Goal: Transaction & Acquisition: Purchase product/service

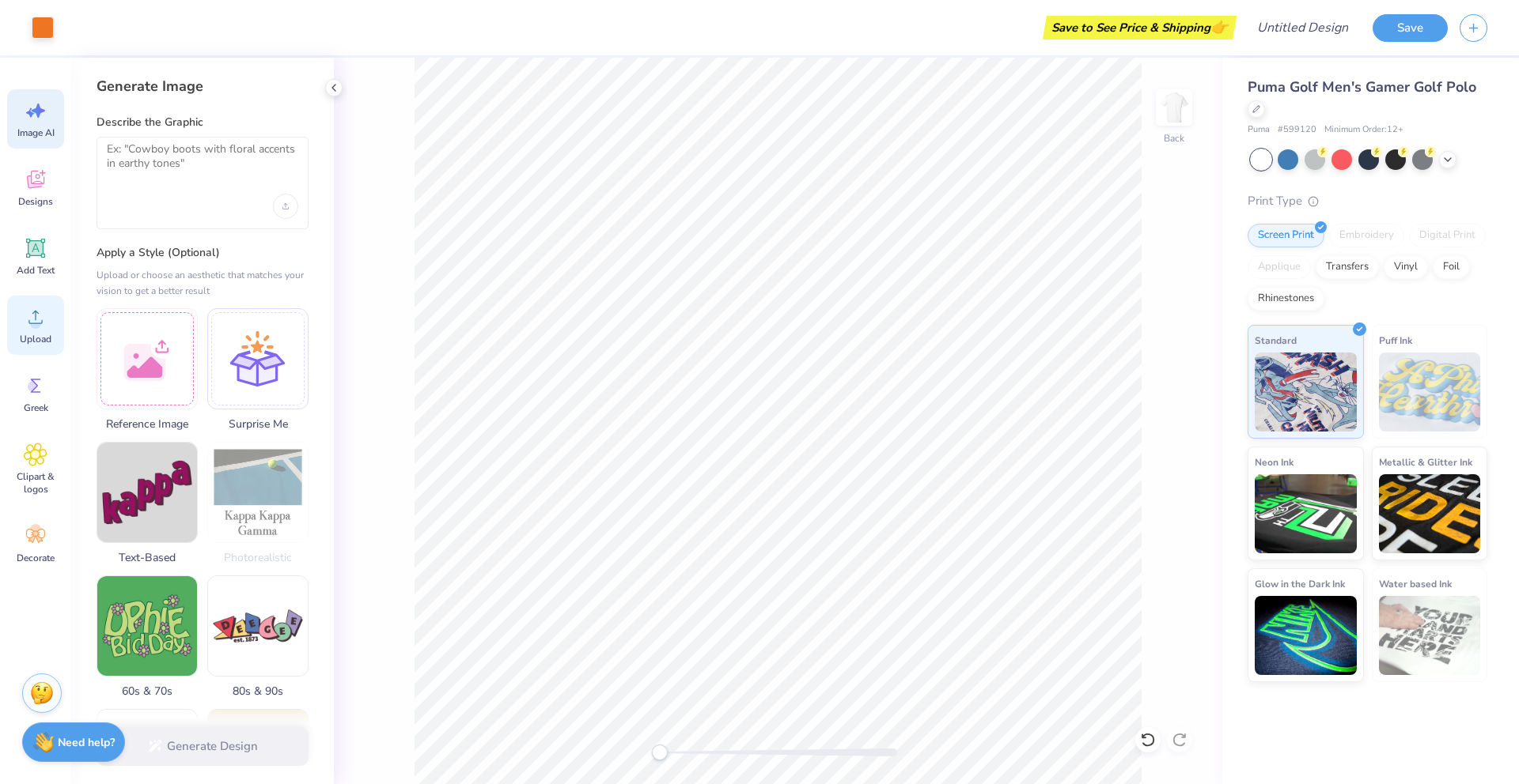
click at [41, 334] on span "Upload" at bounding box center [35, 339] width 31 height 13
click at [42, 319] on icon at bounding box center [36, 317] width 24 height 24
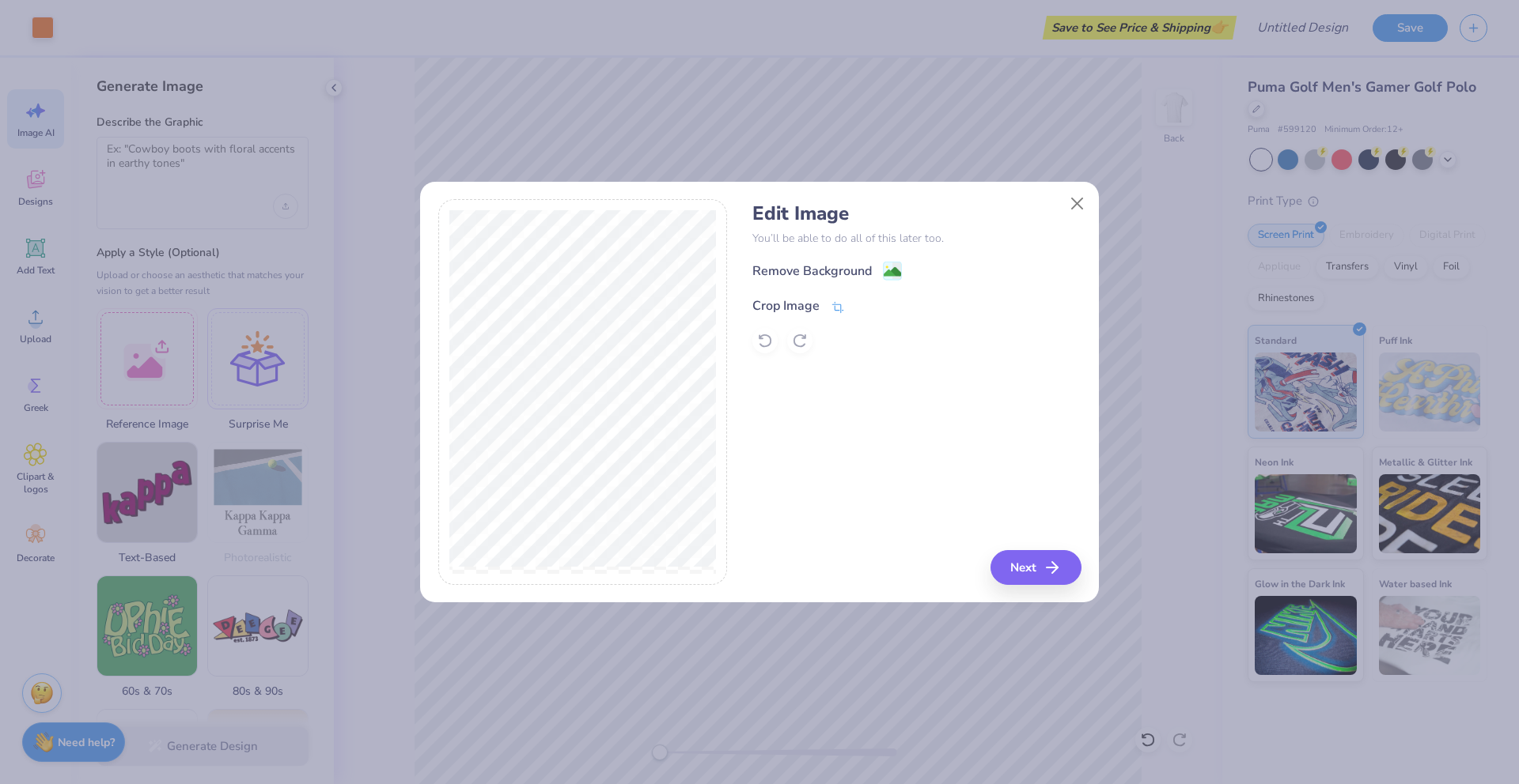
click at [831, 303] on icon at bounding box center [837, 307] width 14 height 14
click at [1032, 562] on div "Edit Image You’ll be able to do all of this later too. Remove Background Crop I…" at bounding box center [916, 391] width 328 height 386
click at [864, 302] on icon at bounding box center [864, 304] width 9 height 9
click at [1026, 567] on button "Next" at bounding box center [1038, 568] width 91 height 35
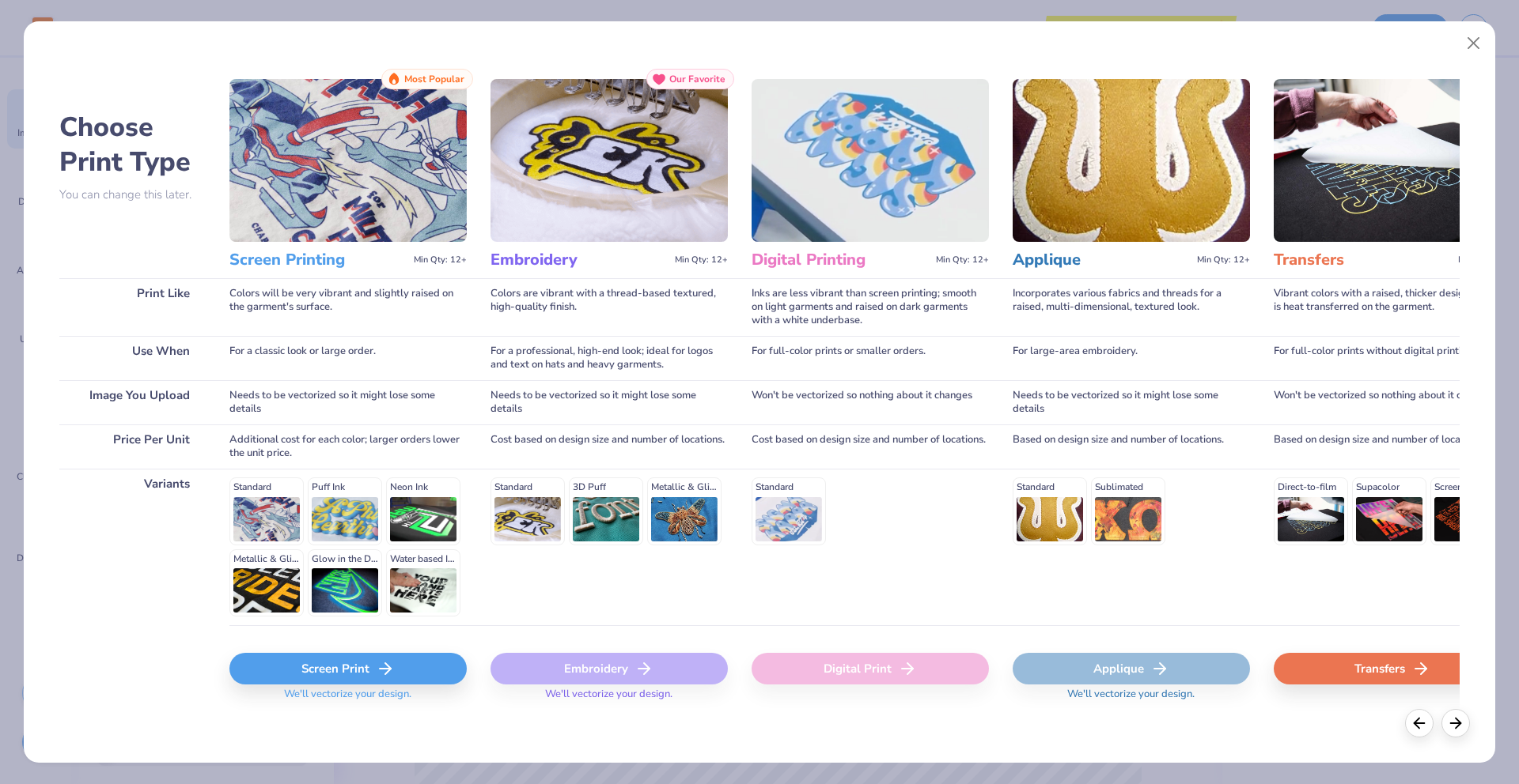
click at [352, 662] on div "Screen Print" at bounding box center [348, 668] width 237 height 31
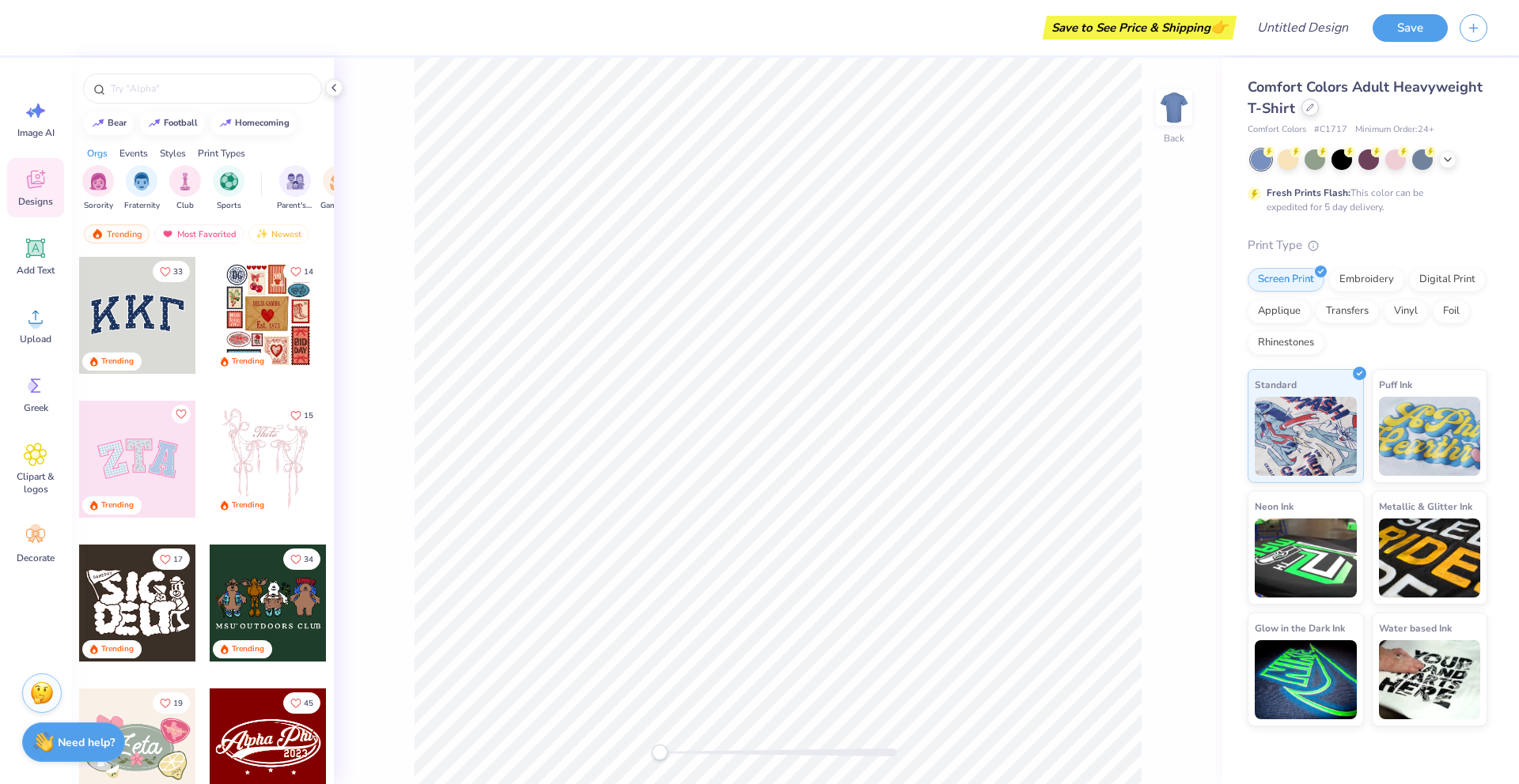
click at [1309, 108] on icon at bounding box center [1309, 107] width 6 height 6
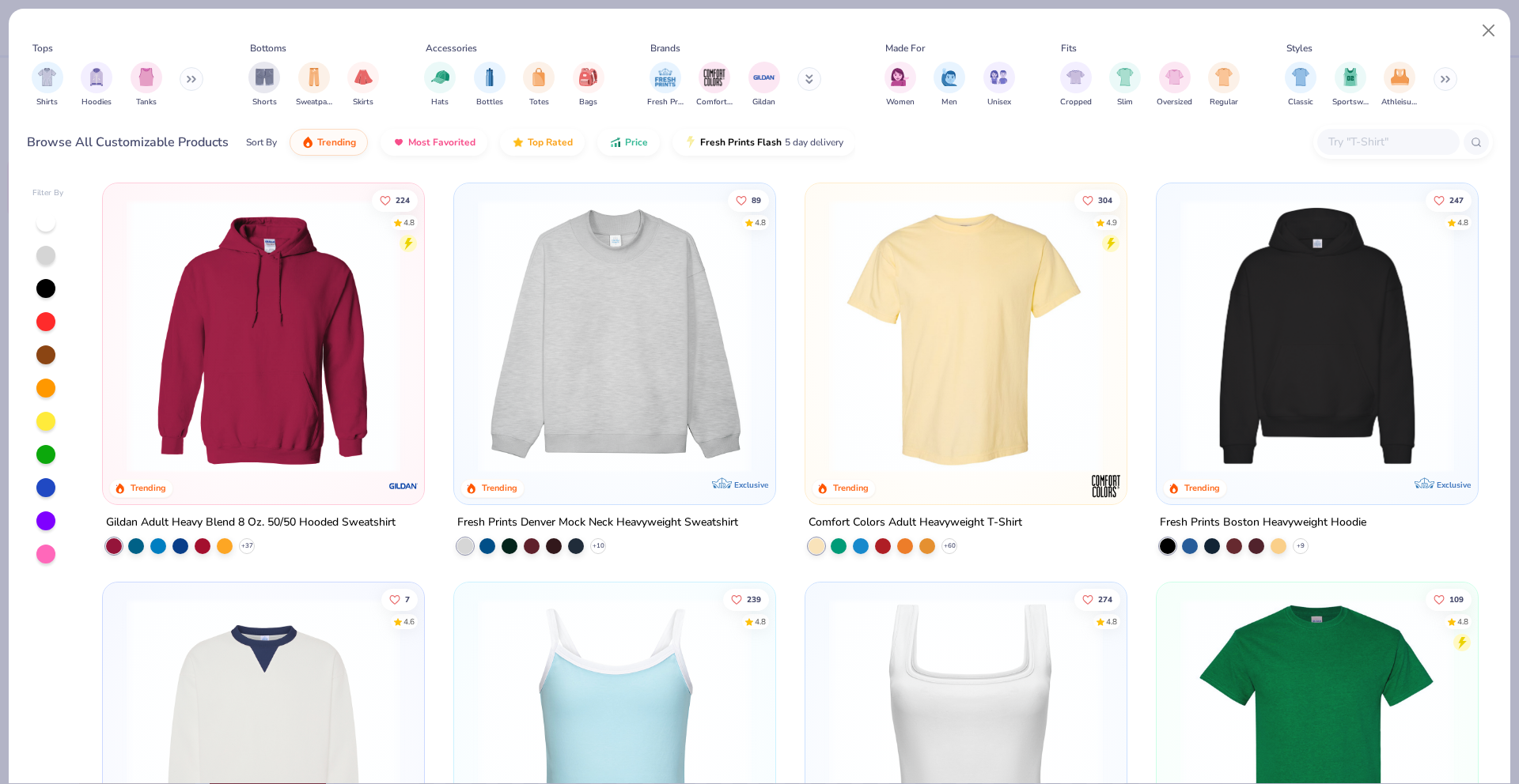
click at [184, 79] on button at bounding box center [191, 80] width 24 height 24
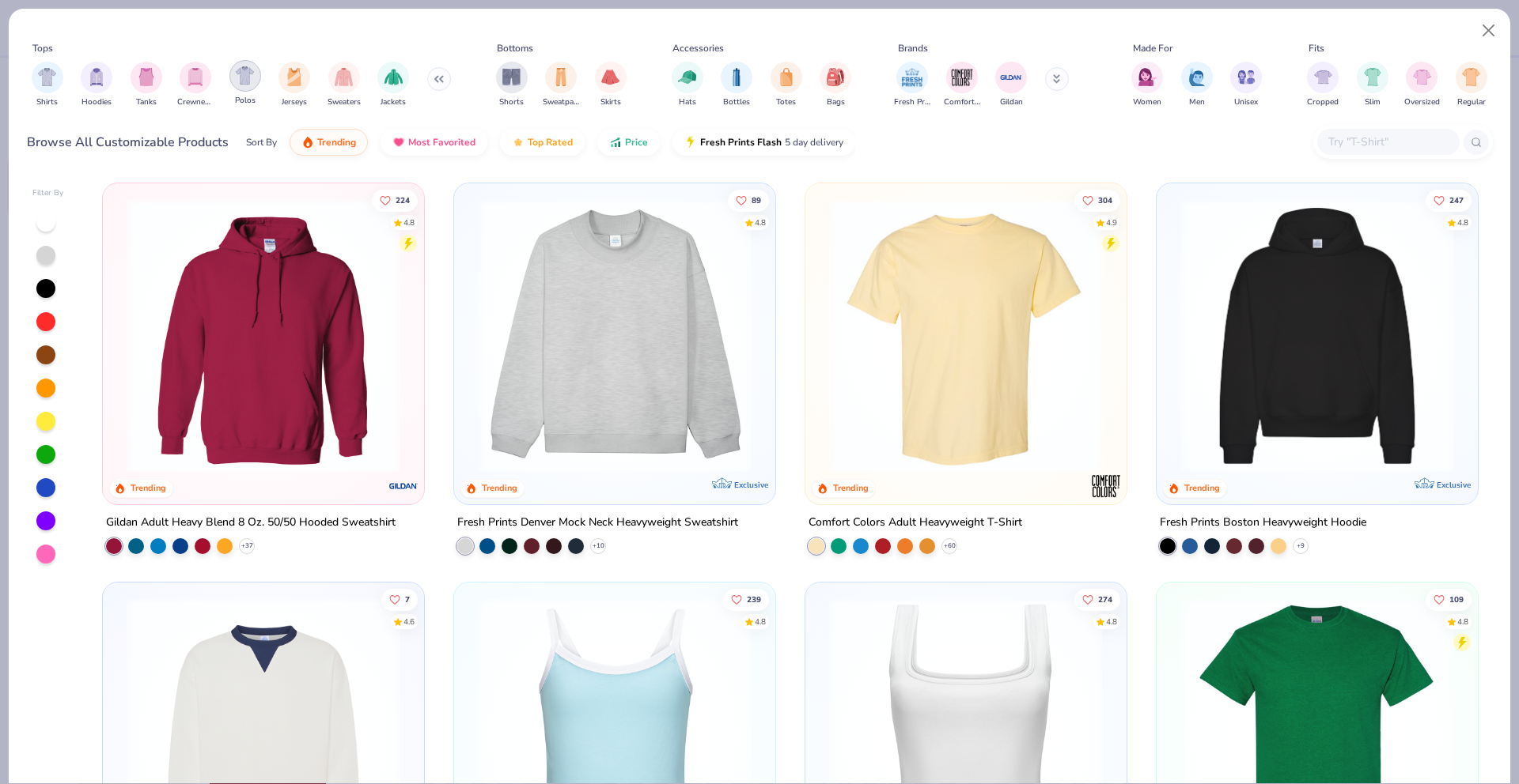
click at [242, 78] on img "filter for Polos" at bounding box center [245, 76] width 19 height 18
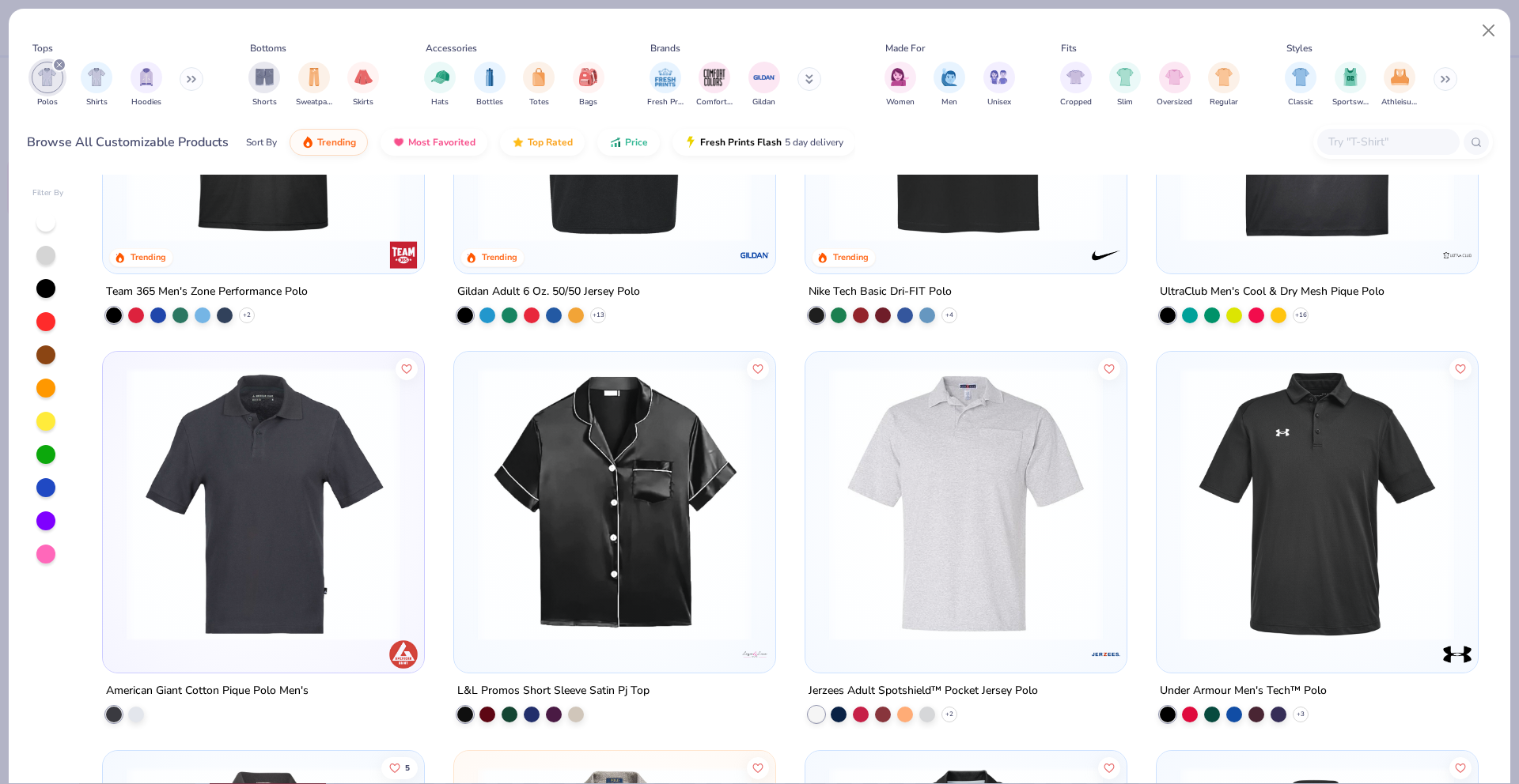
scroll to position [237, 0]
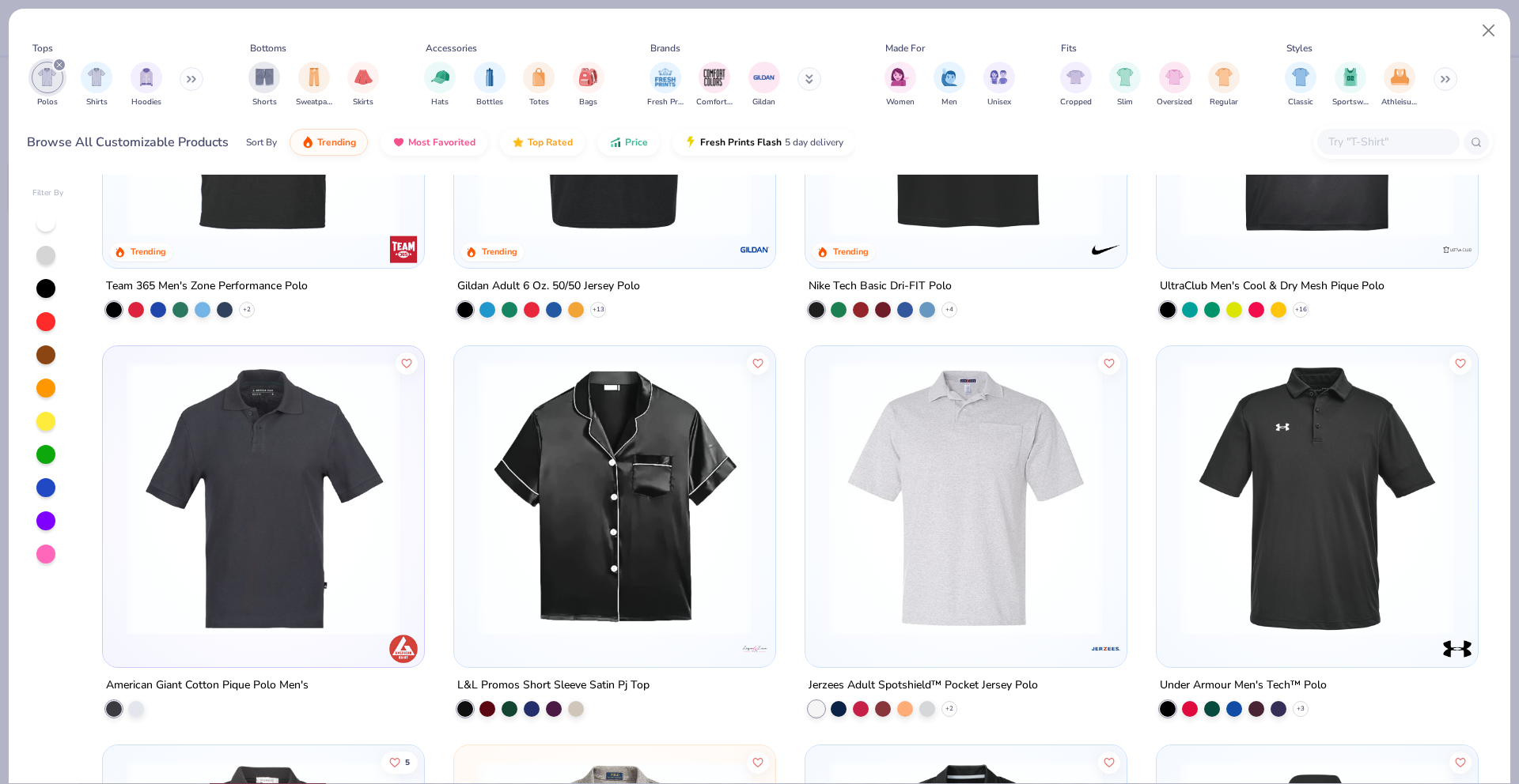
click at [283, 210] on img at bounding box center [263, 100] width 290 height 274
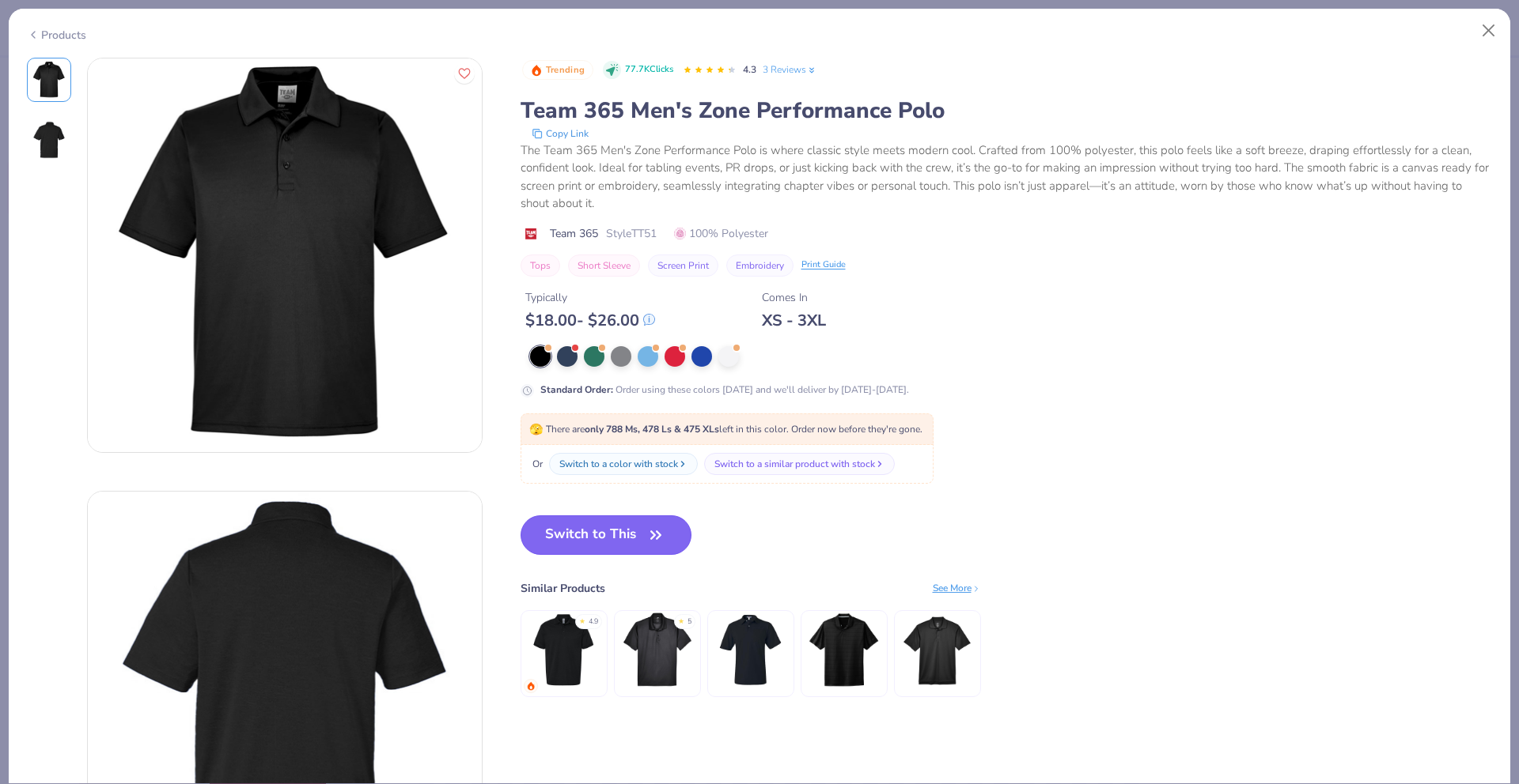
click at [598, 543] on button "Switch to This" at bounding box center [607, 534] width 172 height 40
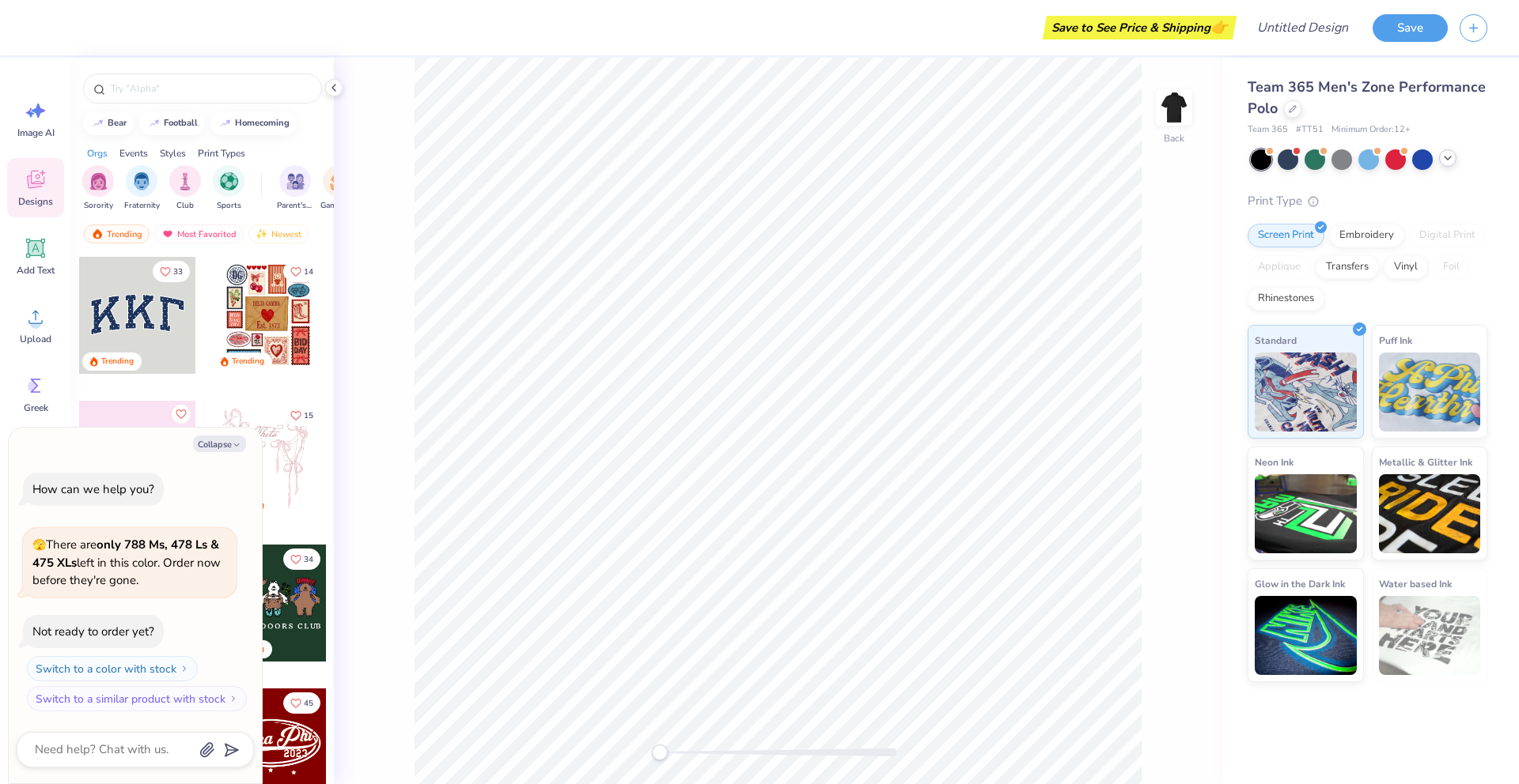
click at [1448, 163] on icon at bounding box center [1448, 158] width 13 height 13
click at [1447, 153] on div at bounding box center [1449, 158] width 20 height 20
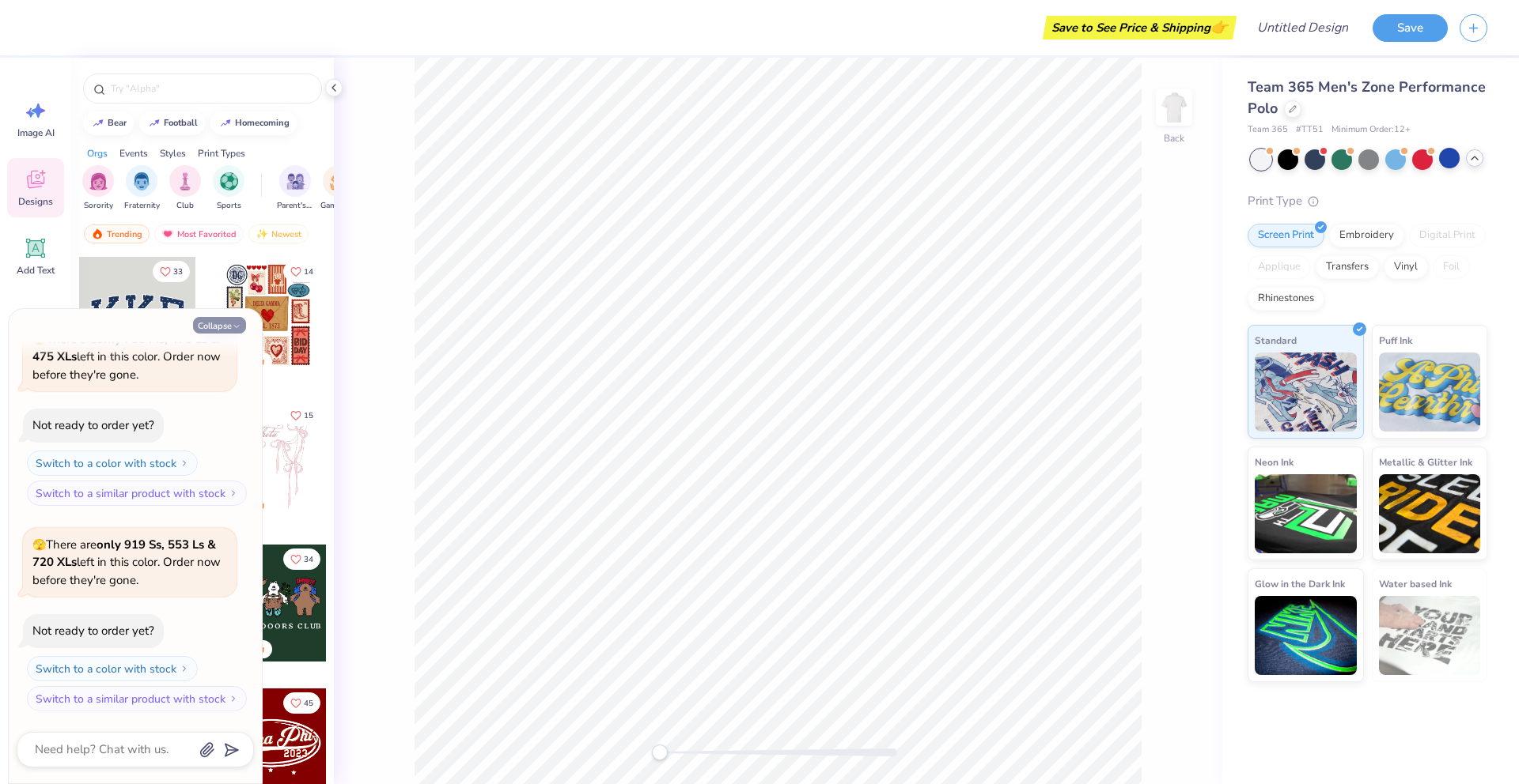
click at [243, 329] on button "Collapse" at bounding box center [219, 325] width 53 height 17
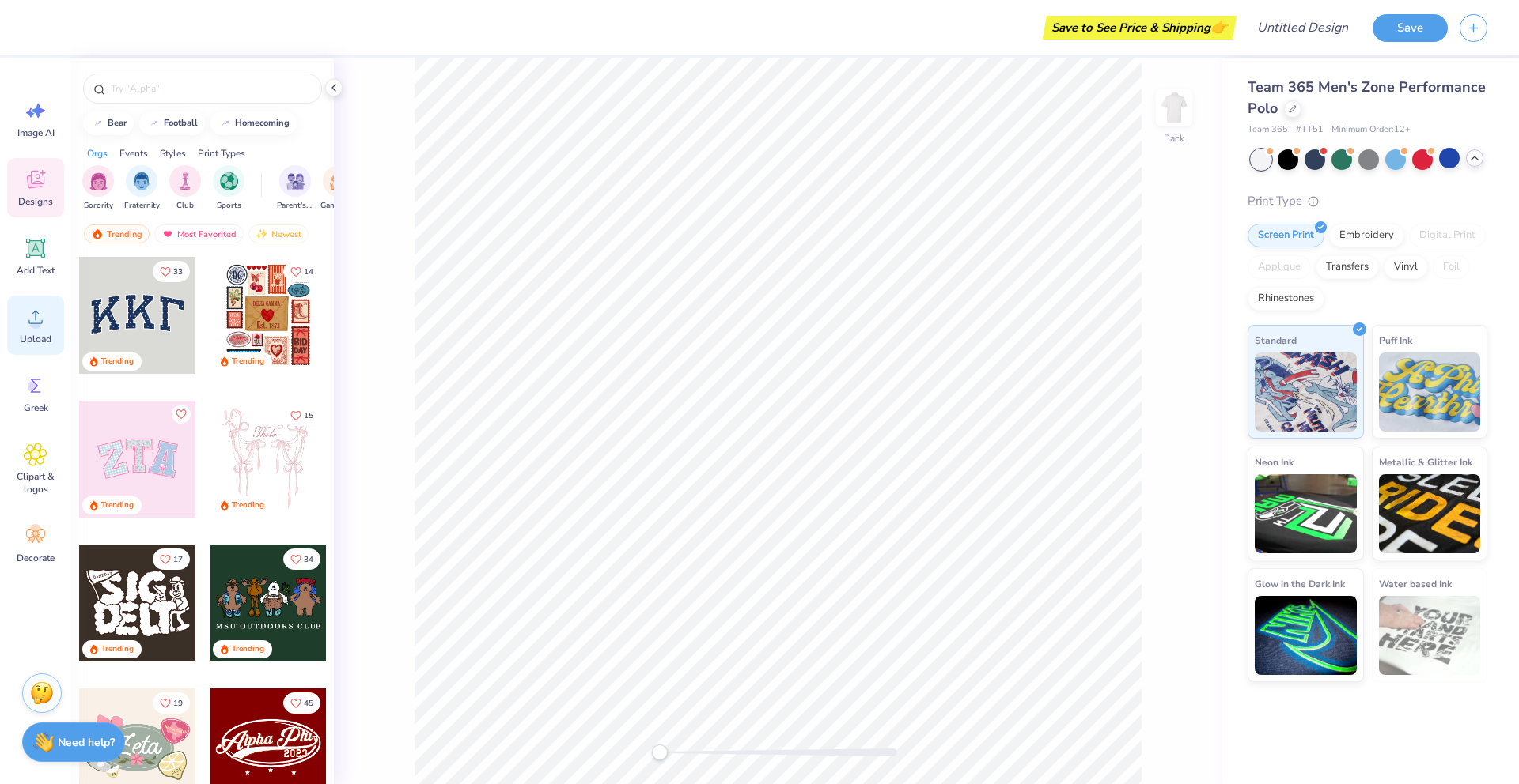
click at [46, 318] on icon at bounding box center [36, 317] width 24 height 24
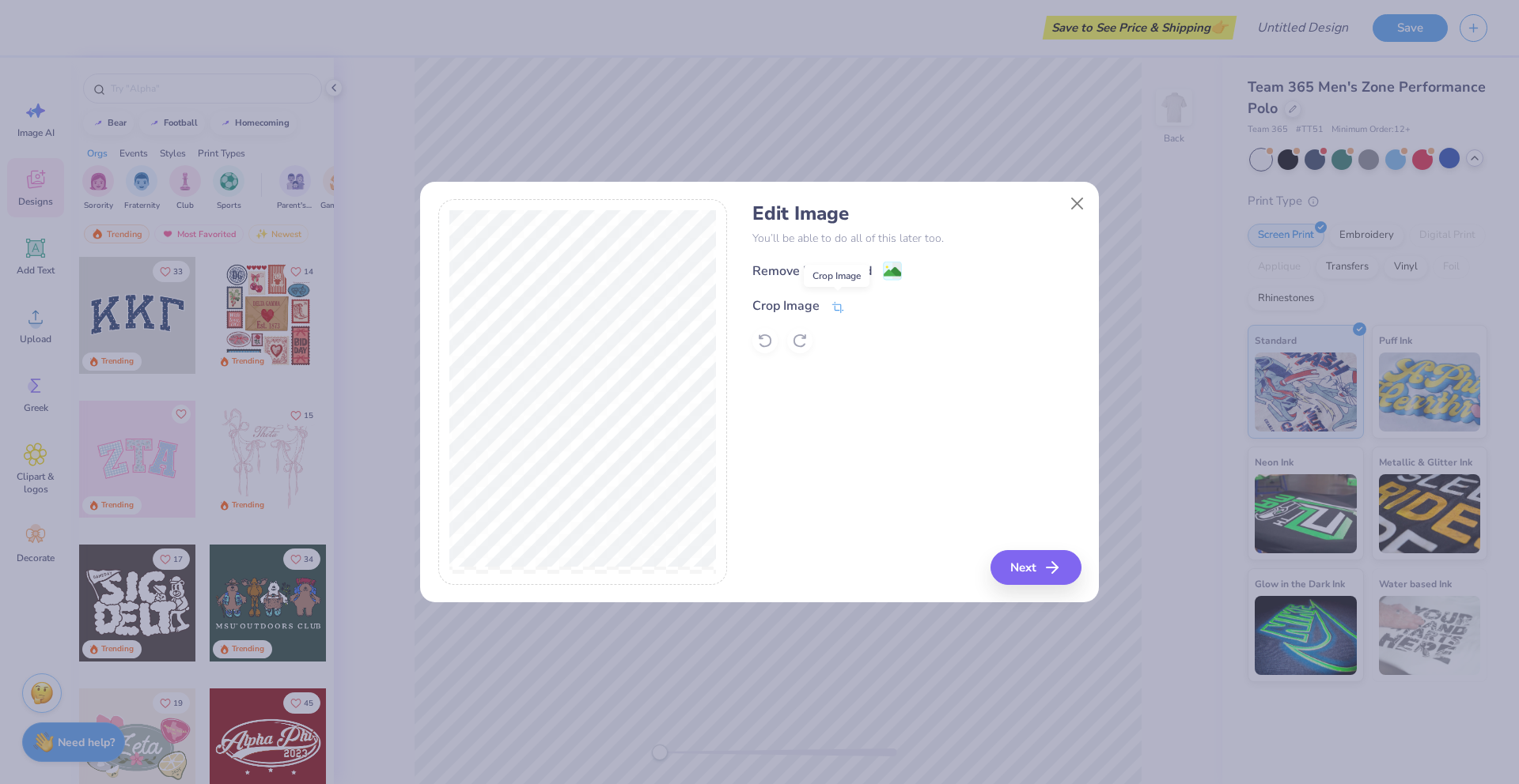
click at [835, 297] on span at bounding box center [837, 306] width 14 height 19
click at [1058, 571] on div "Edit Image You’ll be able to do all of this later too. Remove Background Crop I…" at bounding box center [916, 391] width 328 height 386
click at [862, 302] on icon at bounding box center [864, 304] width 9 height 9
click at [1035, 570] on button "Next" at bounding box center [1038, 568] width 91 height 35
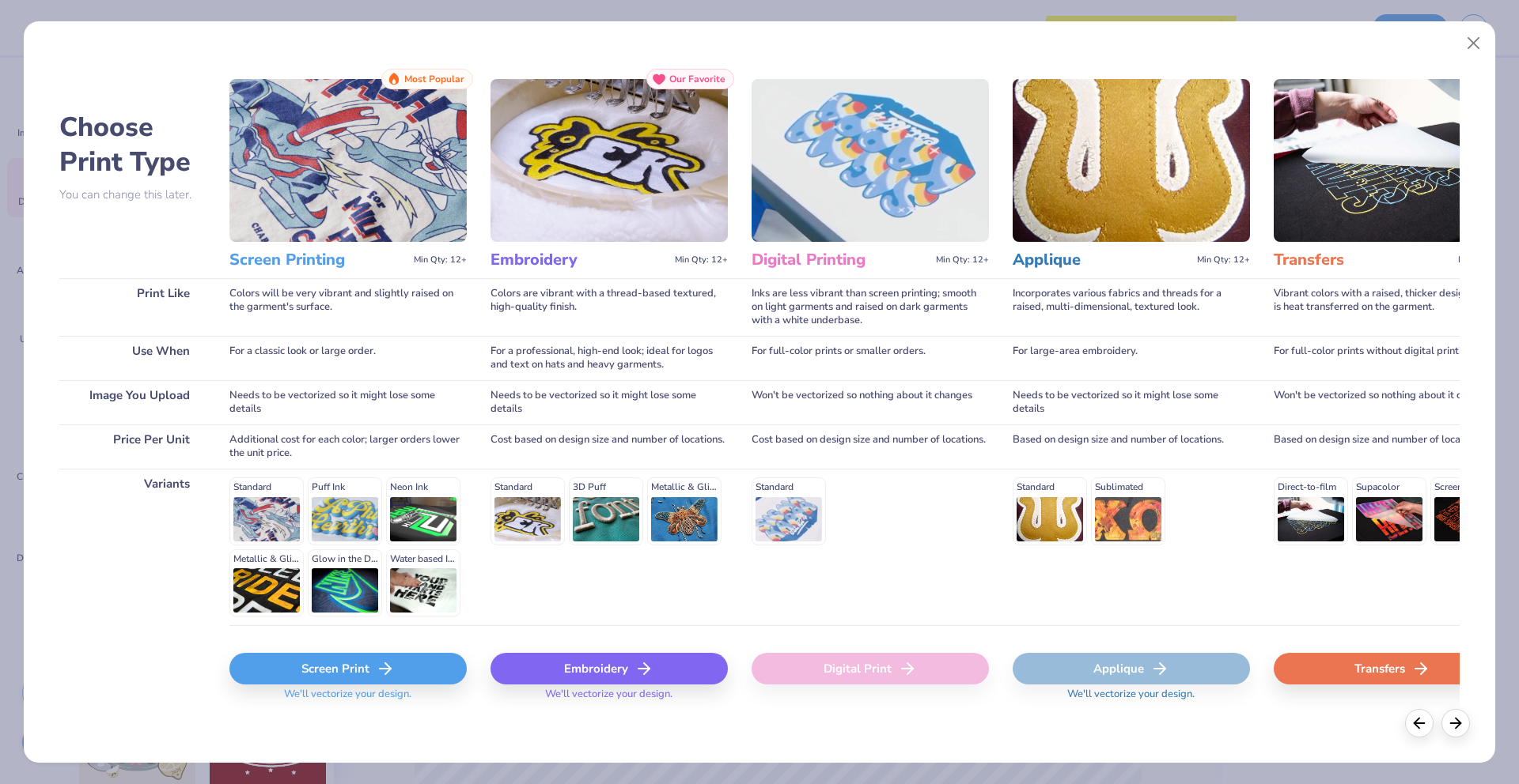
click at [401, 671] on div "Screen Print" at bounding box center [348, 668] width 237 height 31
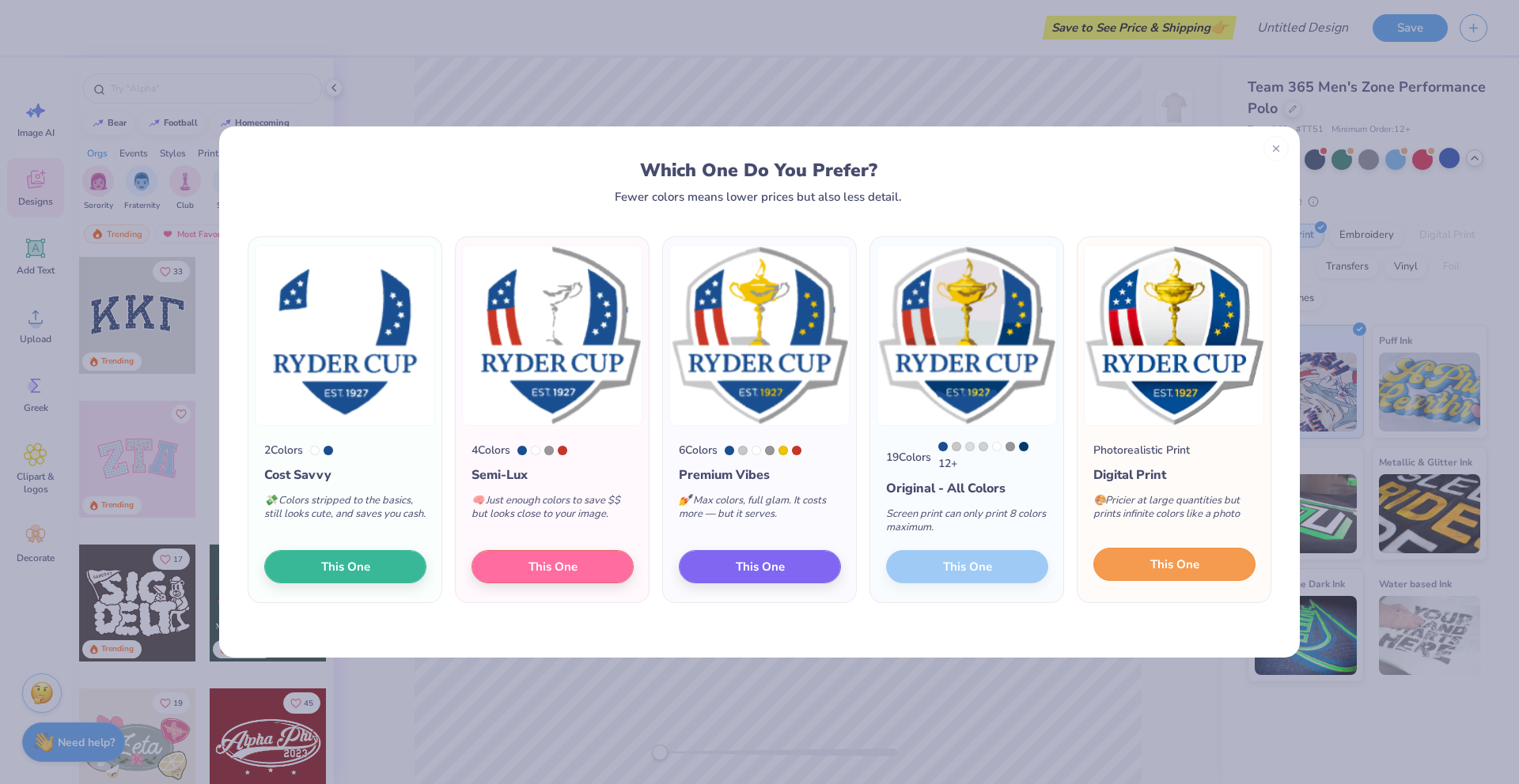
click at [1167, 558] on span "This One" at bounding box center [1174, 565] width 49 height 18
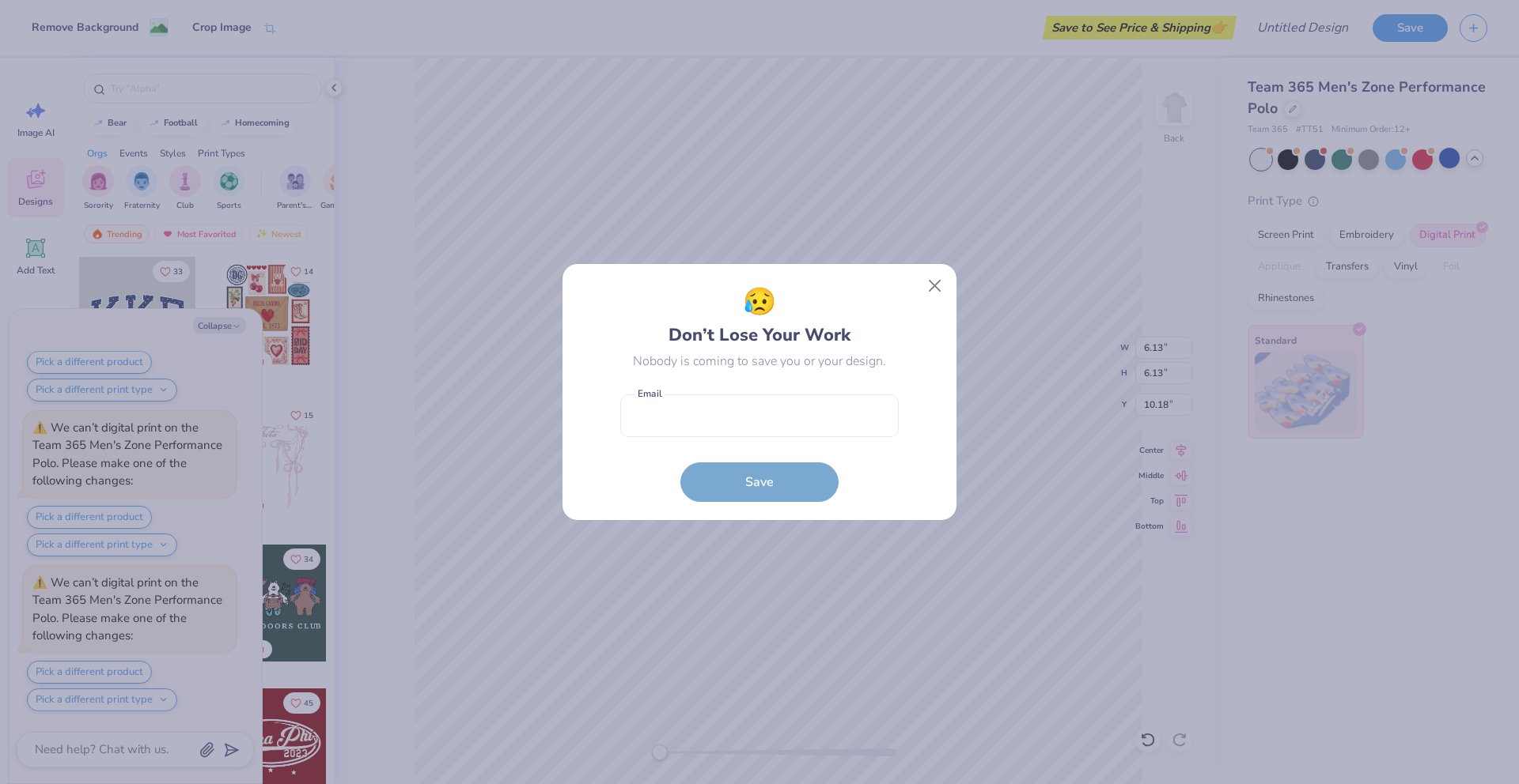
scroll to position [553, 0]
click at [941, 281] on button "Close" at bounding box center [934, 286] width 30 height 30
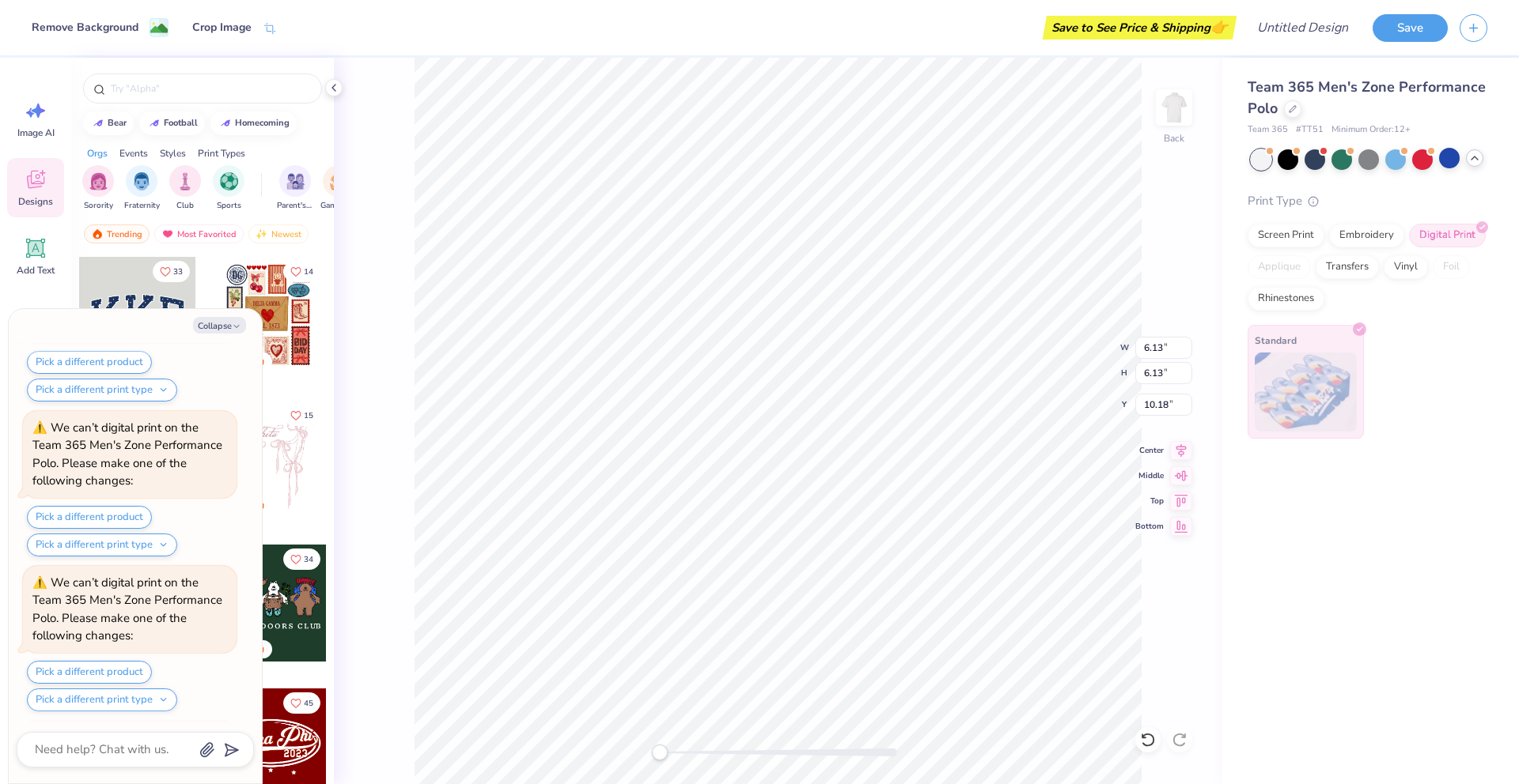
scroll to position [707, 0]
type textarea "x"
type input "3.47"
type input "4.68"
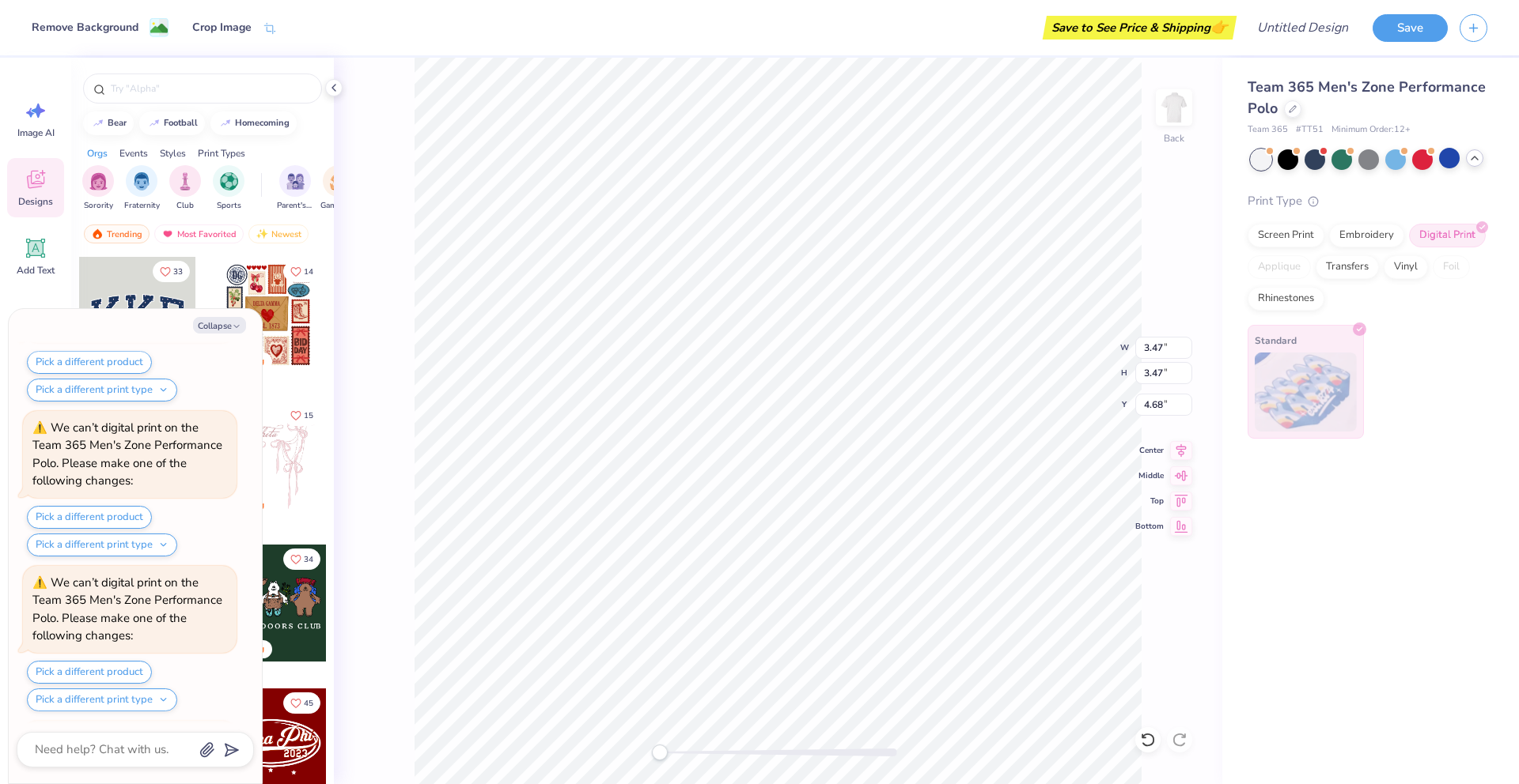
scroll to position [1017, 0]
type textarea "x"
type input "1.81"
type input "2.92"
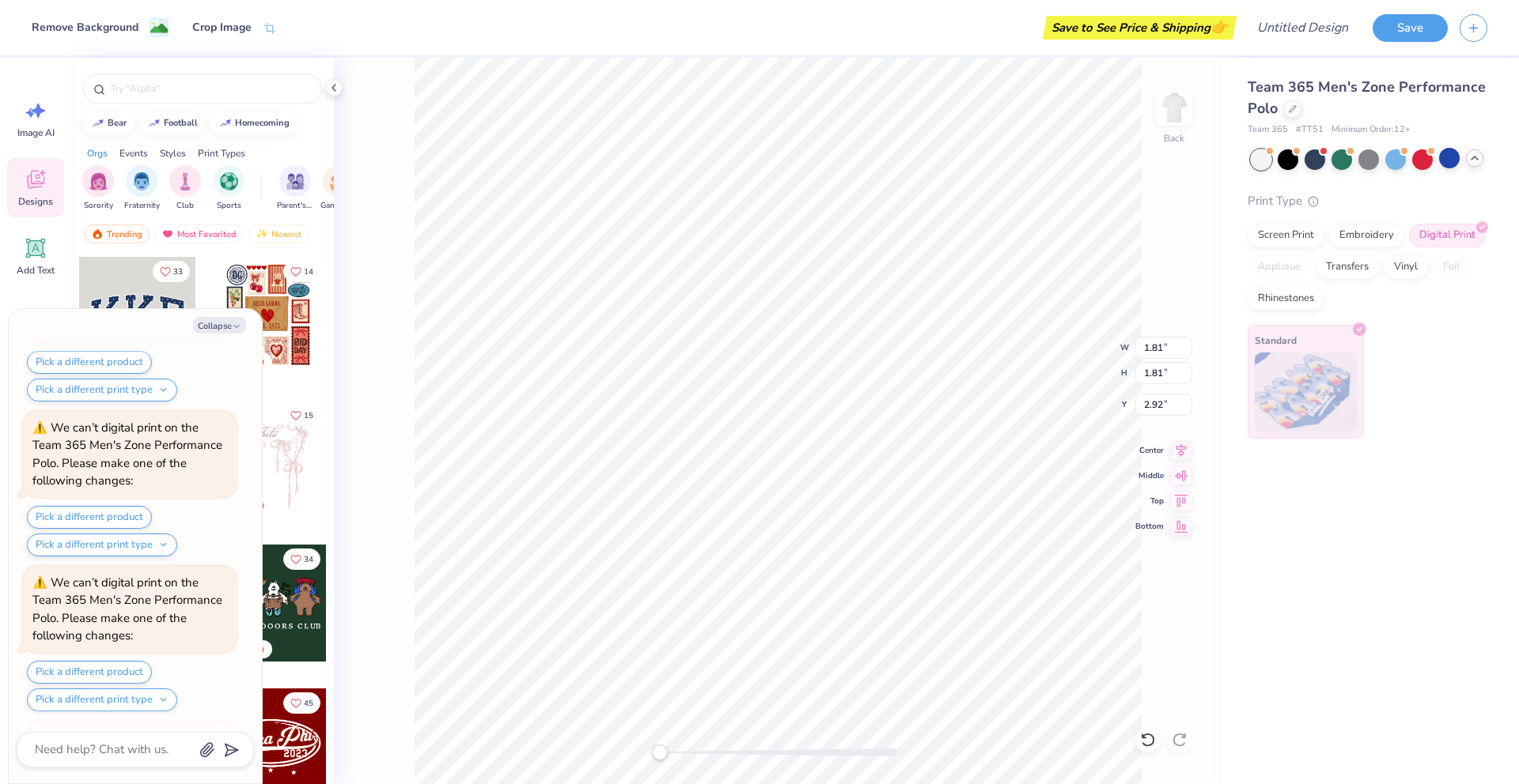
scroll to position [1328, 0]
click at [221, 326] on button "Collapse" at bounding box center [219, 325] width 53 height 17
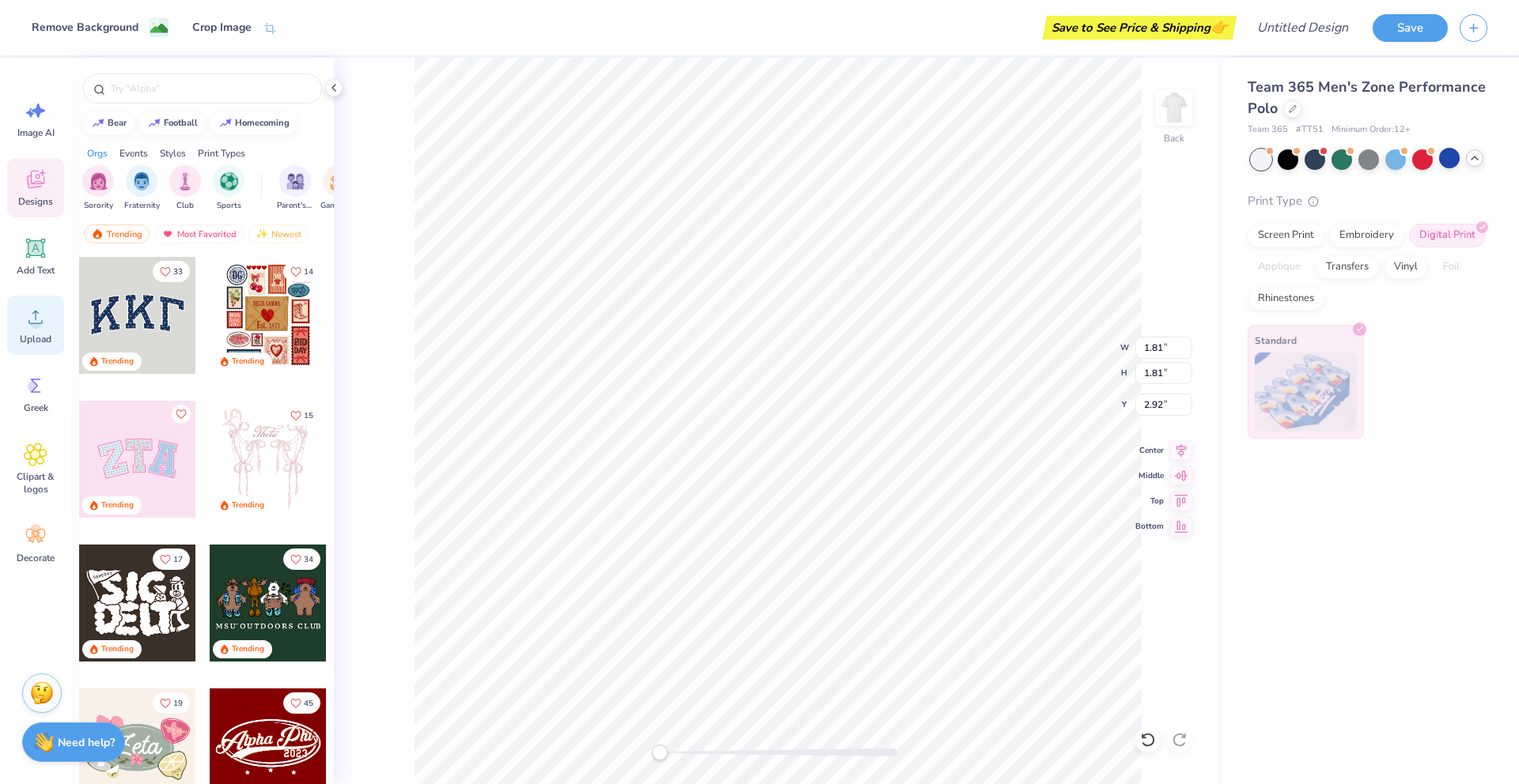
click at [25, 312] on icon at bounding box center [36, 317] width 24 height 24
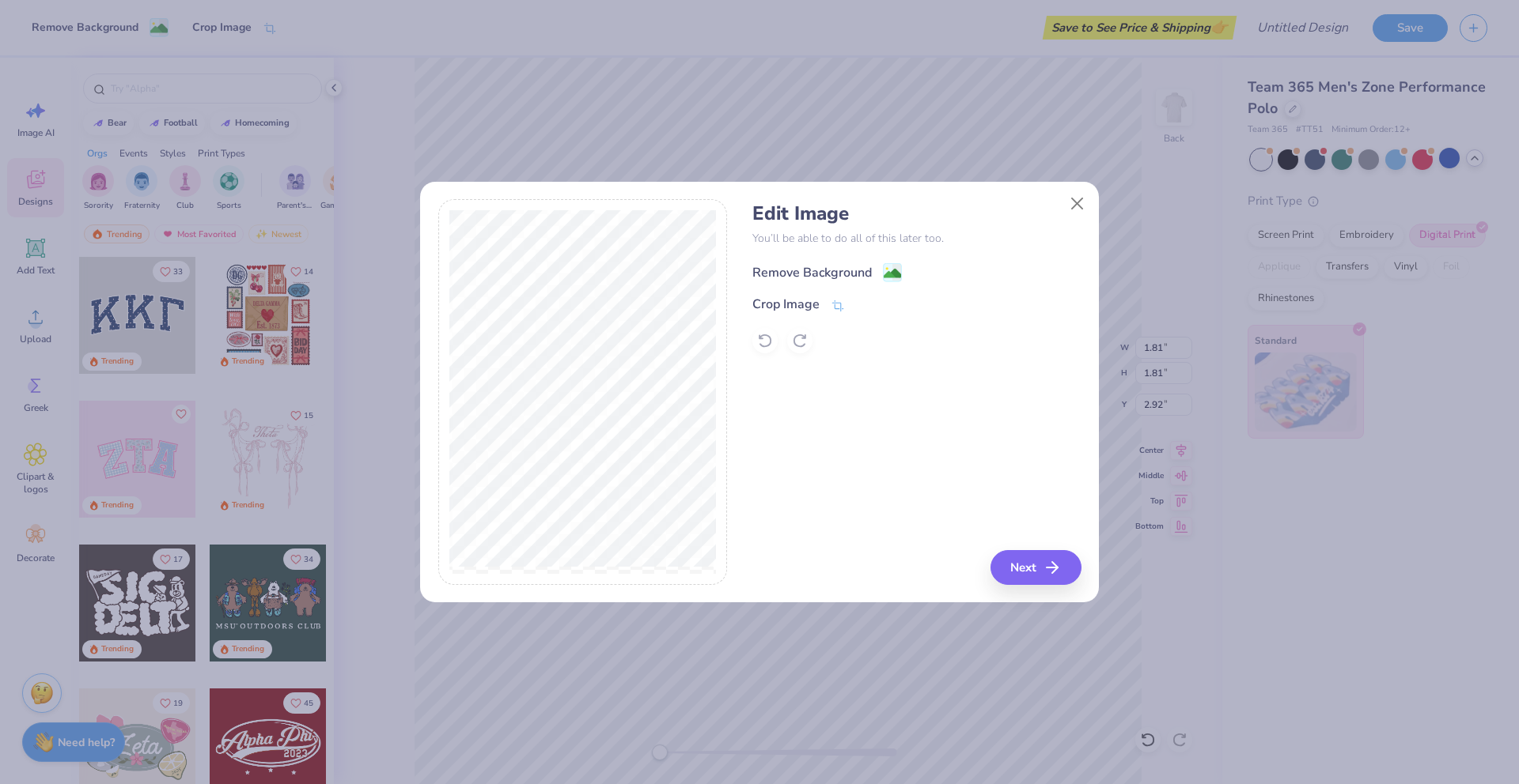
click at [881, 264] on div "Remove Background" at bounding box center [827, 272] width 150 height 19
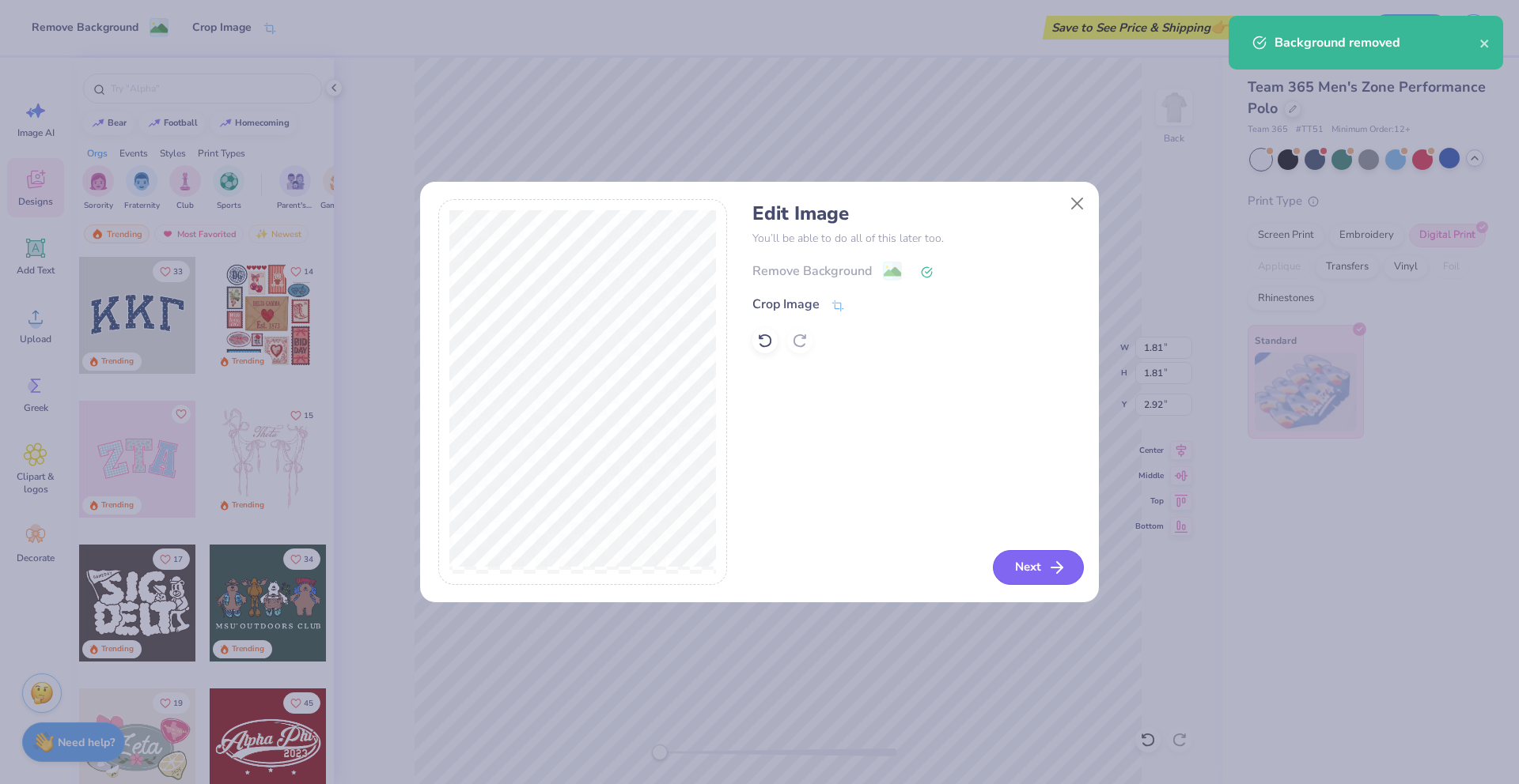
click at [1056, 579] on button "Next" at bounding box center [1038, 568] width 91 height 35
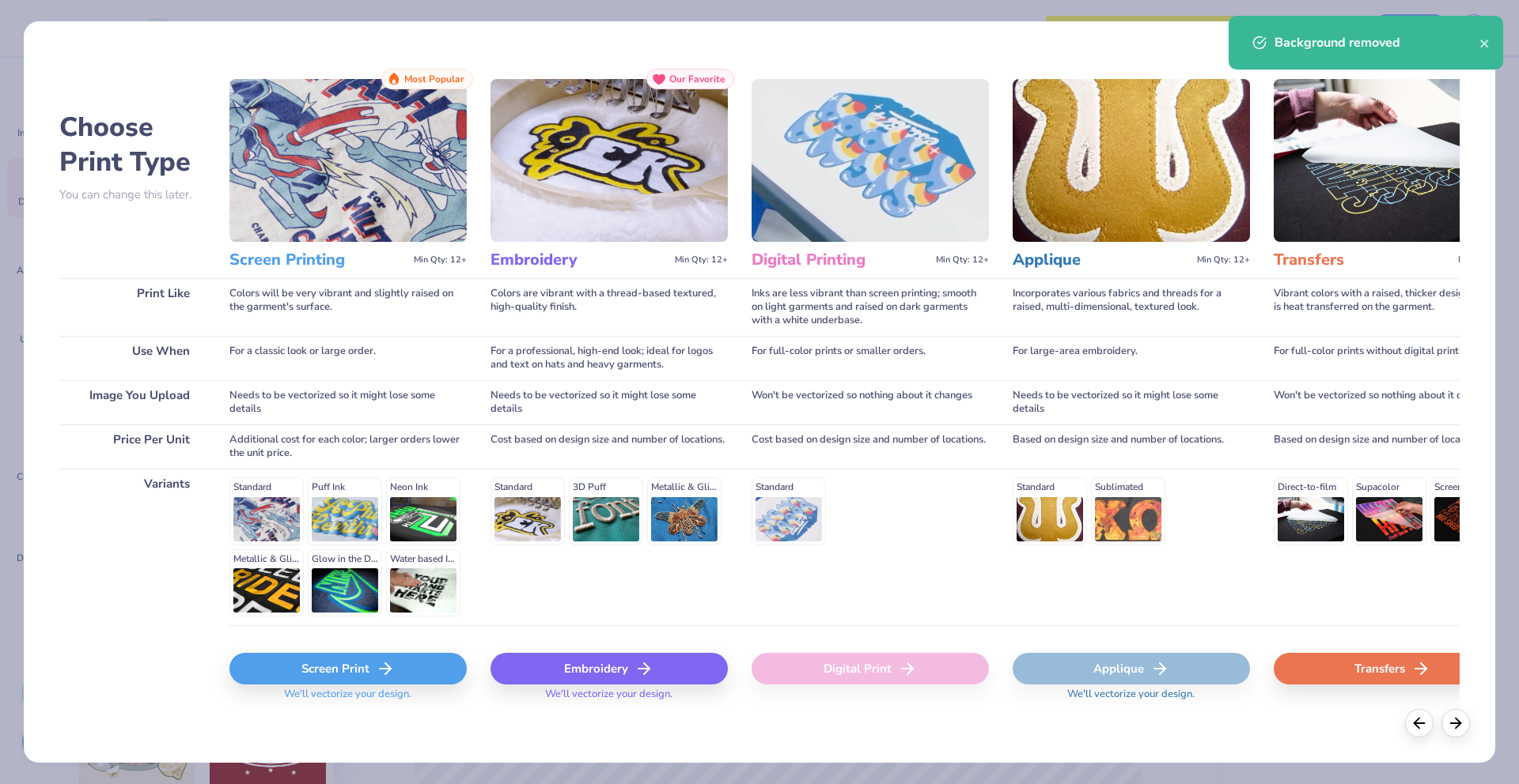
click at [314, 665] on div "Screen Print" at bounding box center [348, 668] width 237 height 31
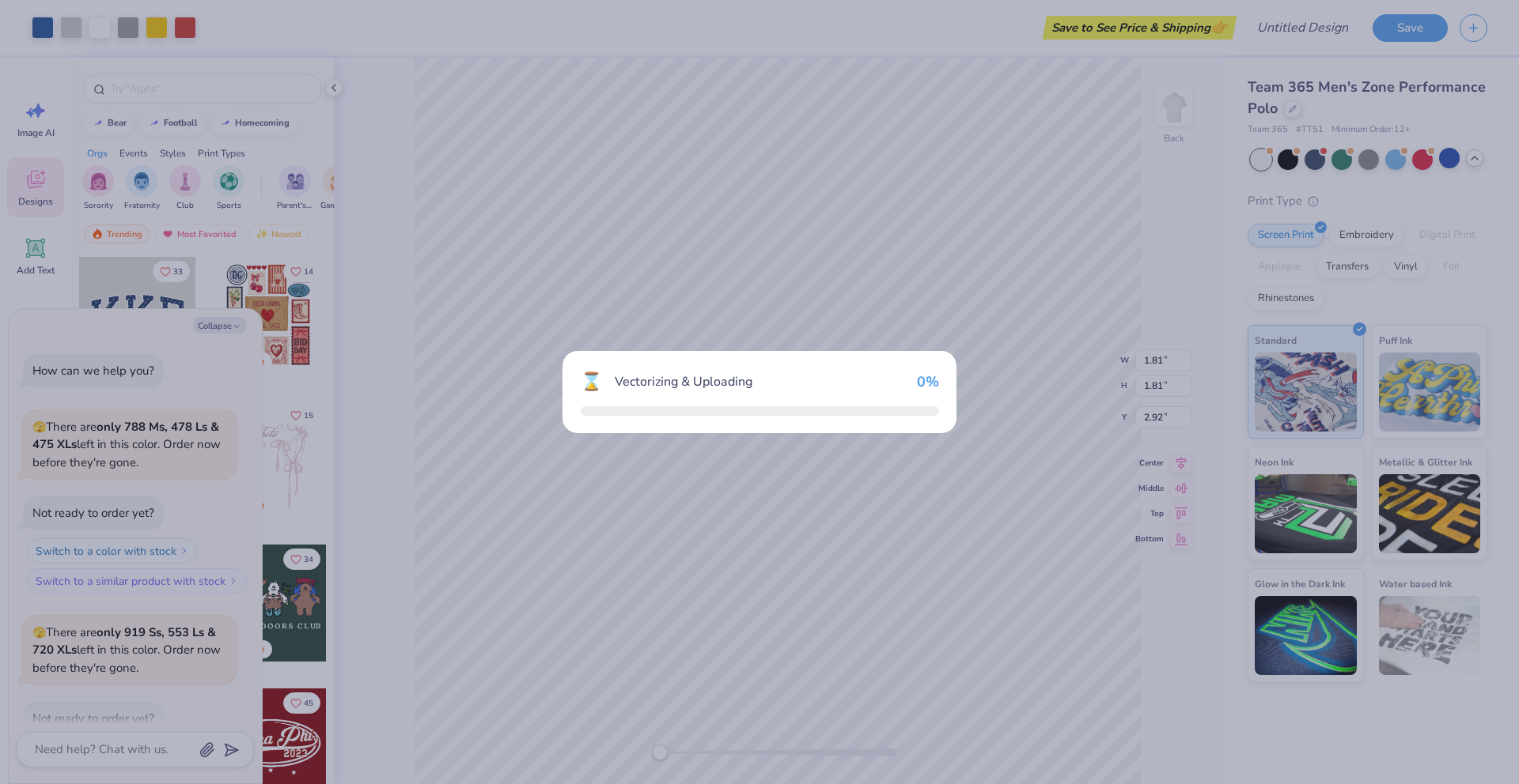
type textarea "x"
type input "1.80"
type input "3.00"
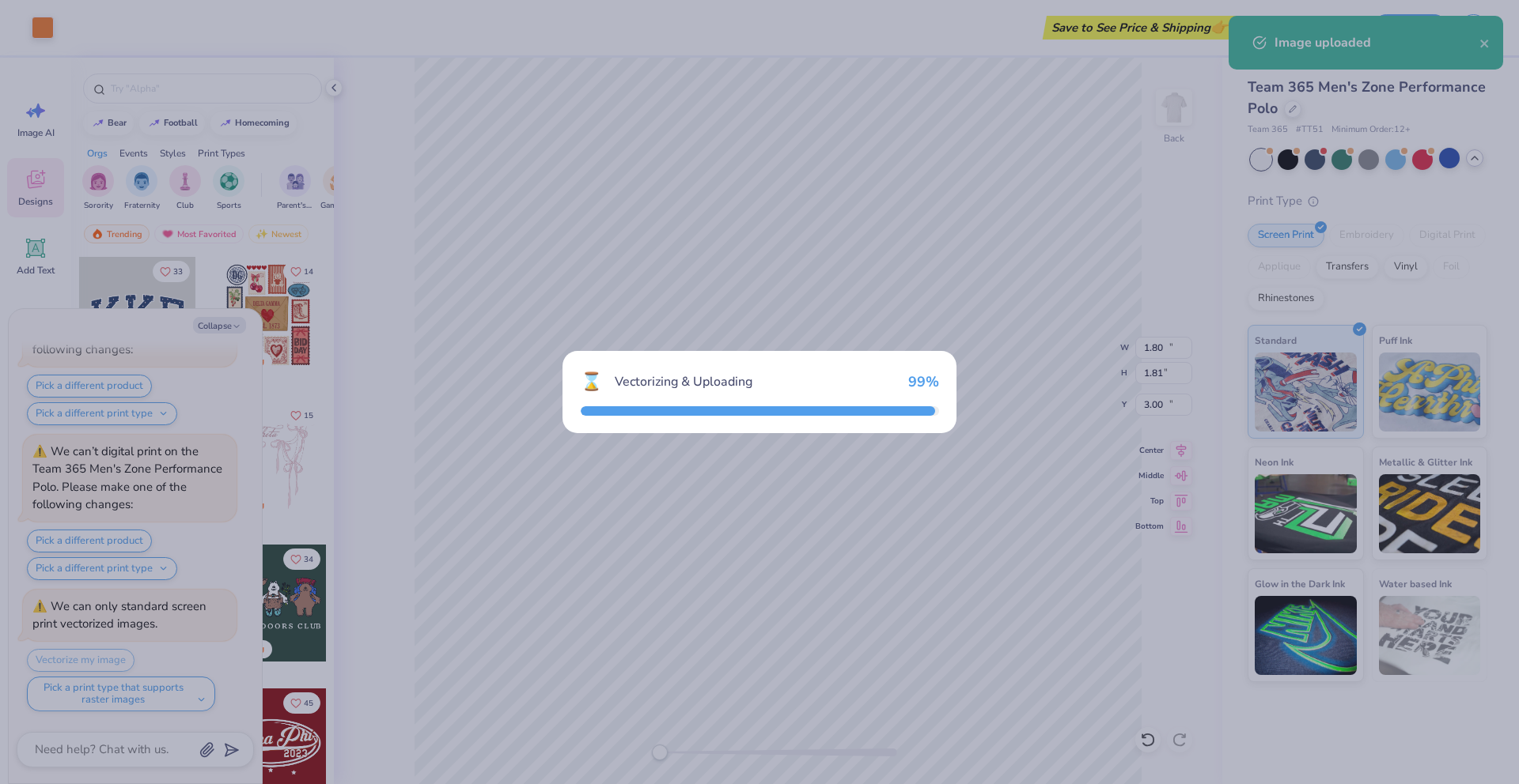
type textarea "x"
type input "14.10"
type input "3.03"
type input "11.73"
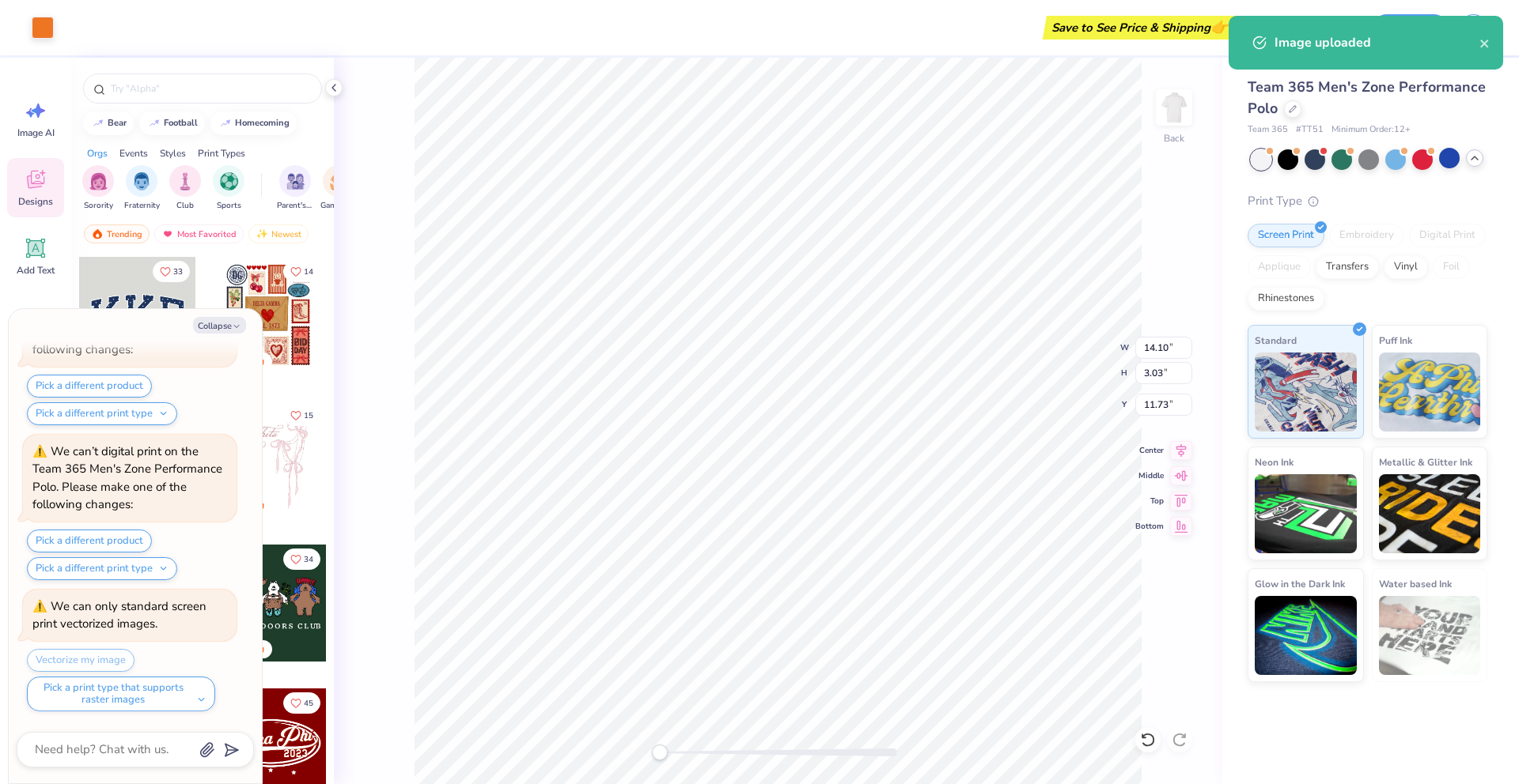
type textarea "x"
type input "3.57"
type input "0.77"
type input "14.00"
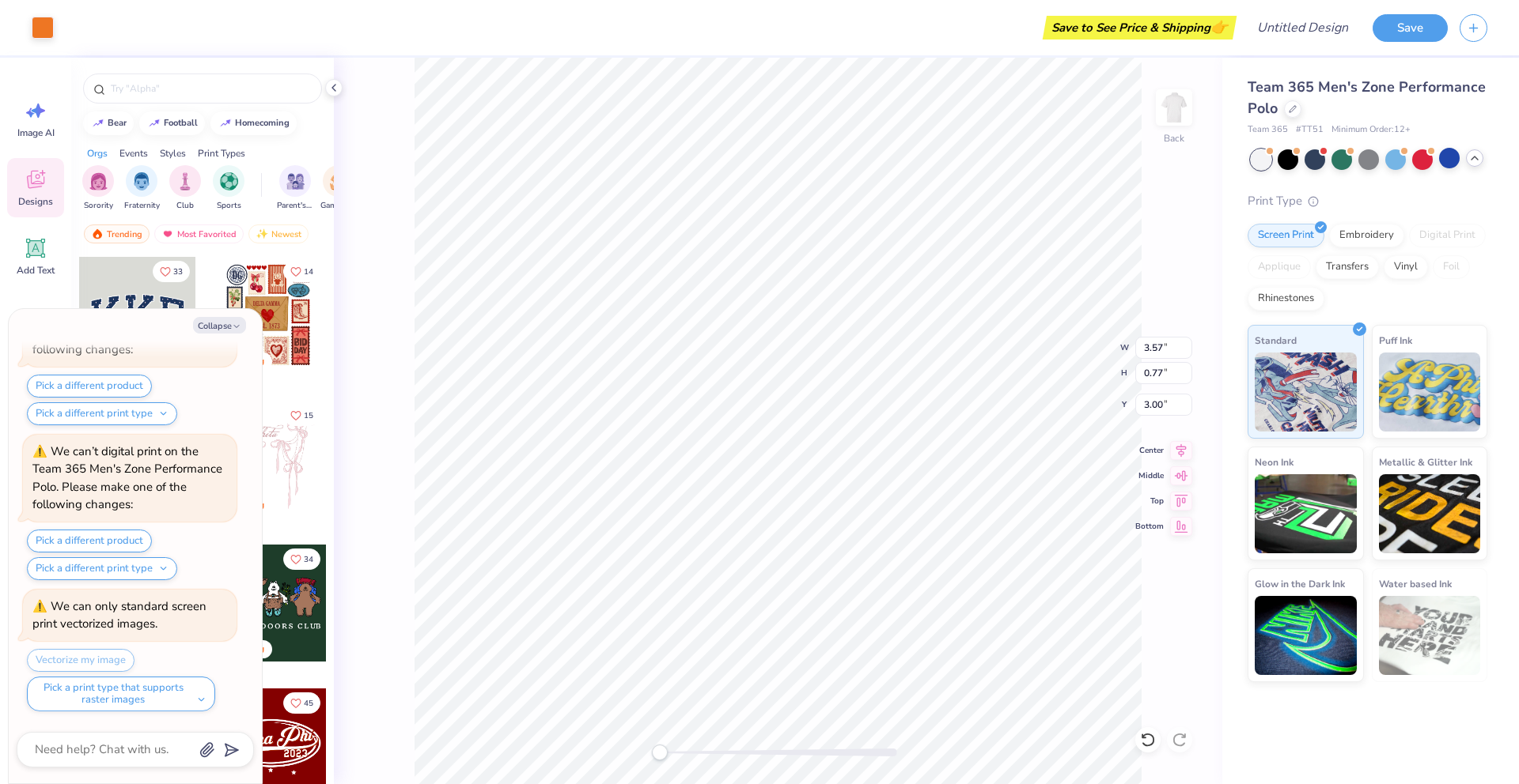
type textarea "x"
type input "4.31"
type input "0.93"
type textarea "x"
type input "2.18"
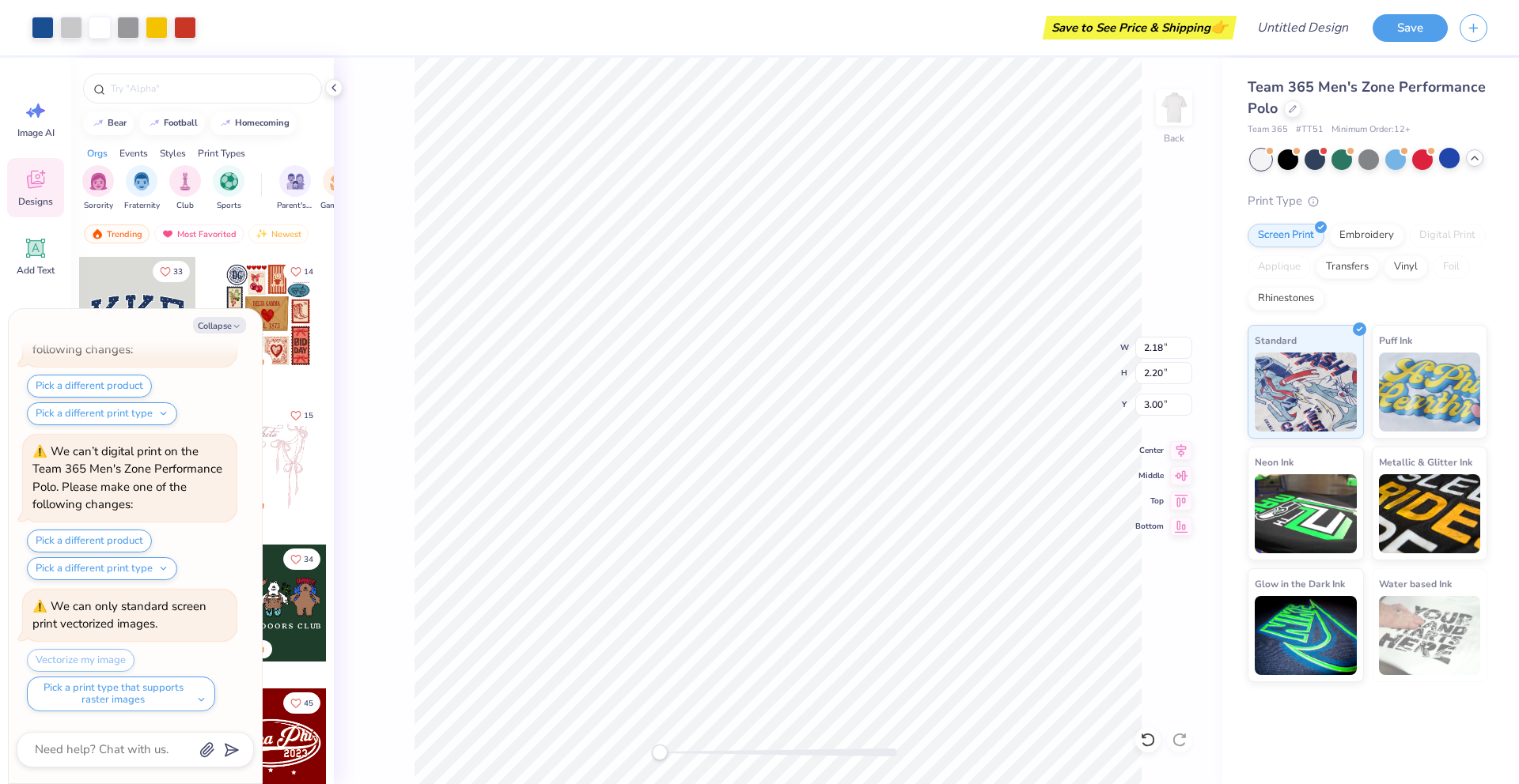
type input "2.20"
type textarea "x"
type input "4.31"
type input "0.93"
type input "3.00"
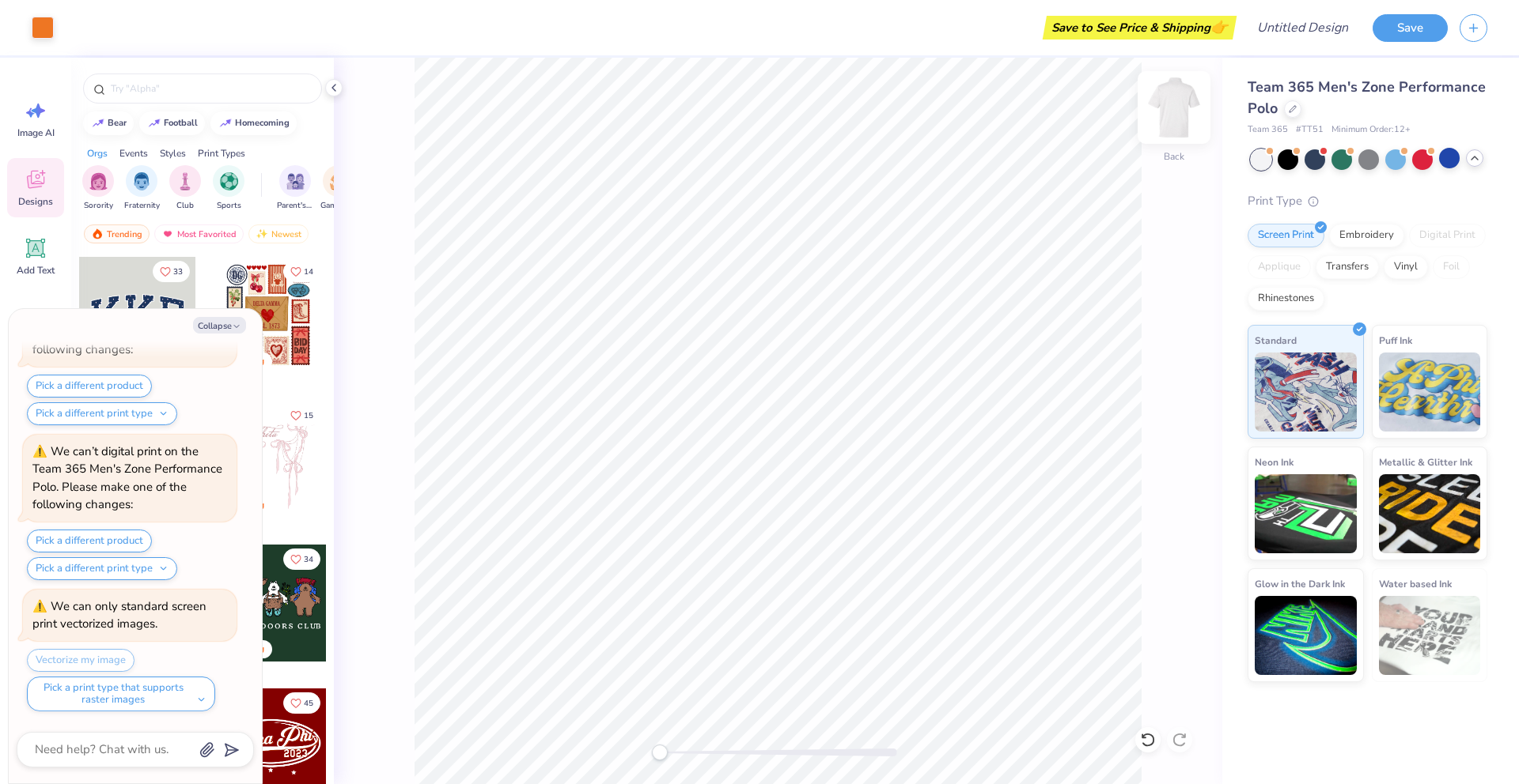
click at [1161, 103] on img at bounding box center [1174, 107] width 63 height 63
click at [1180, 117] on img at bounding box center [1174, 107] width 63 height 63
click at [1189, 107] on img at bounding box center [1174, 107] width 63 height 63
click at [35, 252] on icon at bounding box center [36, 249] width 15 height 15
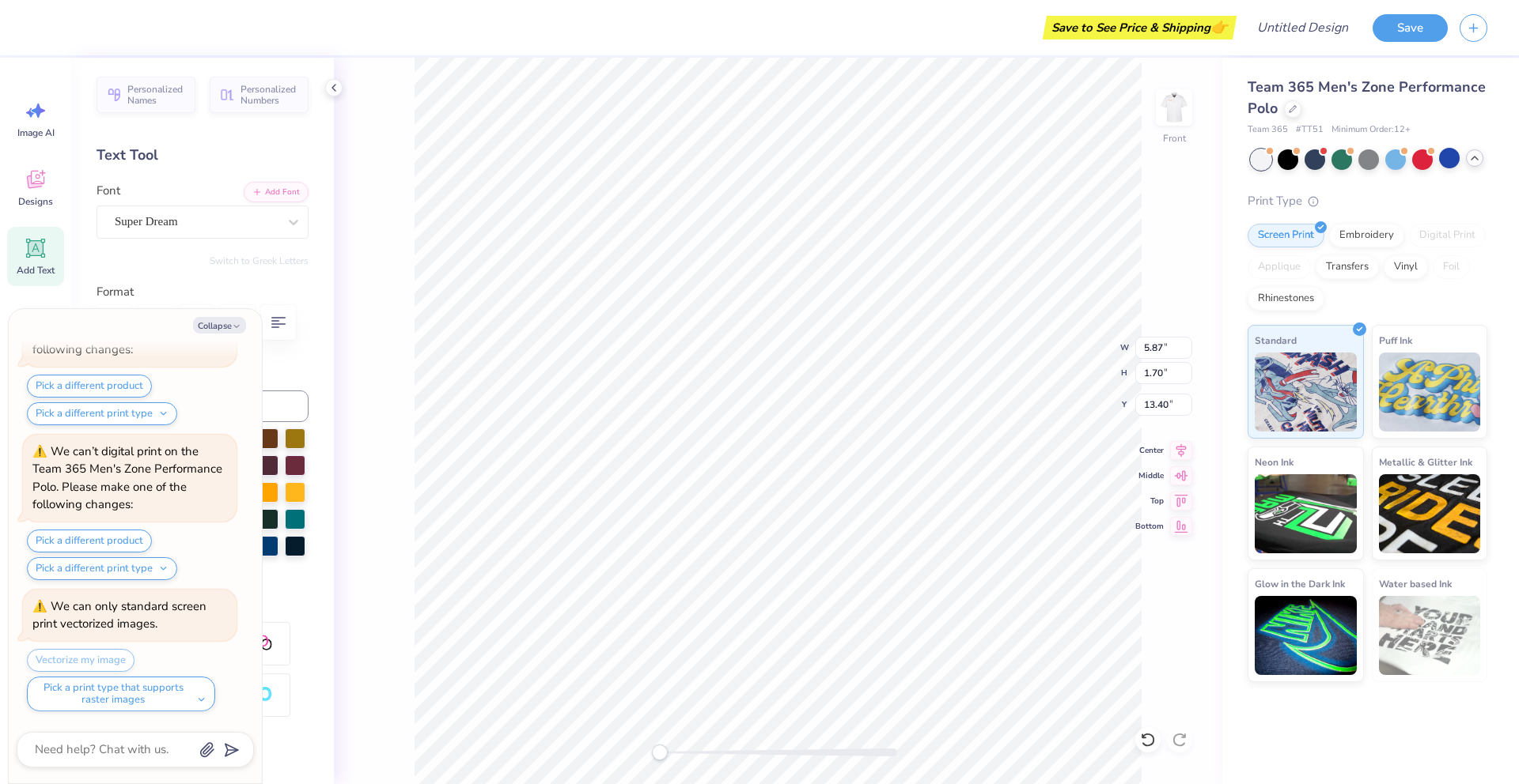
type textarea "x"
type textarea "1"
type textarea "x"
type textarea "10"
type textarea "x"
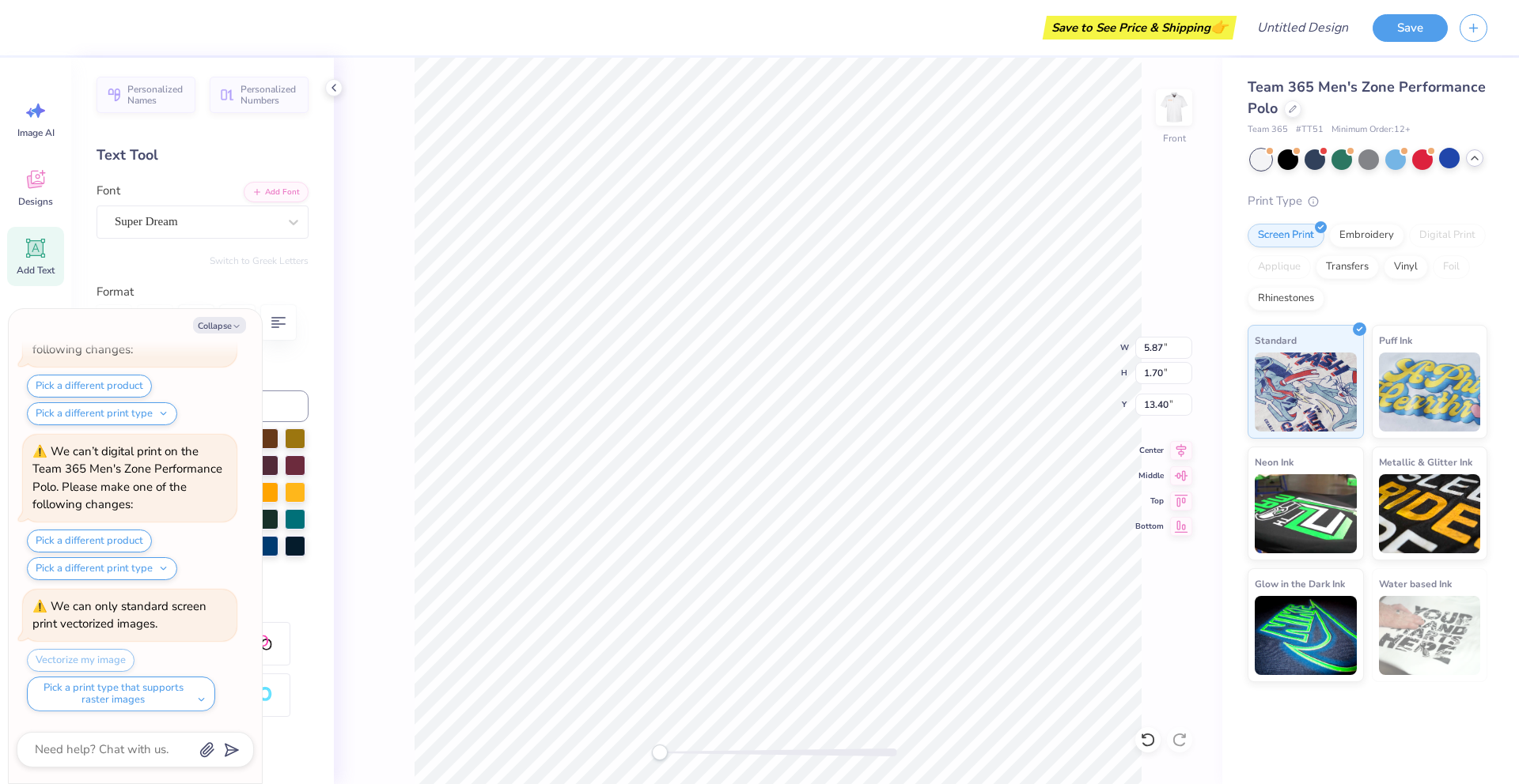
type textarea "10%"
type textarea "x"
type textarea "10"
type textarea "x"
type textarea "1"
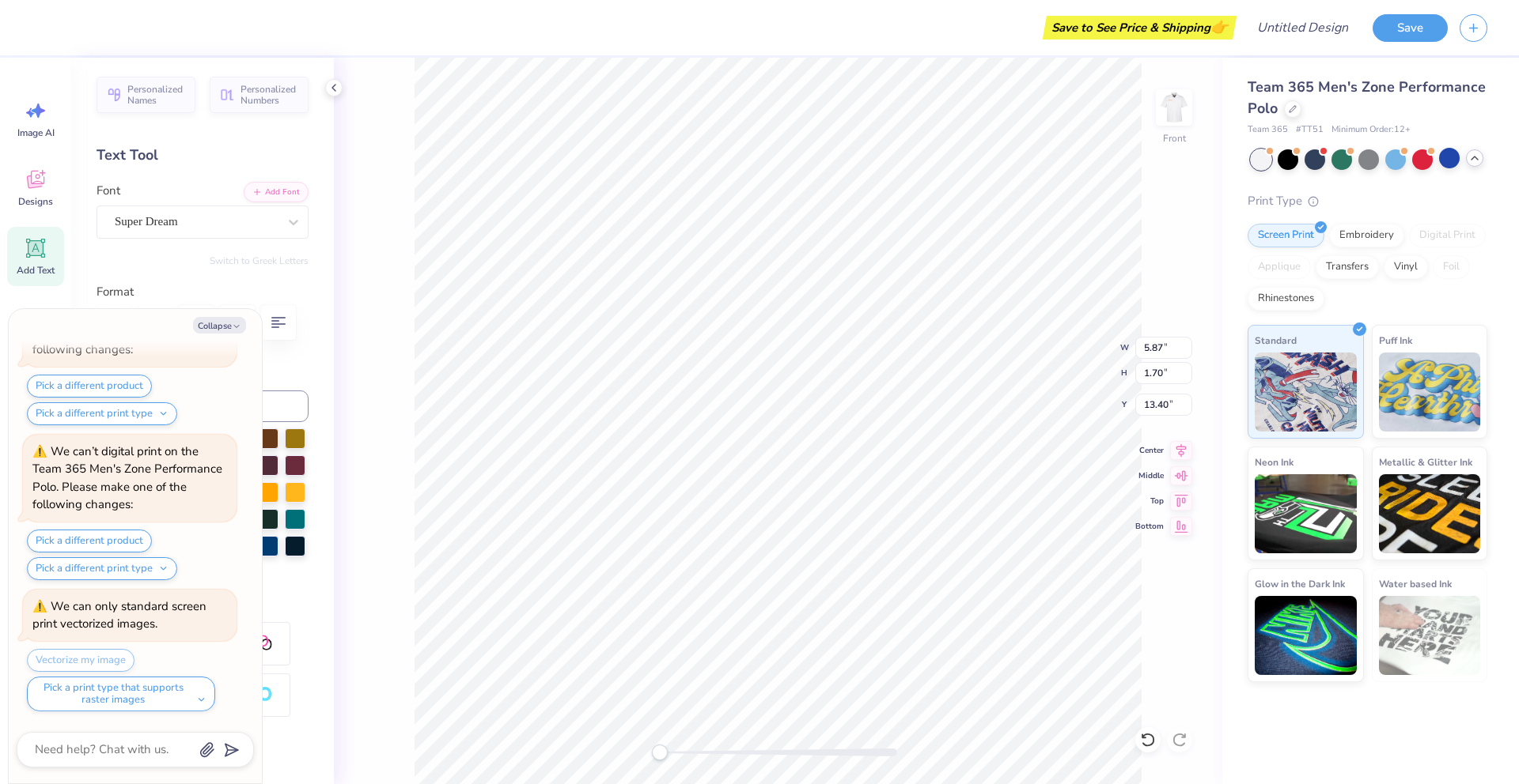
type textarea "x"
click at [1170, 103] on img at bounding box center [1174, 107] width 63 height 63
click at [234, 325] on polyline "button" at bounding box center [236, 326] width 5 height 3
type textarea "x"
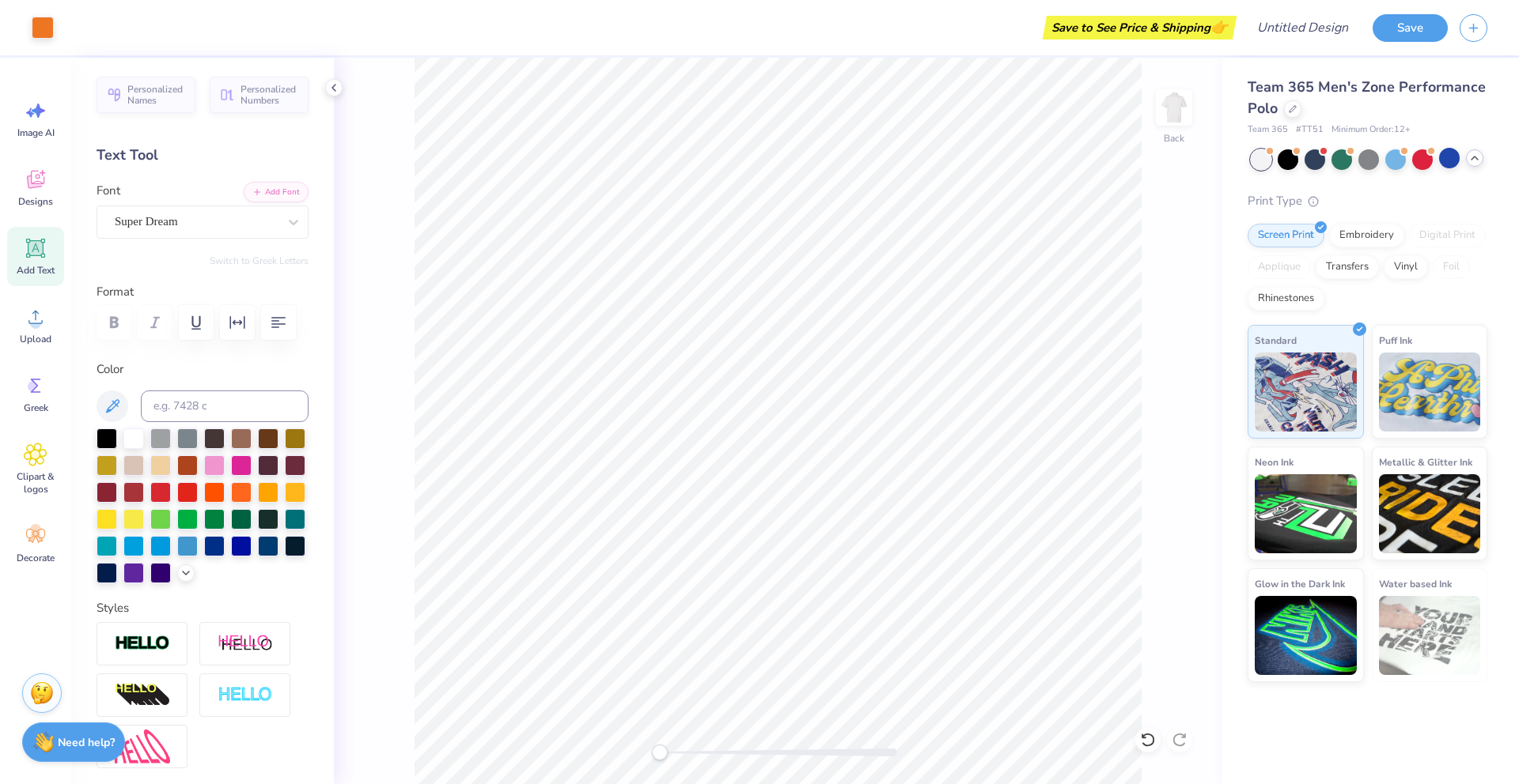
click at [36, 254] on icon at bounding box center [36, 249] width 15 height 15
type textarea "Ryder Cup 2025"
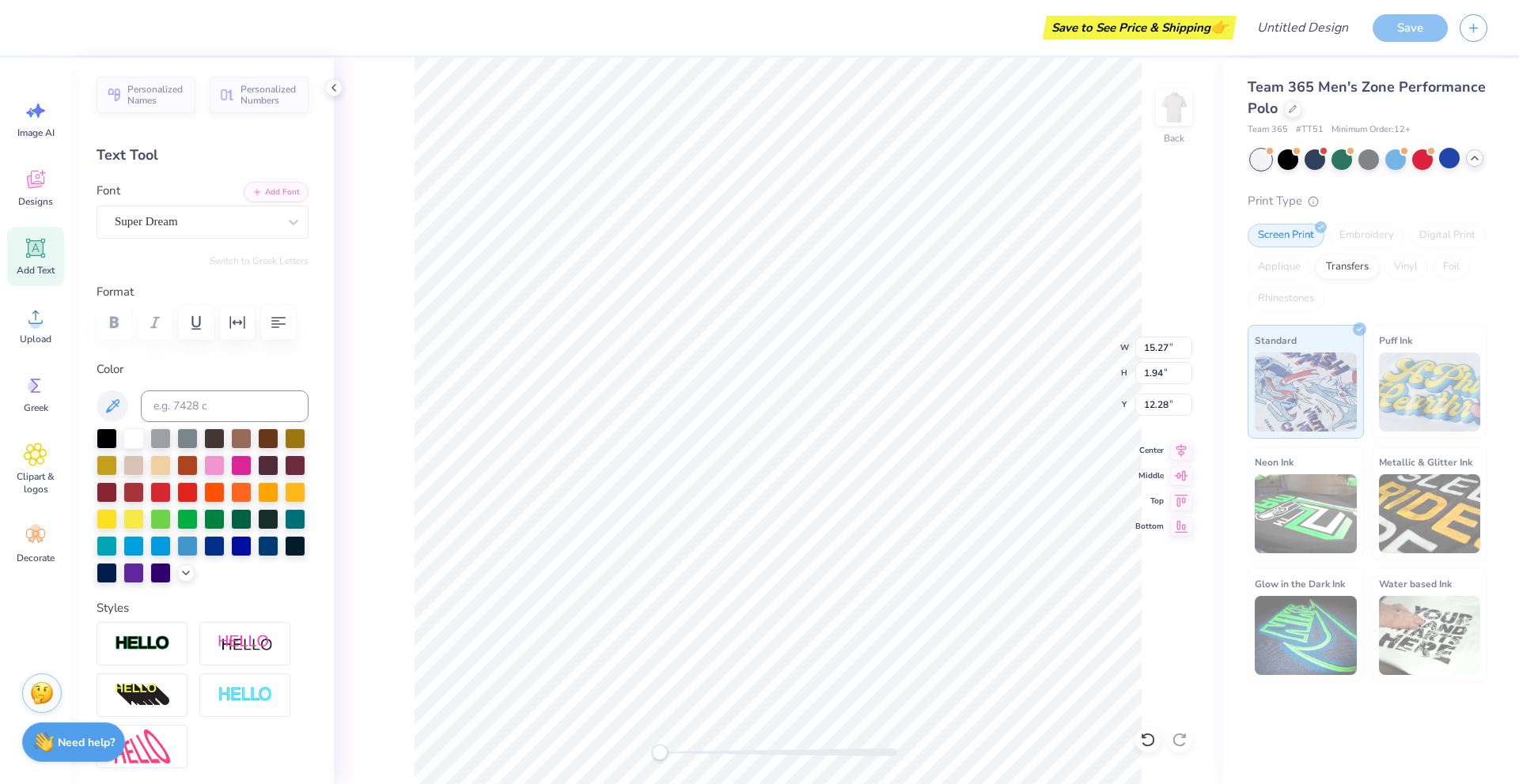
type input "5.89"
type input "0.75"
type input "13.47"
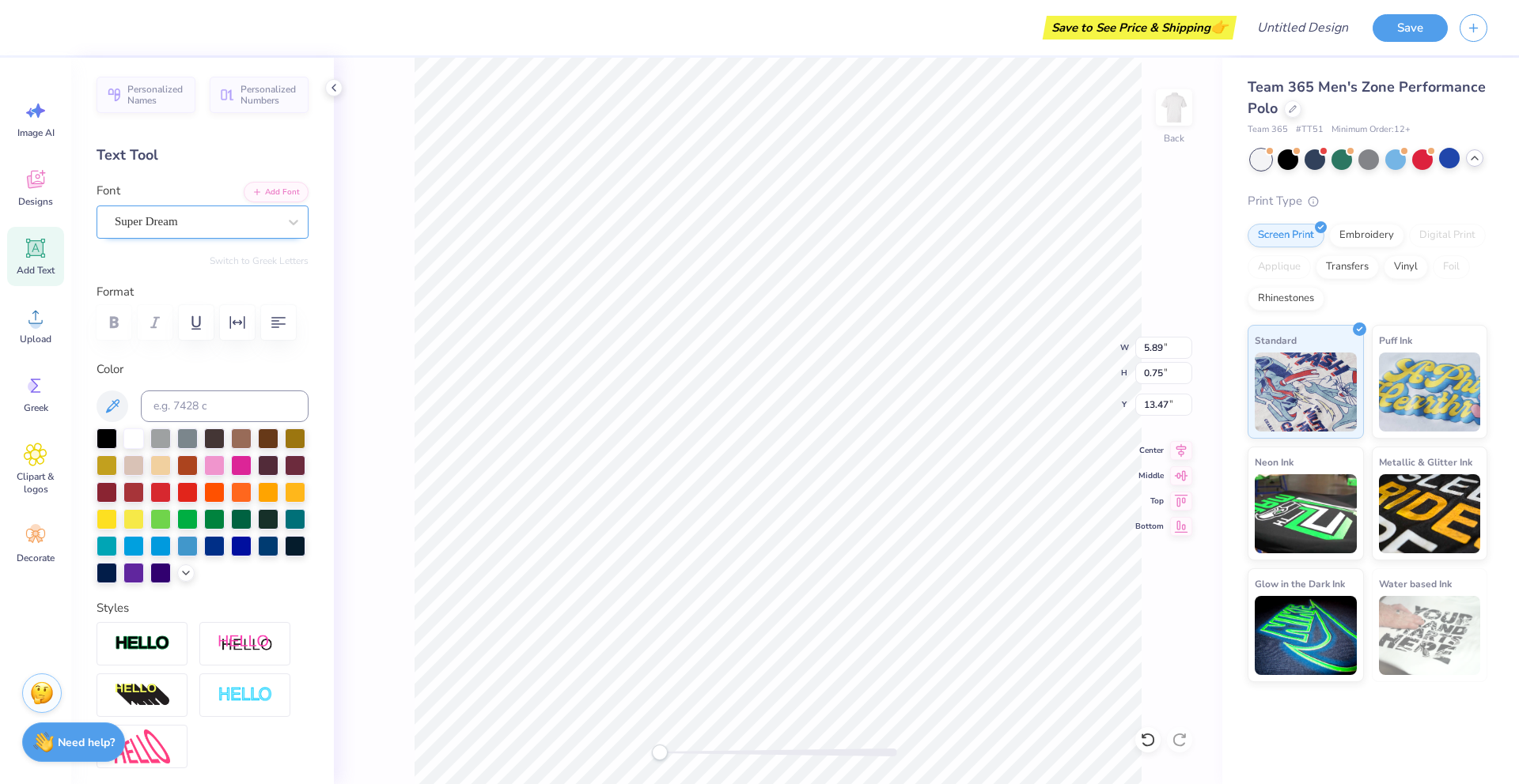
click at [232, 212] on div at bounding box center [196, 221] width 163 height 21
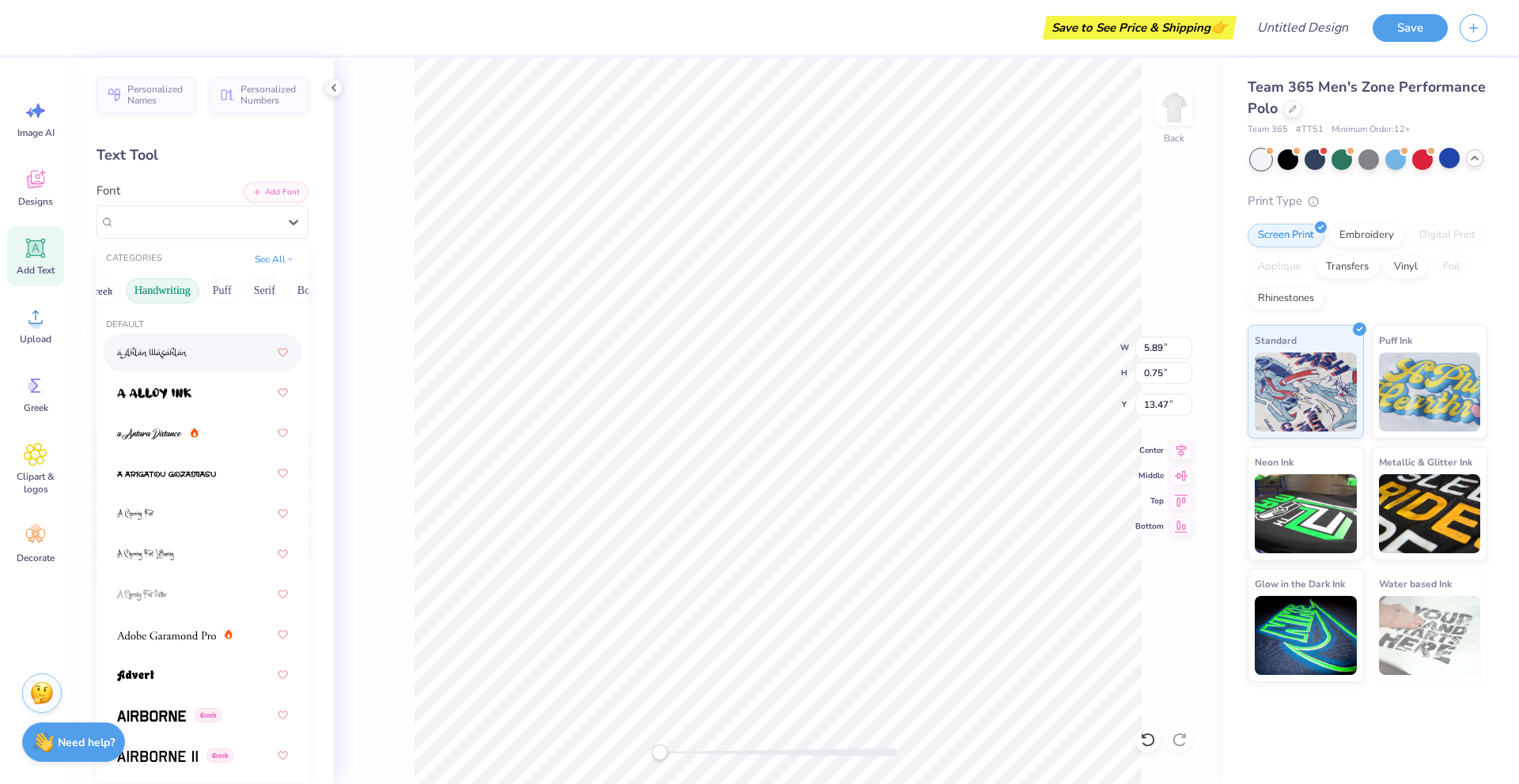
scroll to position [0, 30]
click at [260, 289] on button "Serif" at bounding box center [261, 290] width 39 height 25
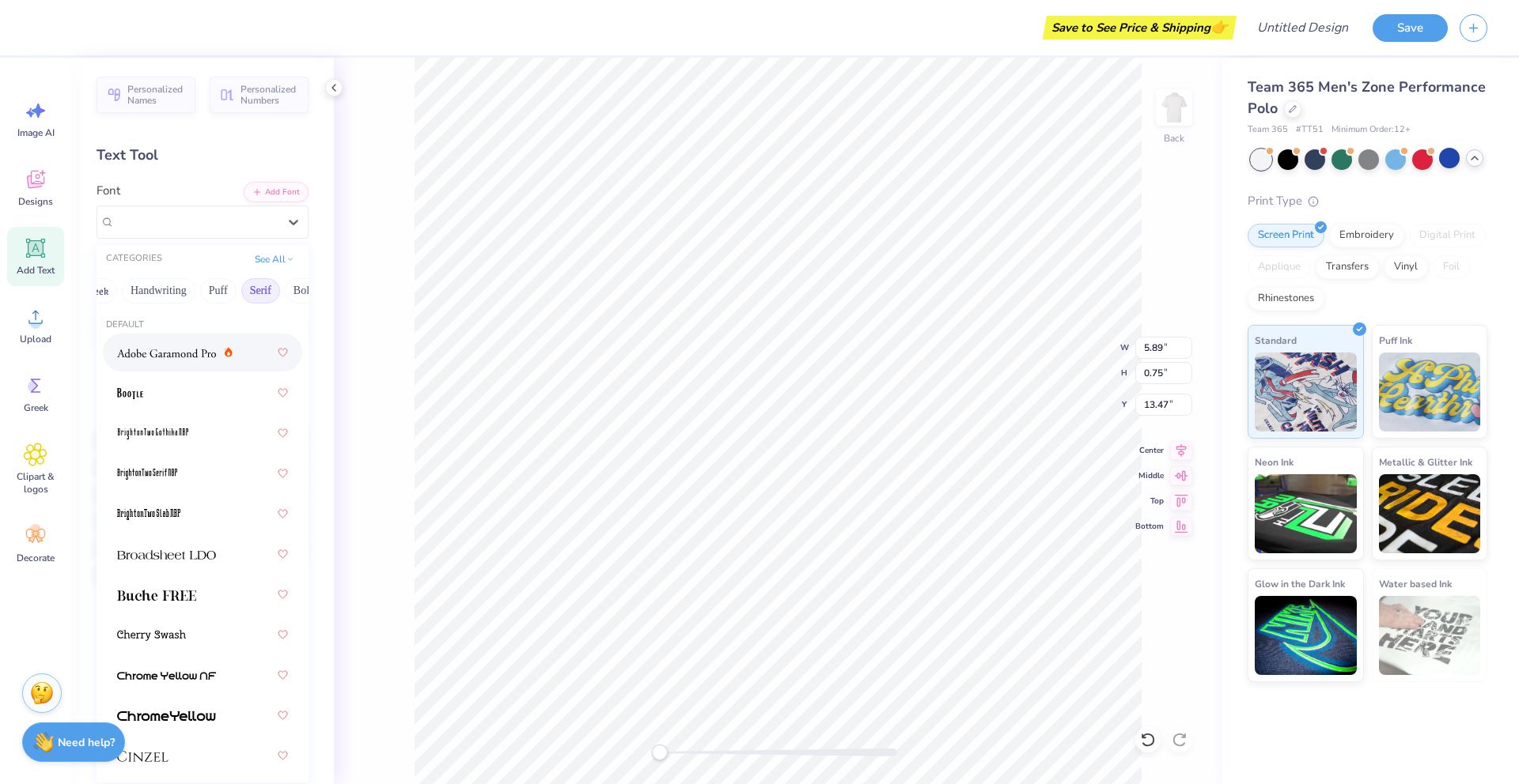
click at [161, 362] on div at bounding box center [203, 352] width 171 height 29
click at [180, 218] on div "Adobe Garamond Pro" at bounding box center [196, 222] width 167 height 25
click at [179, 287] on button "Handwriting" at bounding box center [188, 290] width 74 height 25
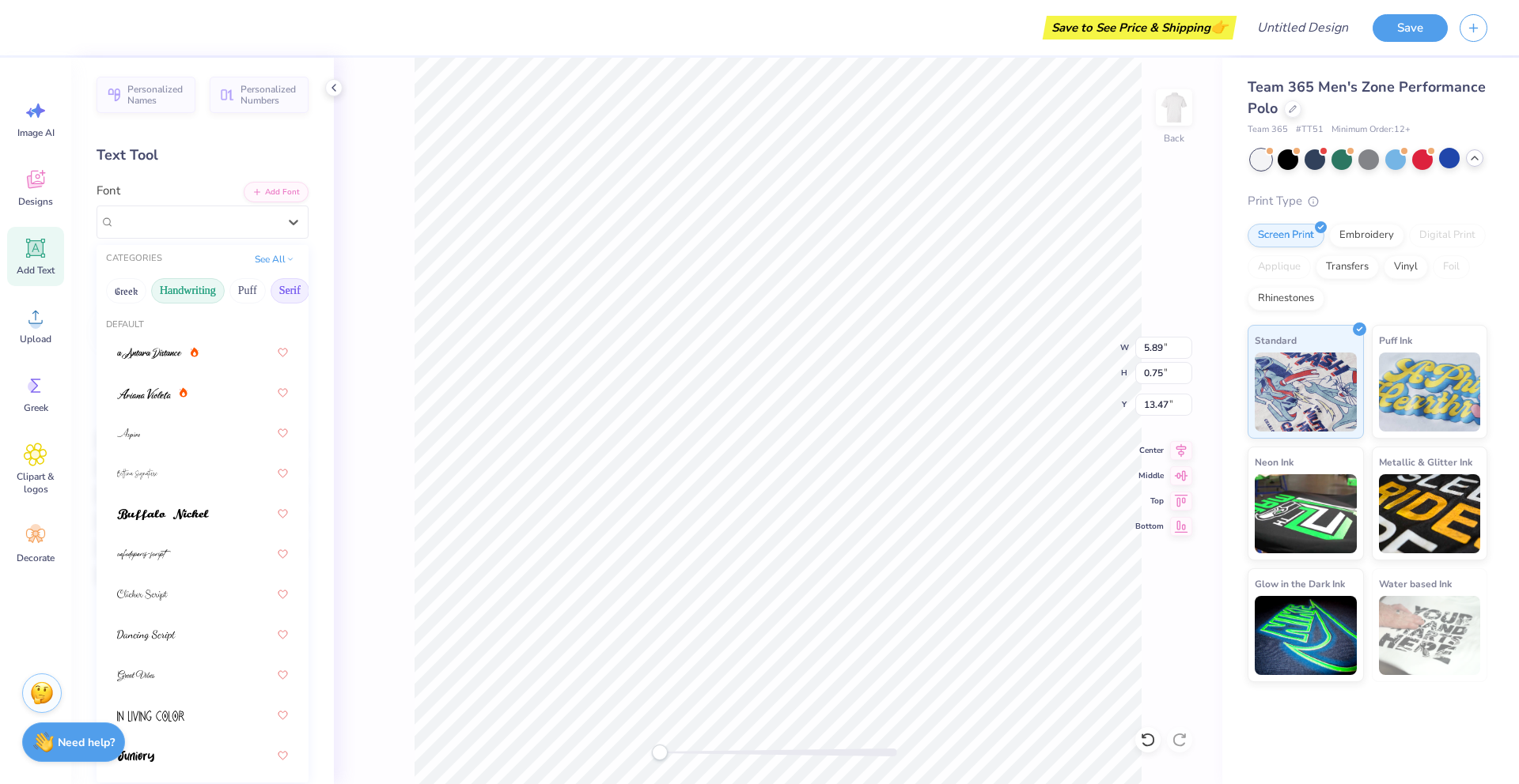
click at [286, 291] on button "Serif" at bounding box center [290, 290] width 39 height 25
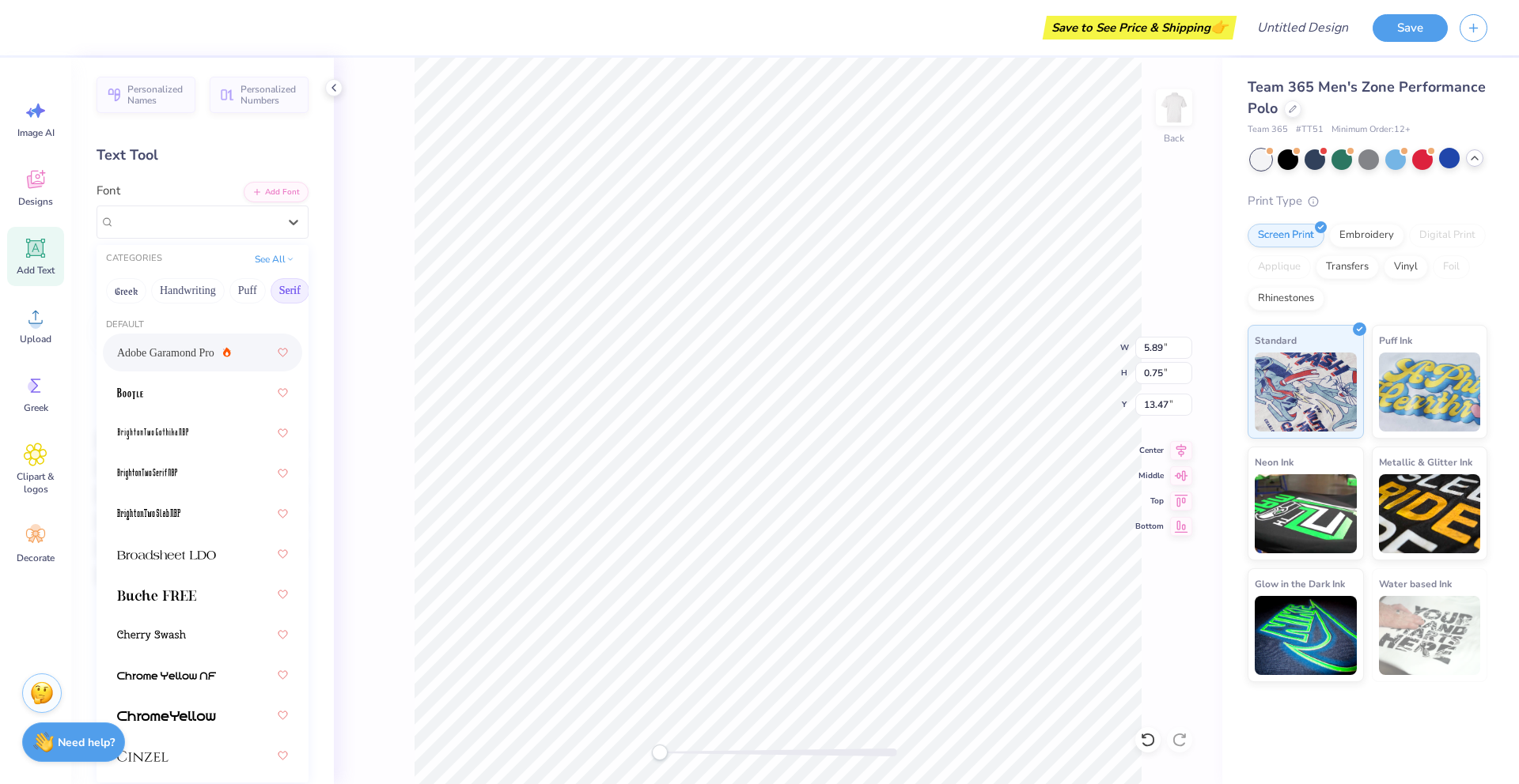
click at [245, 355] on div "Adobe Garamond Pro" at bounding box center [203, 352] width 171 height 29
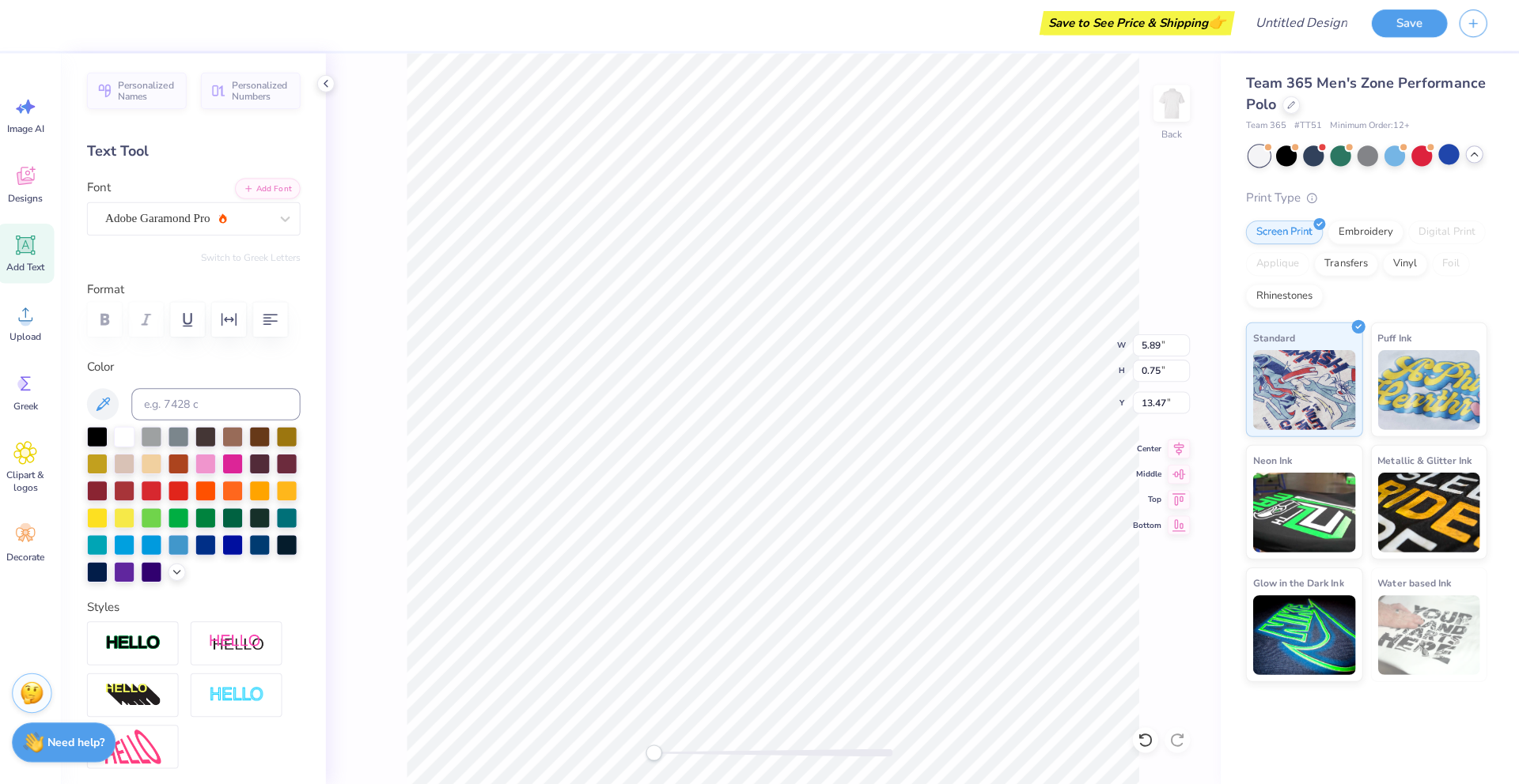
scroll to position [0, 0]
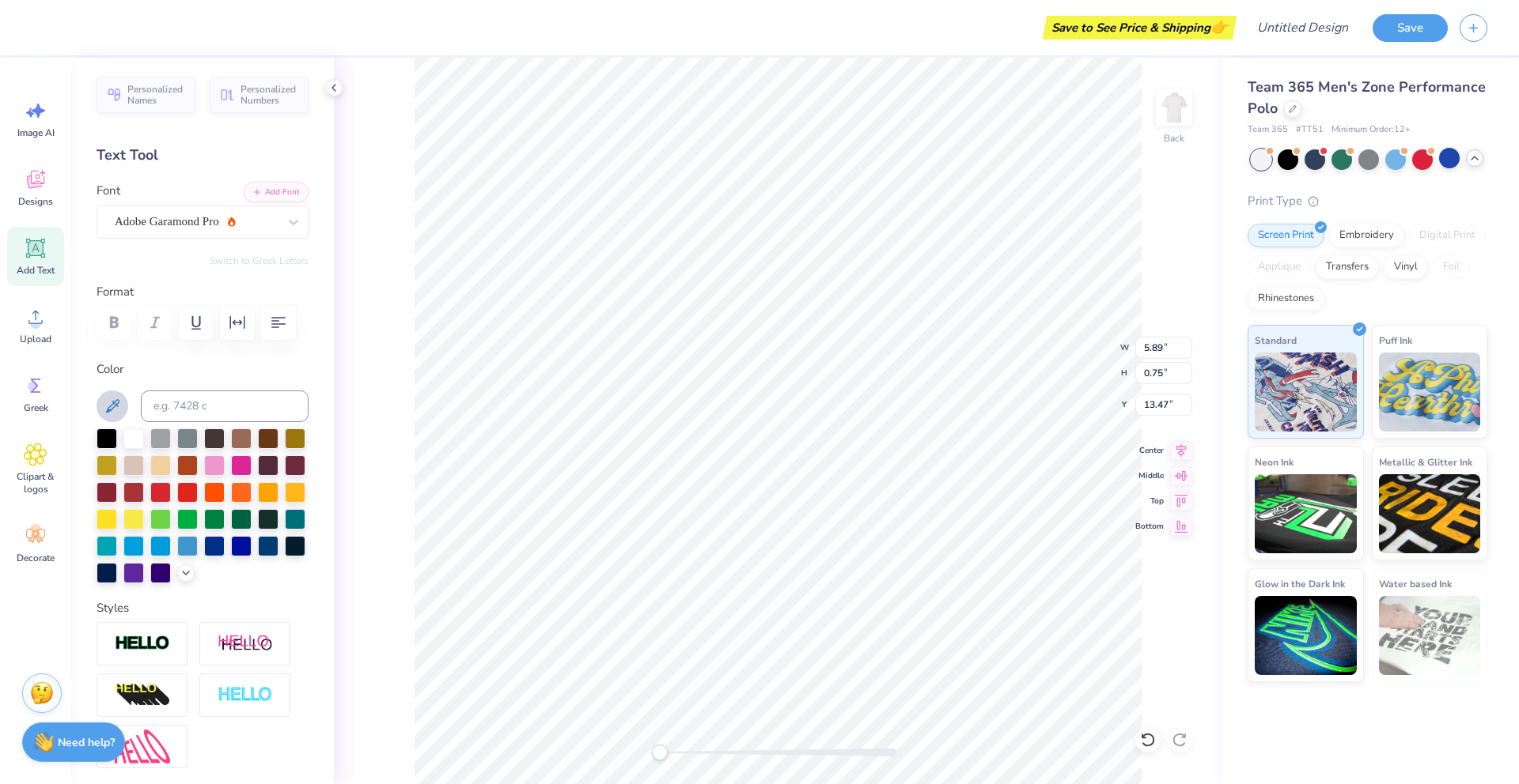
click at [117, 398] on icon at bounding box center [112, 406] width 19 height 19
click at [196, 225] on div "Adobe Garamond Pro" at bounding box center [196, 222] width 167 height 25
type input "d"
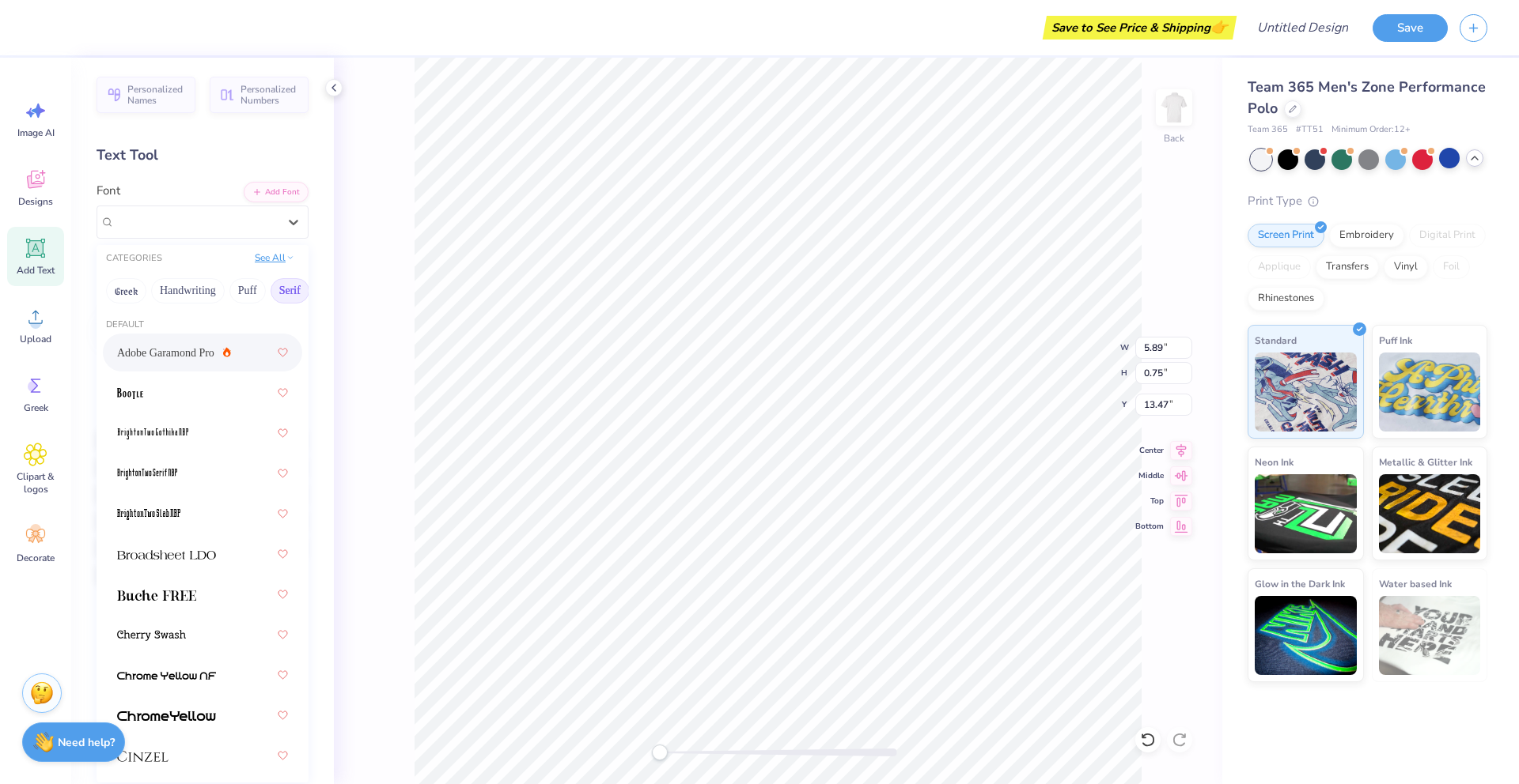
click at [280, 260] on button "See All" at bounding box center [274, 257] width 49 height 16
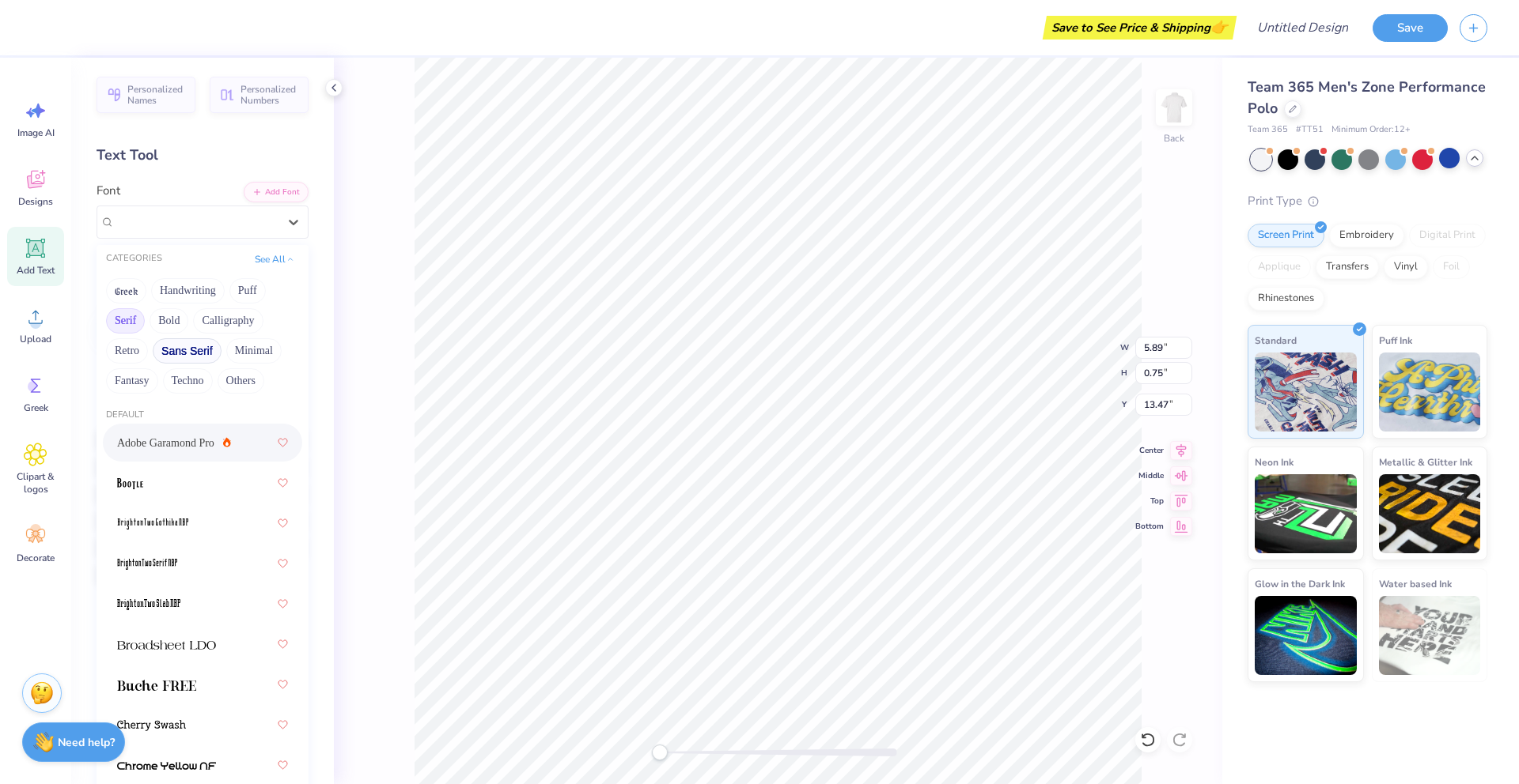
click at [188, 348] on button "Sans Serif" at bounding box center [187, 350] width 68 height 25
click at [153, 443] on img at bounding box center [136, 444] width 38 height 11
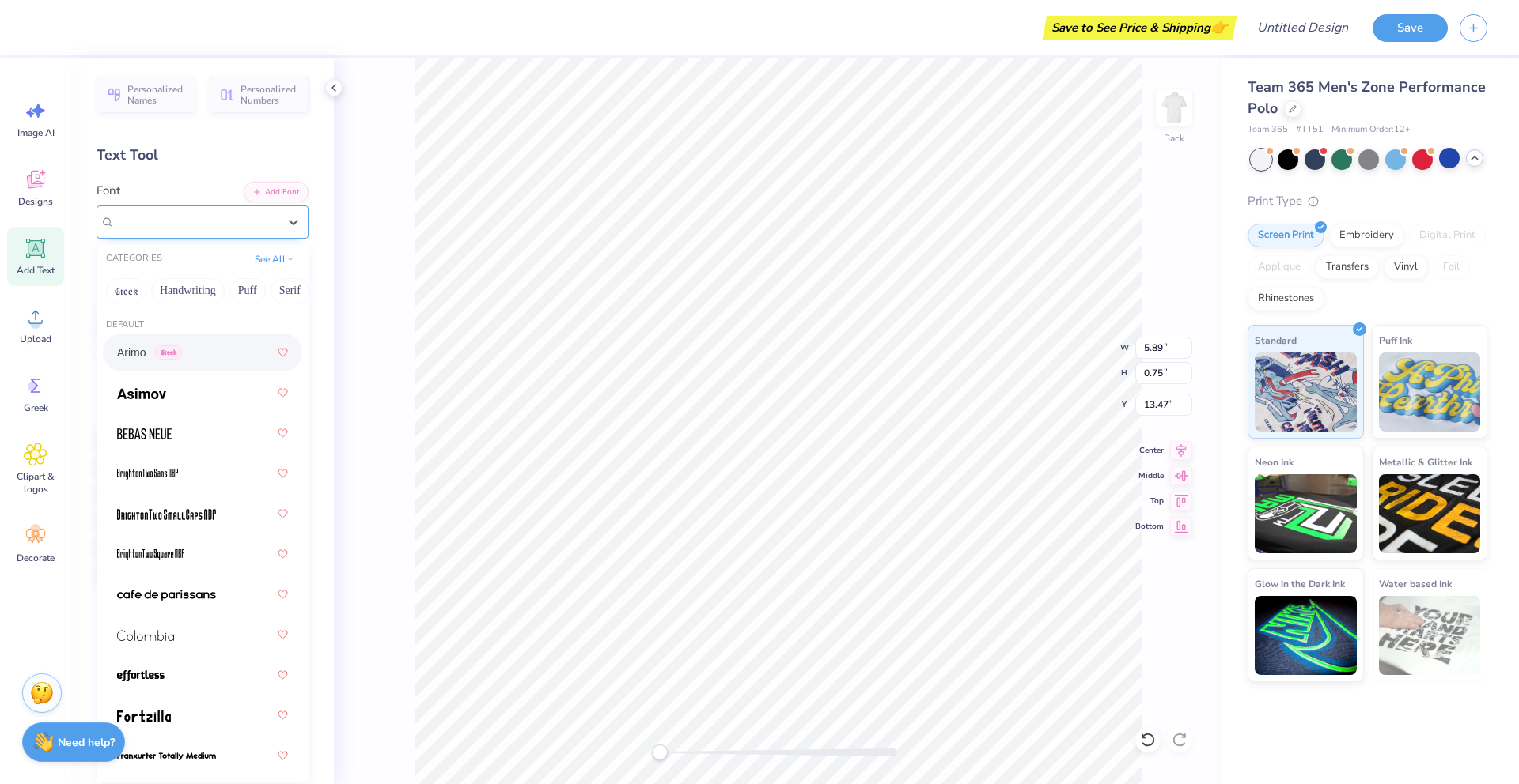
click at [230, 219] on div "Arimo Greek" at bounding box center [196, 222] width 167 height 25
click at [178, 289] on button "Handwriting" at bounding box center [188, 290] width 74 height 25
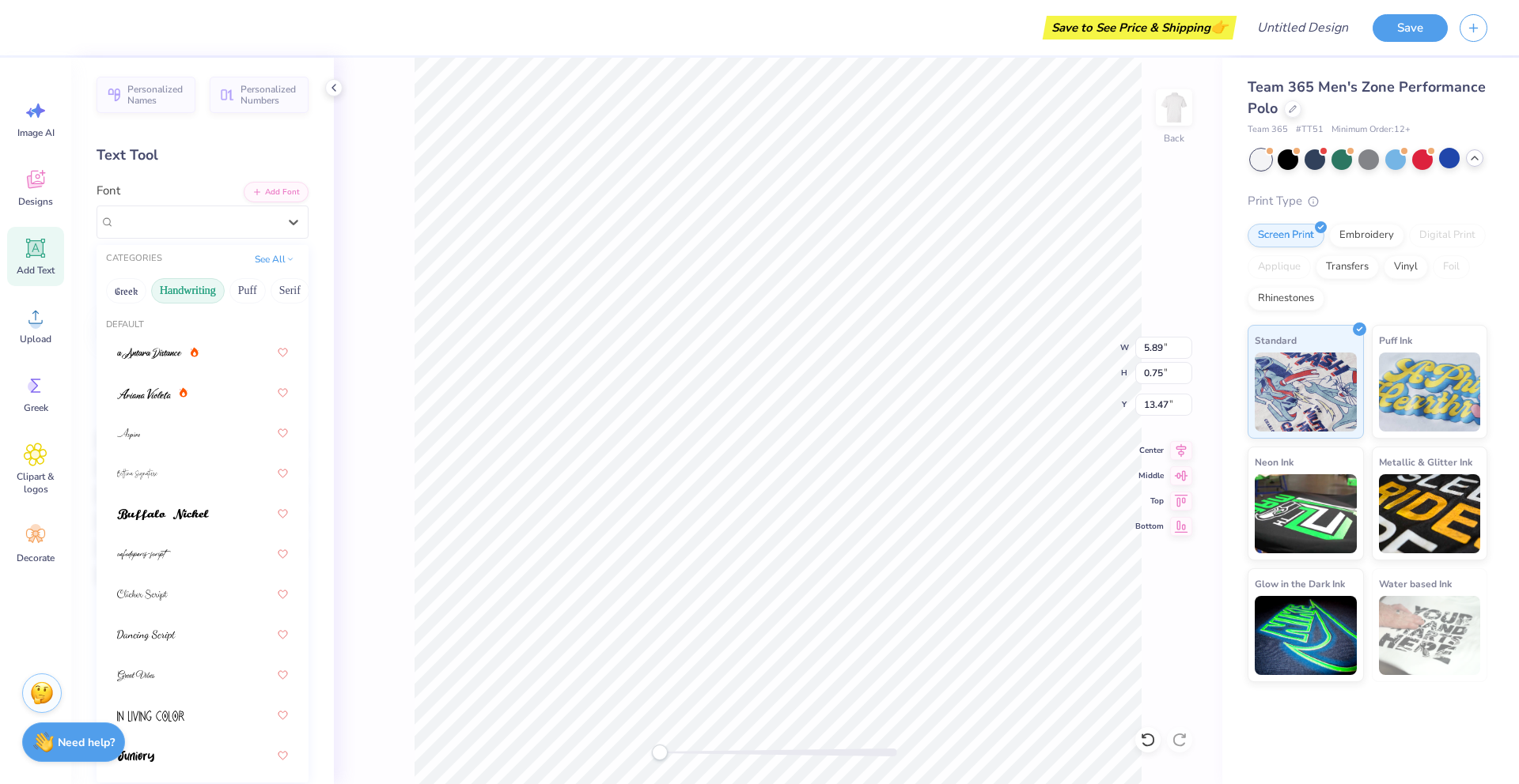
scroll to position [0, 472]
click at [119, 287] on button "Minimal" at bounding box center [108, 290] width 56 height 25
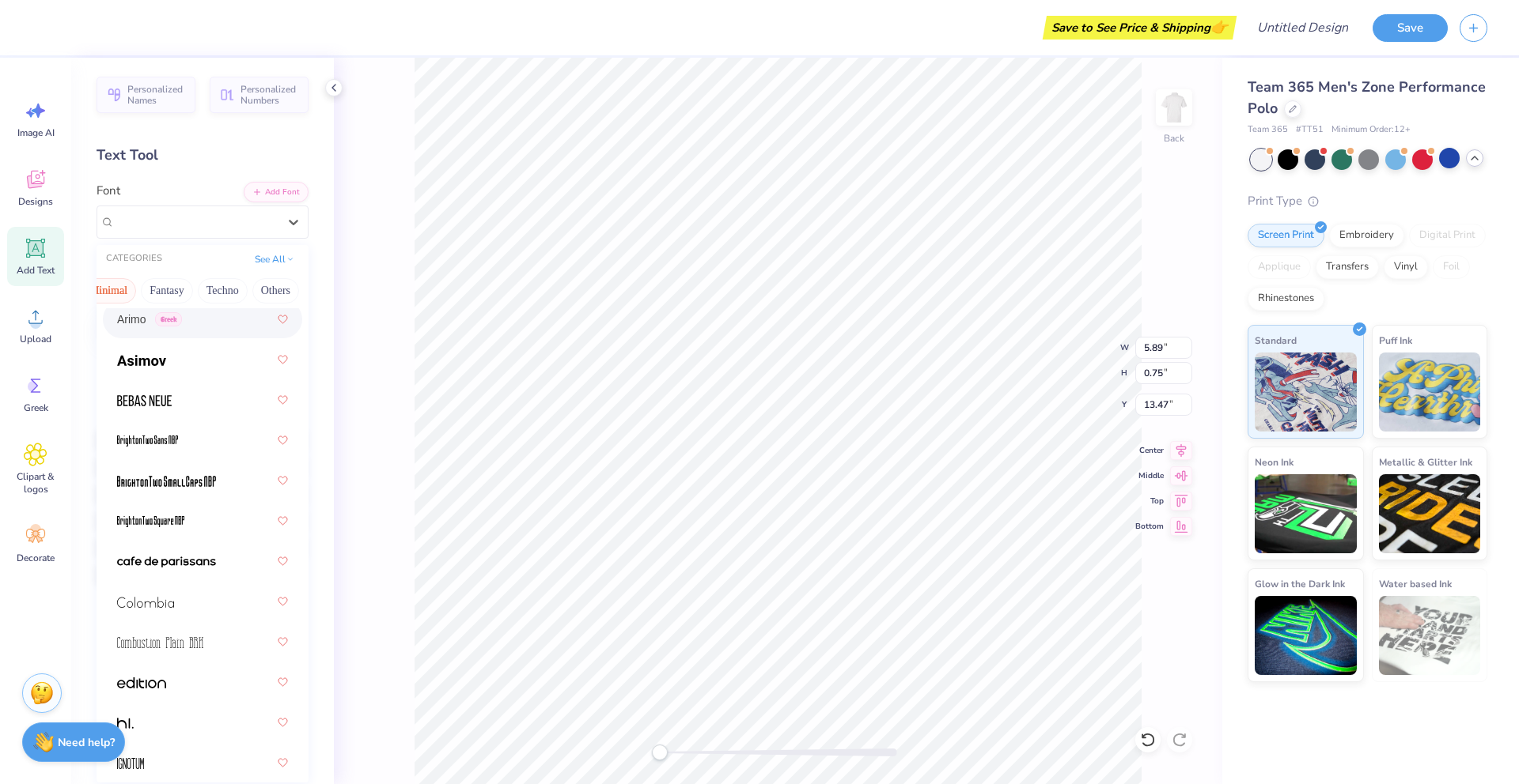
scroll to position [0, 0]
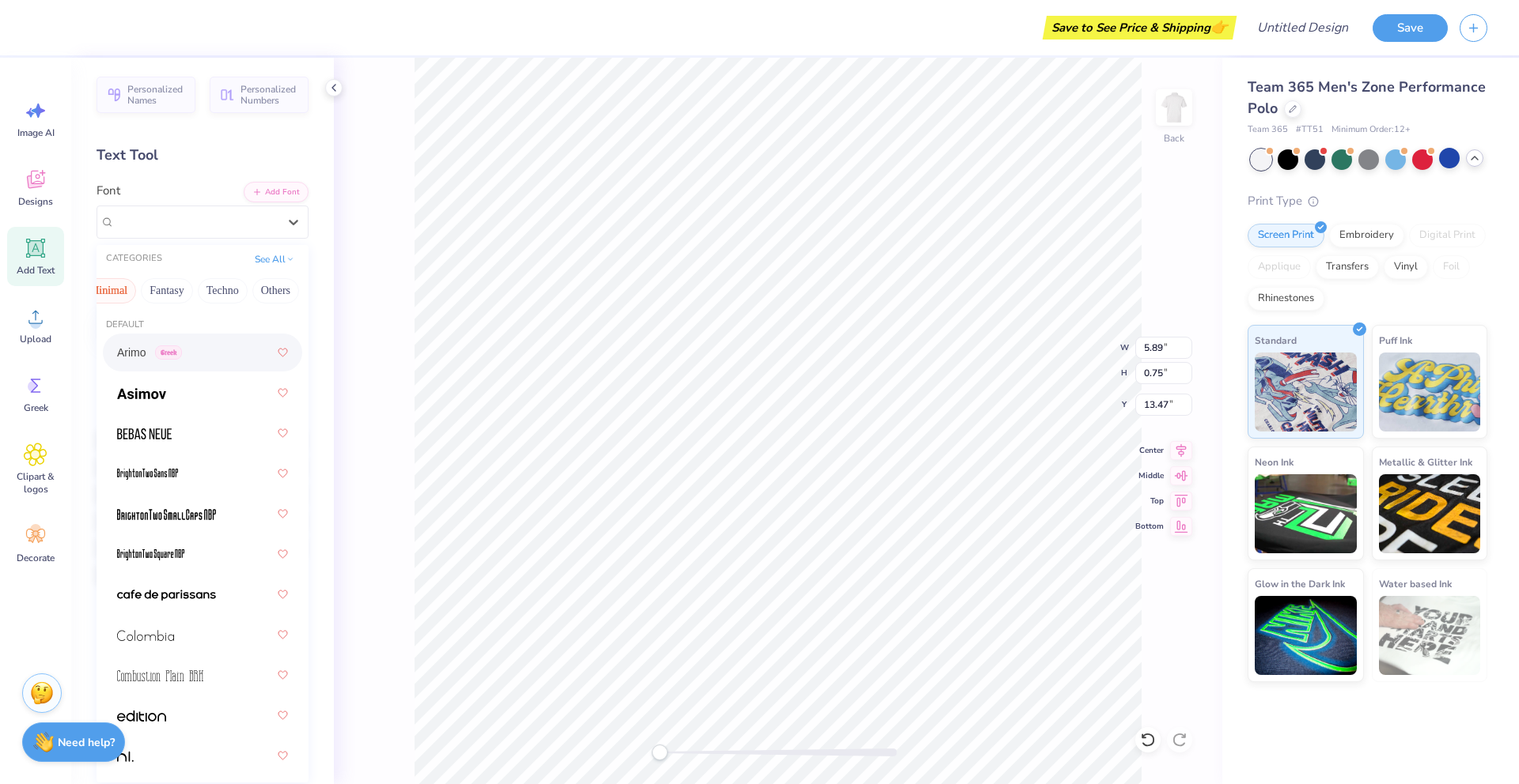
click at [232, 361] on div "Arimo Greek" at bounding box center [203, 352] width 171 height 29
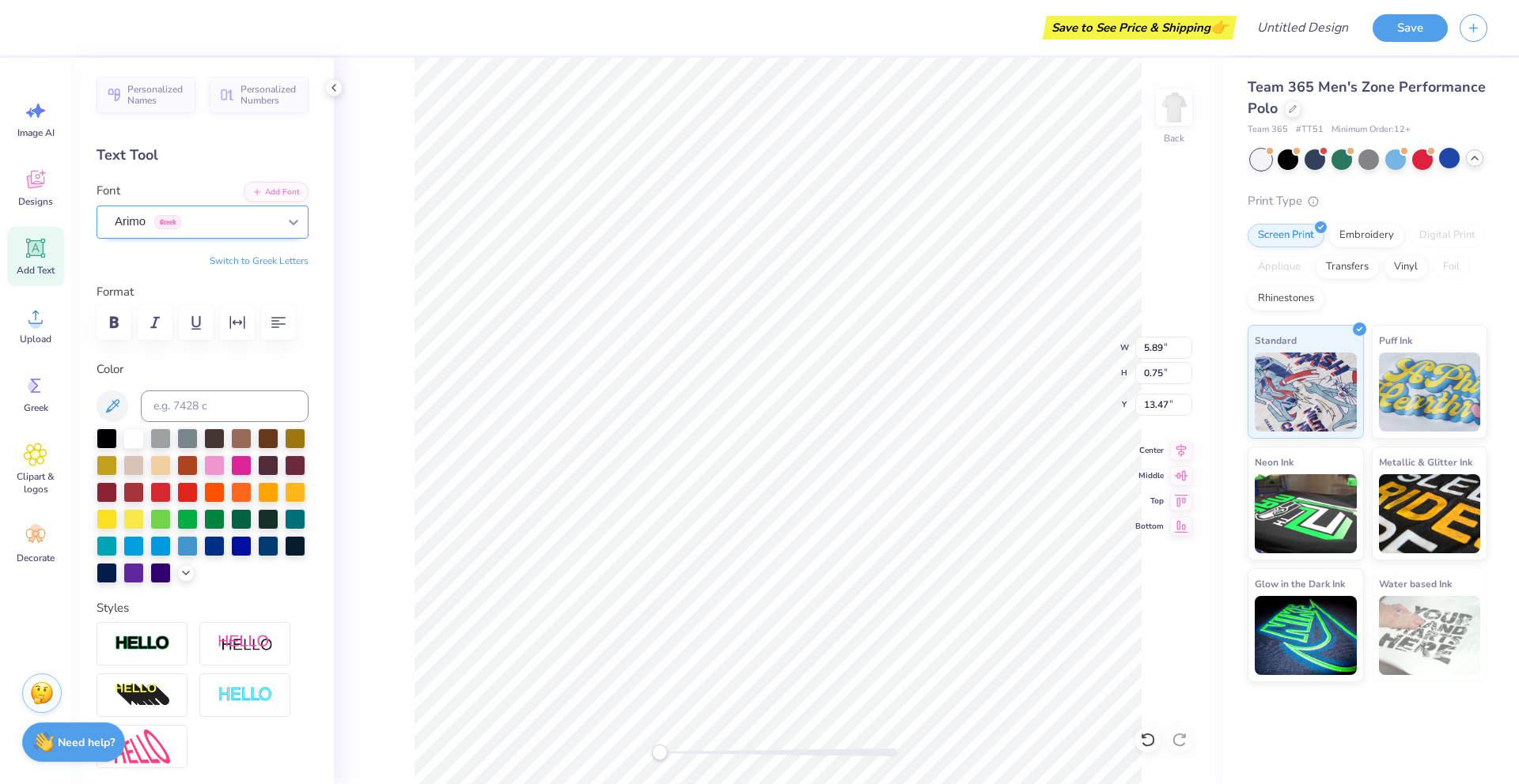
click at [287, 221] on icon at bounding box center [293, 222] width 16 height 16
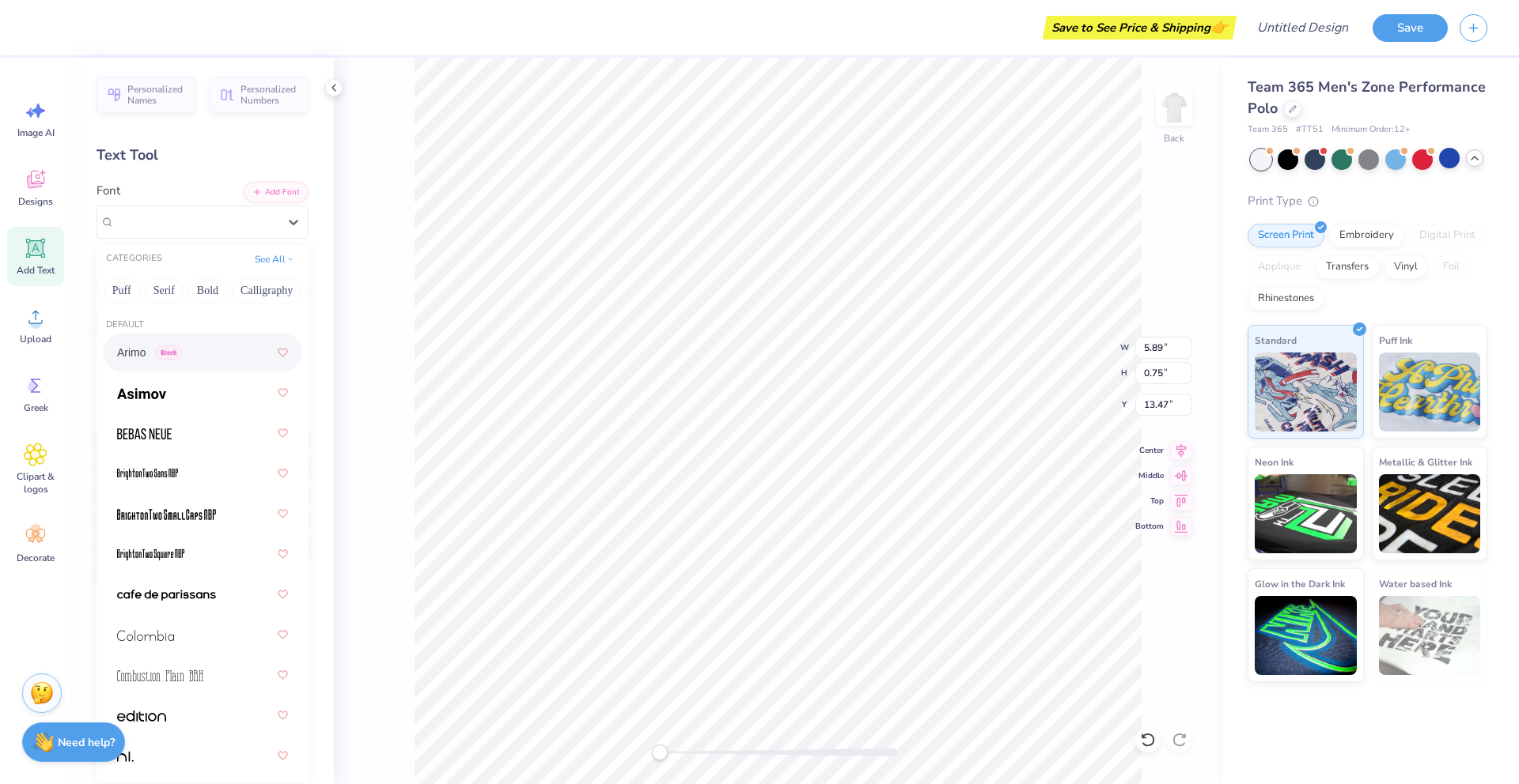
scroll to position [0, 130]
click at [158, 293] on button "Serif" at bounding box center [159, 290] width 39 height 25
click at [199, 356] on span "Adobe Garamond Pro" at bounding box center [166, 353] width 97 height 17
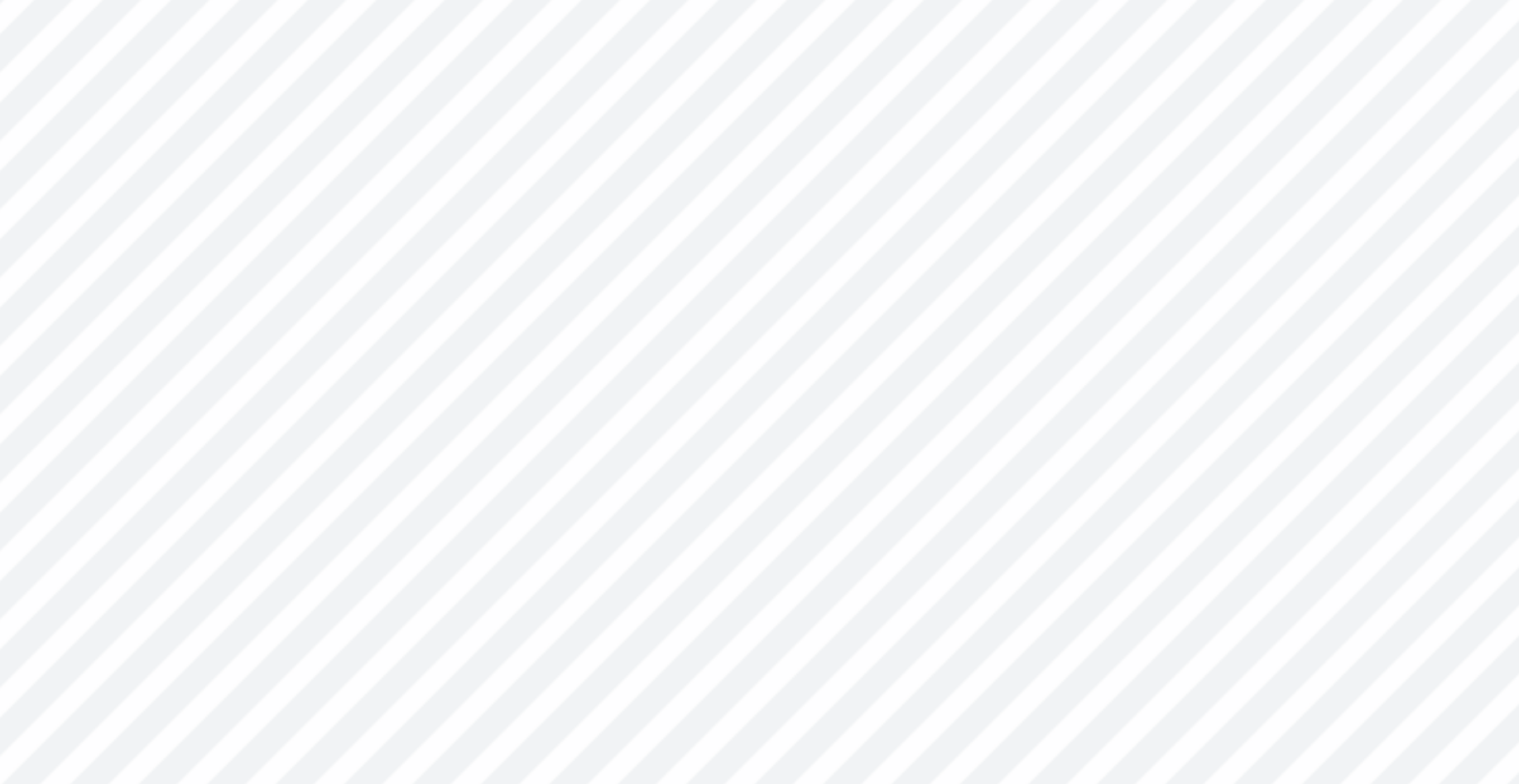
type input "3.34"
type input "0.51"
type input "5.36"
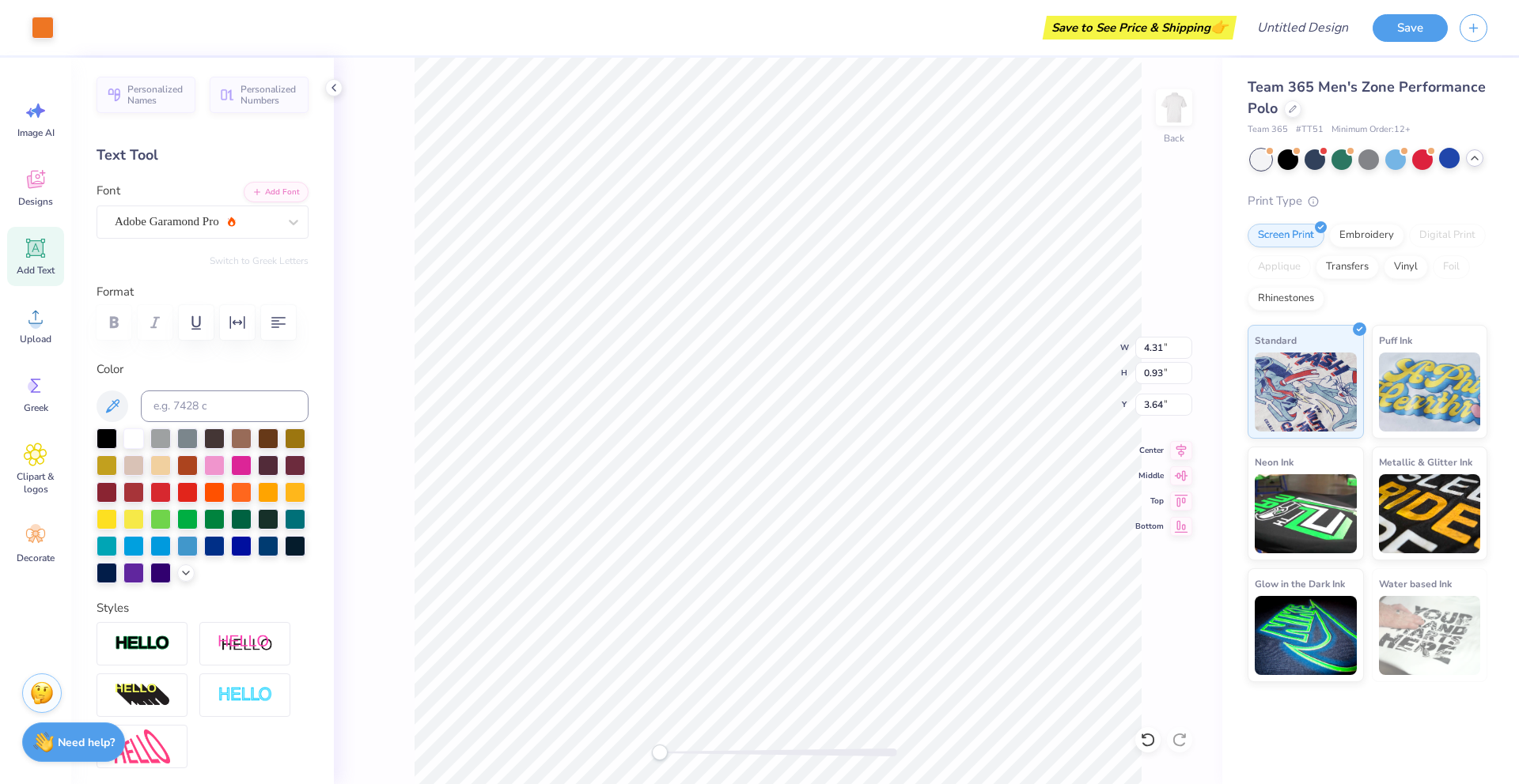
type input "4.70"
type input "1.01"
type input "3.70"
click at [1400, 22] on button "Save" at bounding box center [1409, 26] width 75 height 28
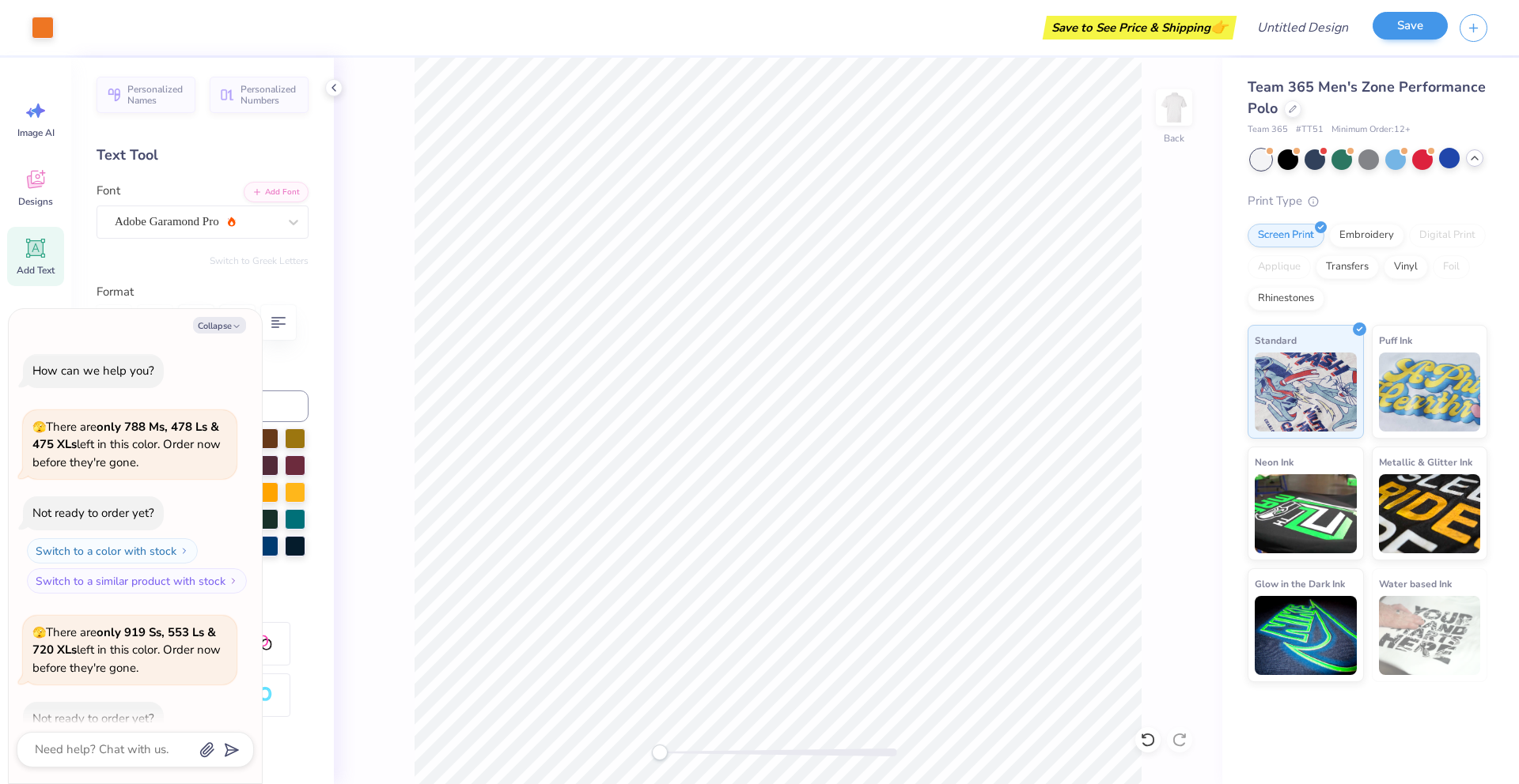
scroll to position [1501, 0]
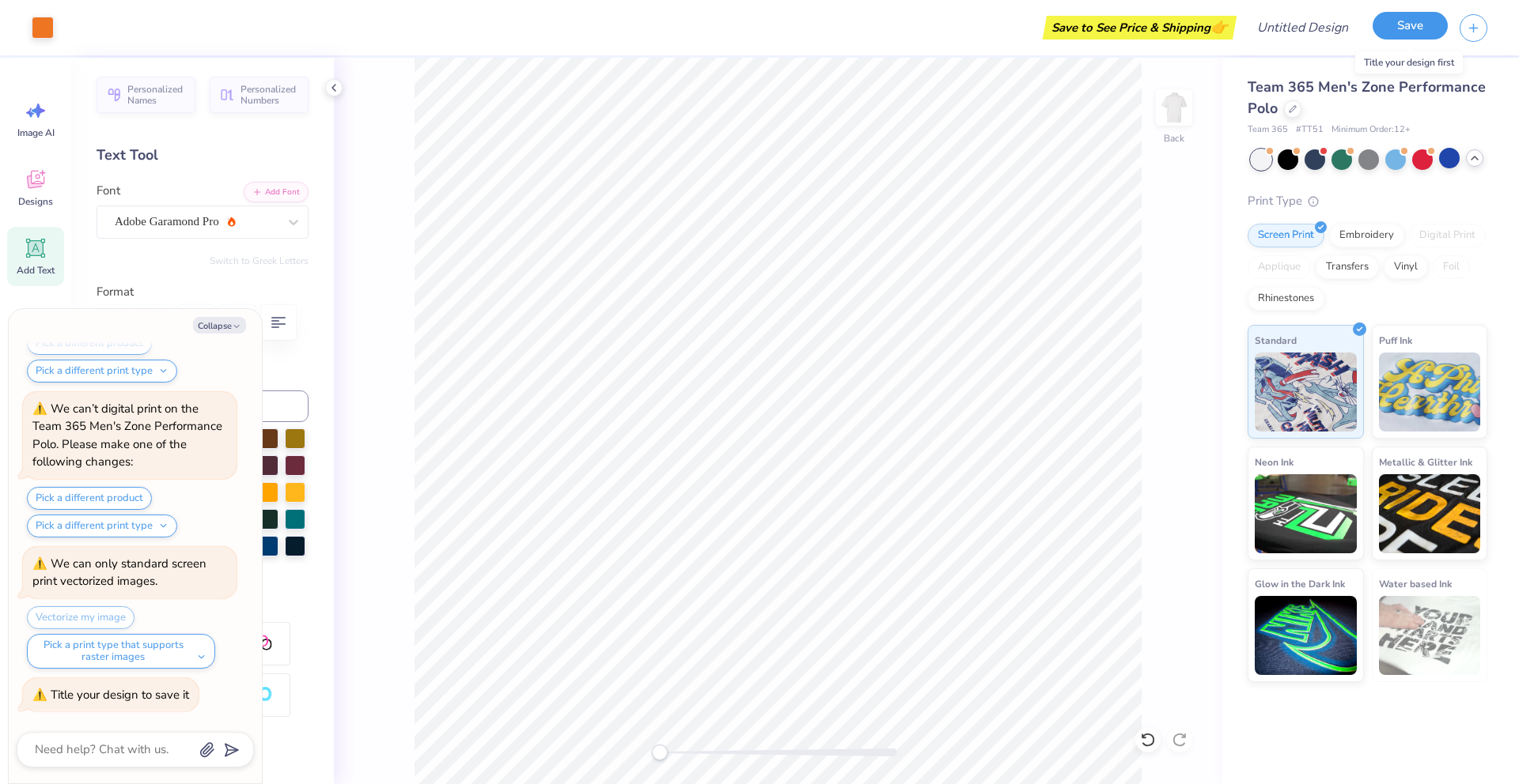
click at [1424, 30] on button "Save" at bounding box center [1409, 26] width 75 height 28
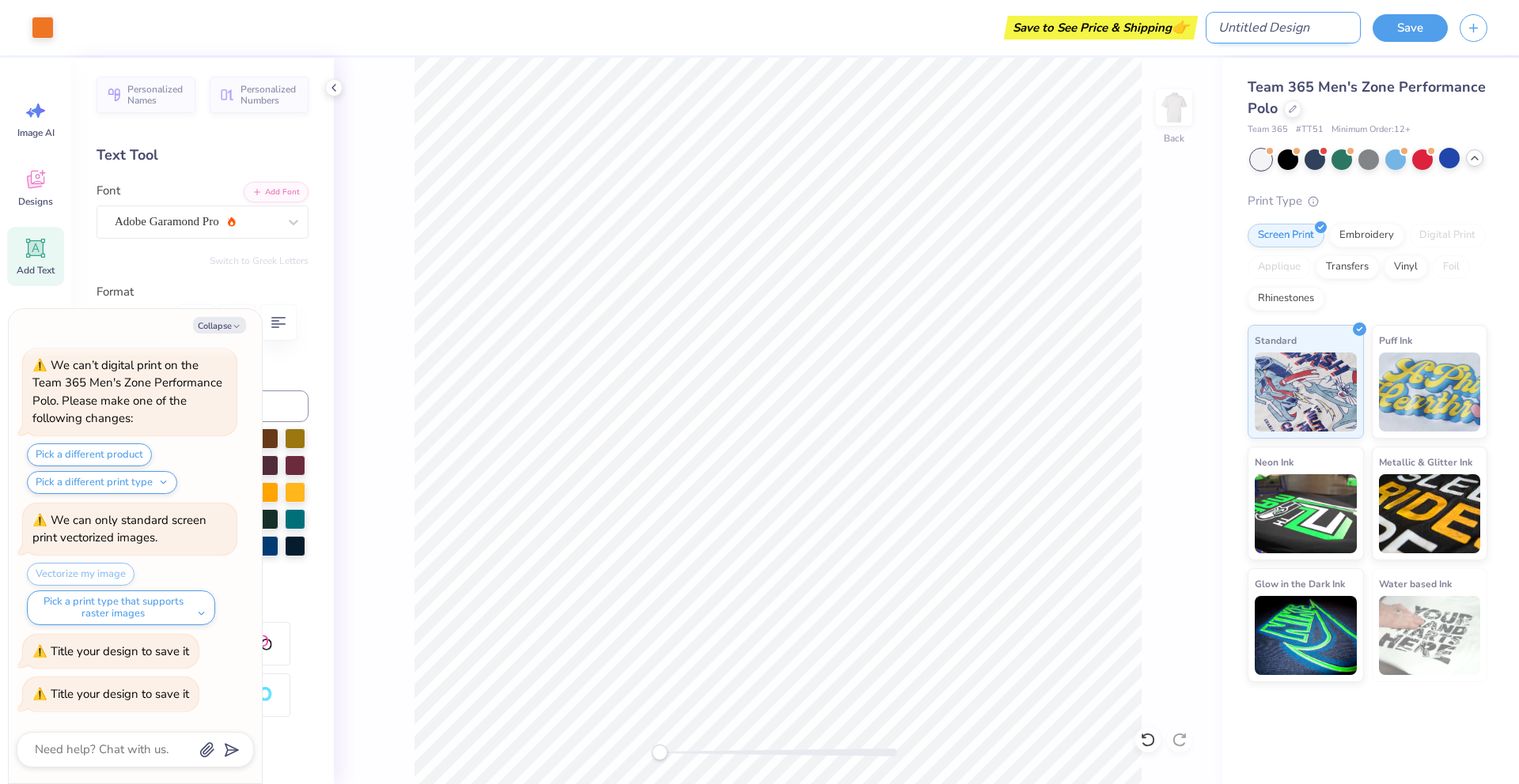
type textarea "x"
click at [1326, 27] on input "Design Title" at bounding box center [1283, 28] width 155 height 31
type input "R"
type textarea "x"
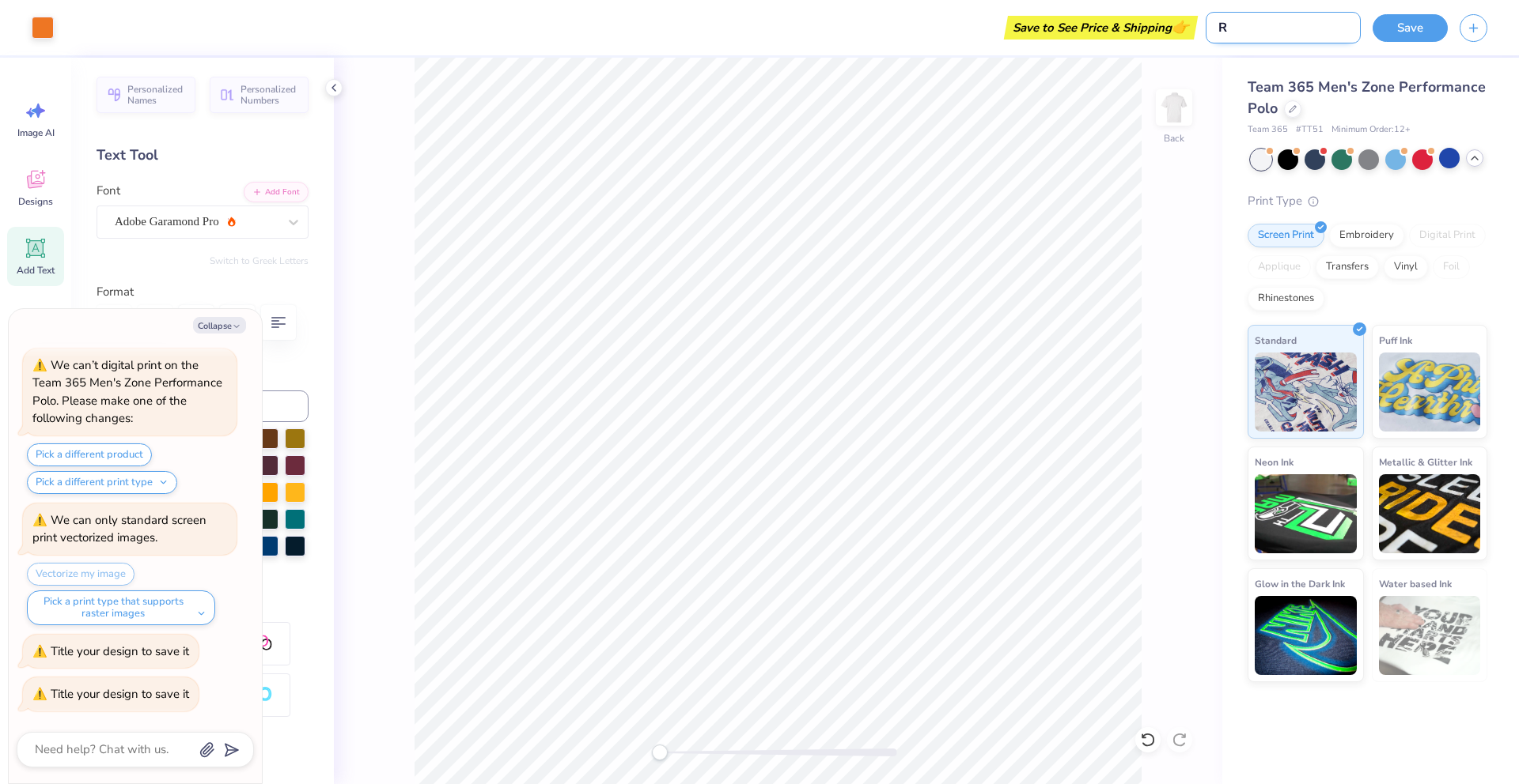
type input "Ry"
type textarea "x"
type input "Ryd"
type textarea "x"
type input "Ryde"
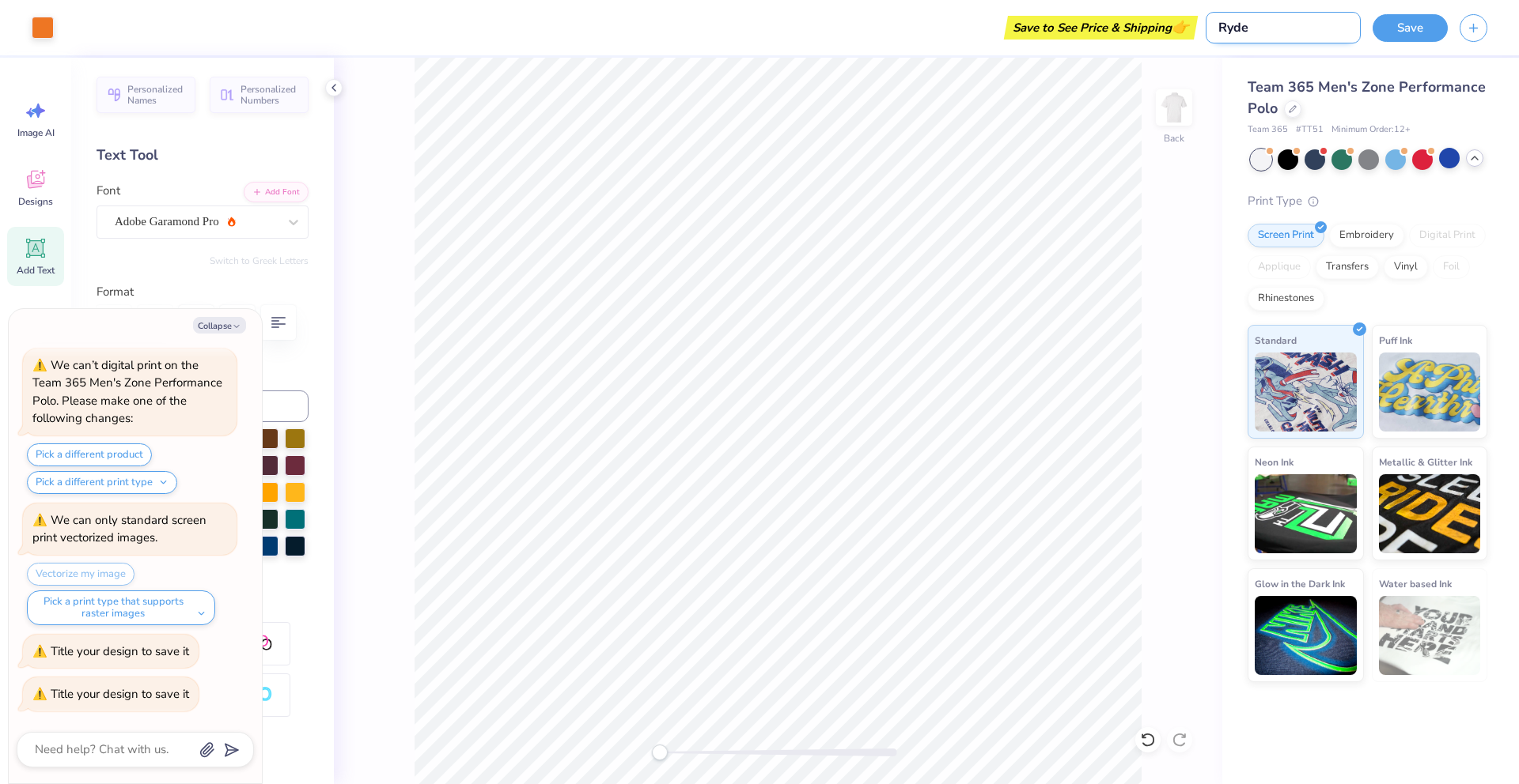
type textarea "x"
type input "Ryder"
type textarea "x"
type input "RyderC"
type textarea "x"
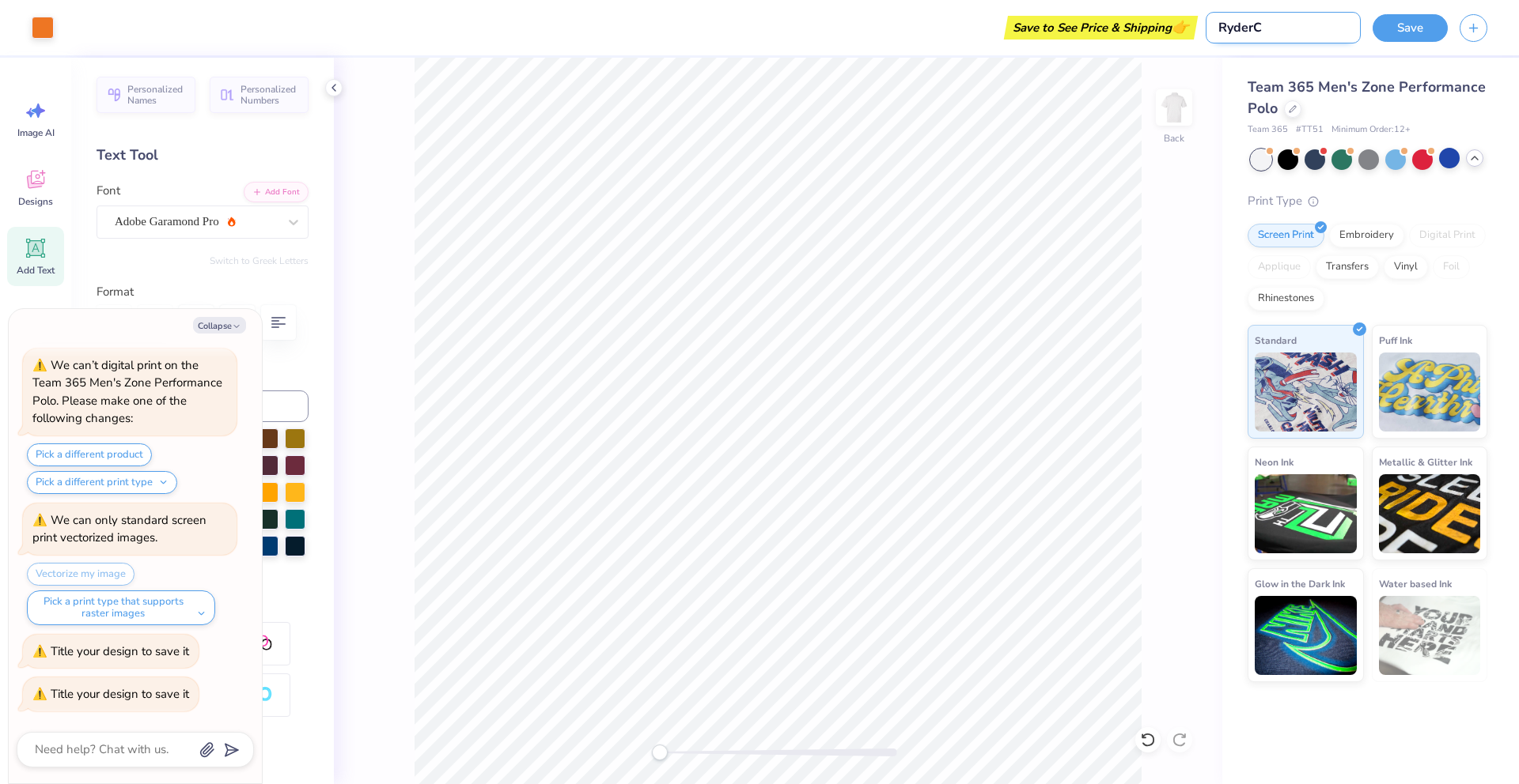
type input "RyderCu"
type textarea "x"
type input "RyderCup"
type textarea "x"
type input "RyderCupC"
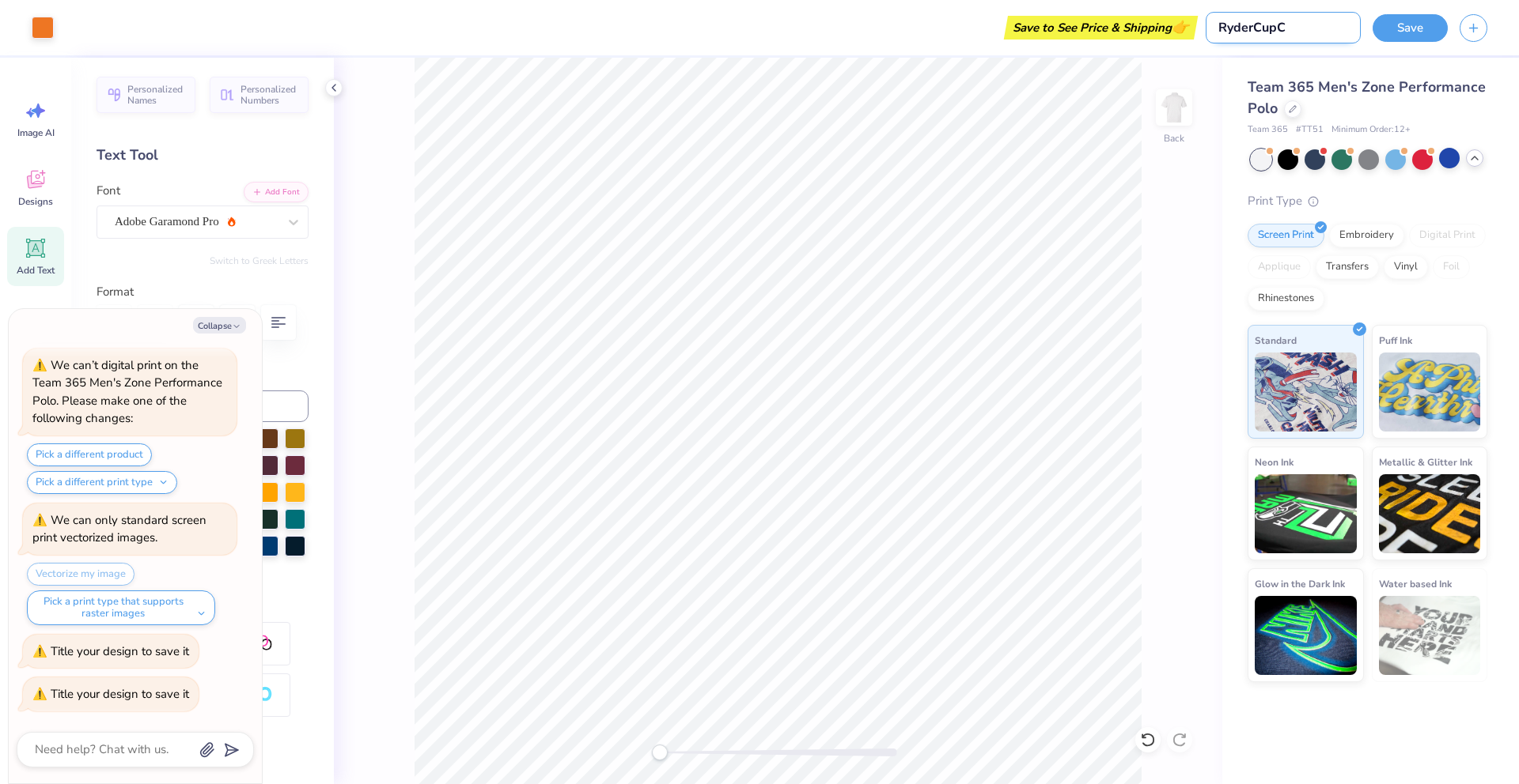
type textarea "x"
type input "RyderCupCr"
type textarea "x"
type input "RyderCupCre"
type textarea "x"
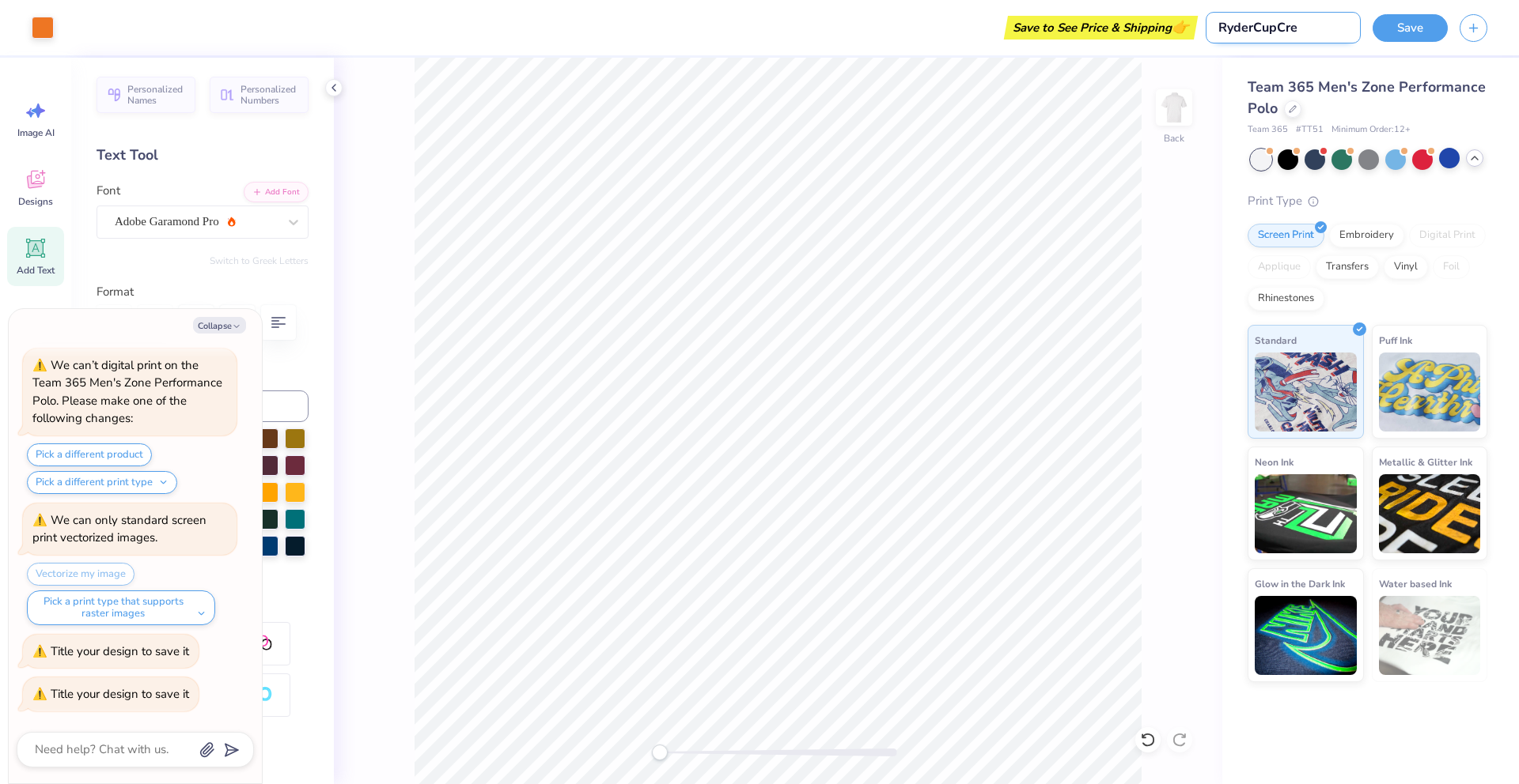
type input "RyderCupCrea"
type textarea "x"
type input "RyderCupCreat"
type textarea "x"
type input "RyderCupCreate"
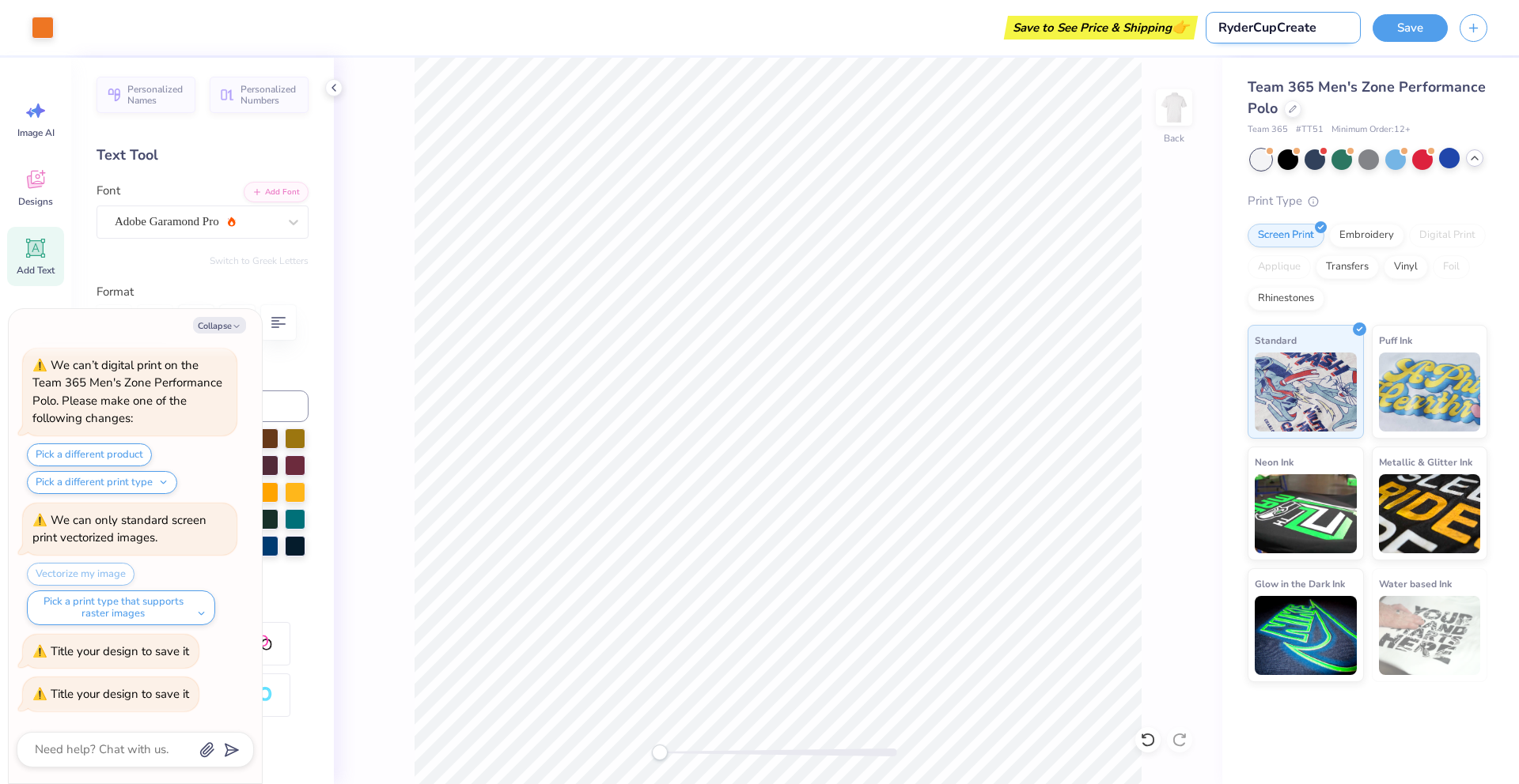
type textarea "x"
type input "RyderCupCreateP"
type textarea "x"
type input "RyderCupCreatePo"
type textarea "x"
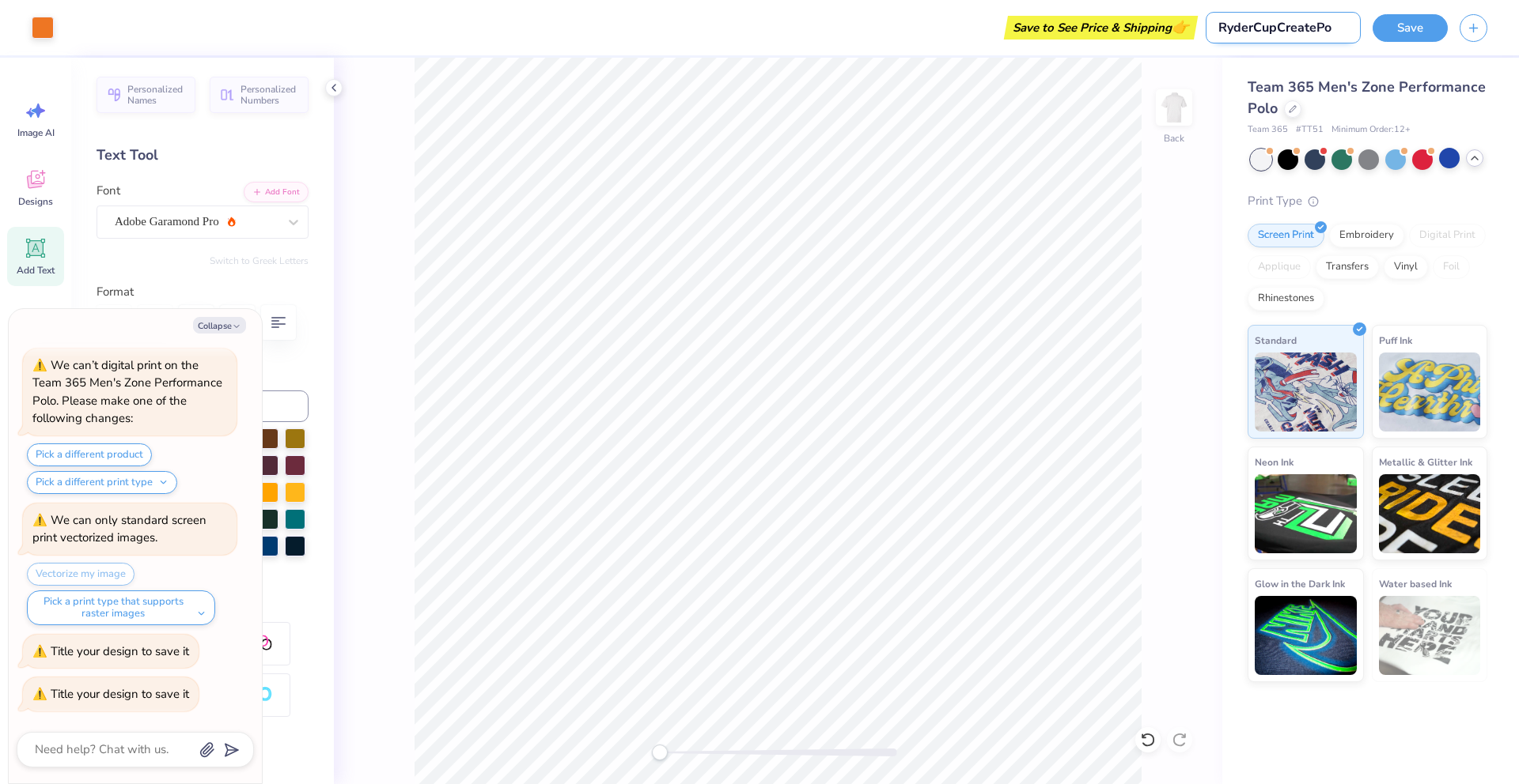
type input "RyderCupCreatePol"
type textarea "x"
type input "RyderCupCreatePolo"
type textarea "x"
type input "RyderCupCreatePolos"
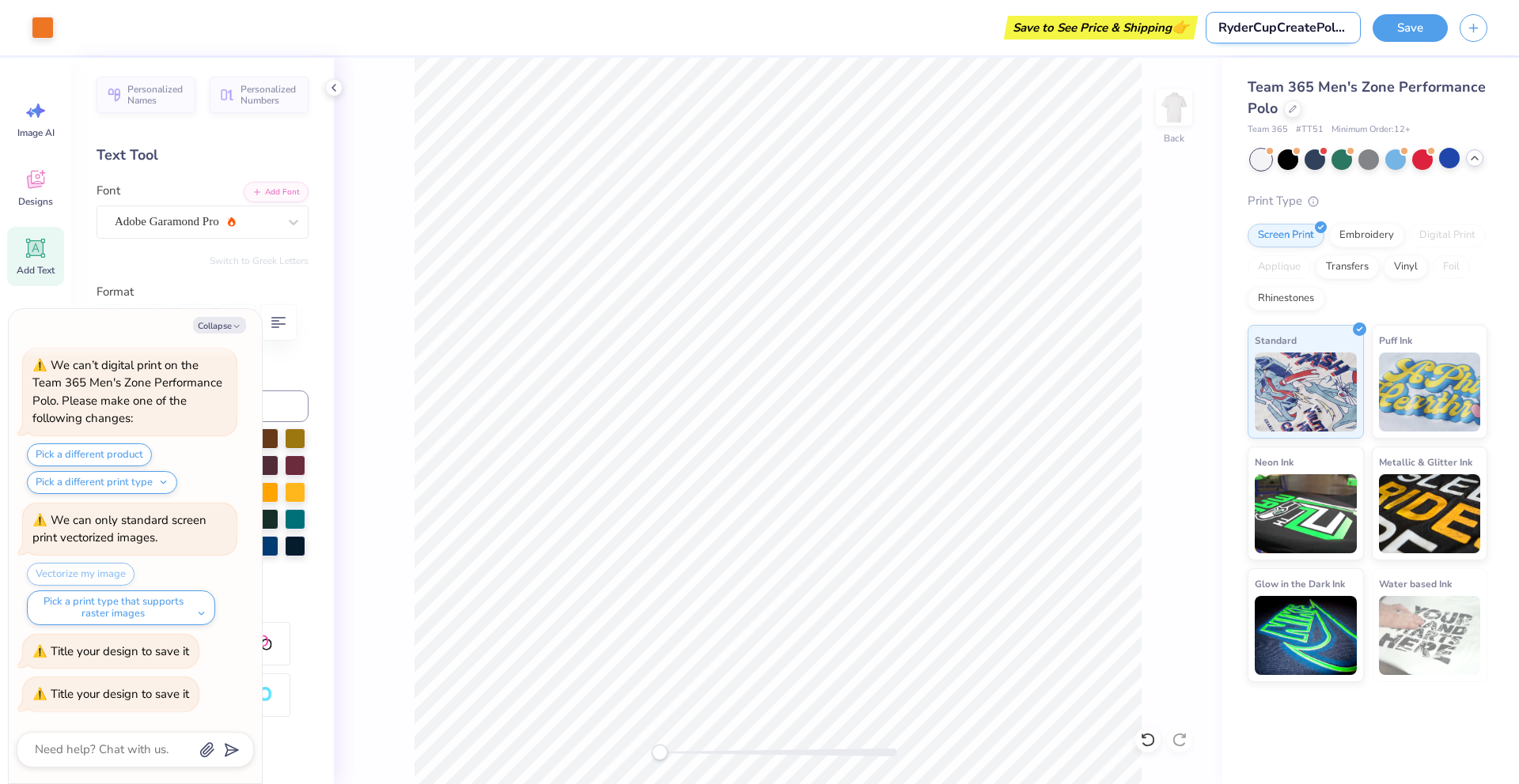
type textarea "x"
type input "RyderCupCreatePolos"
click at [1434, 33] on button "Save" at bounding box center [1409, 26] width 75 height 28
type textarea "x"
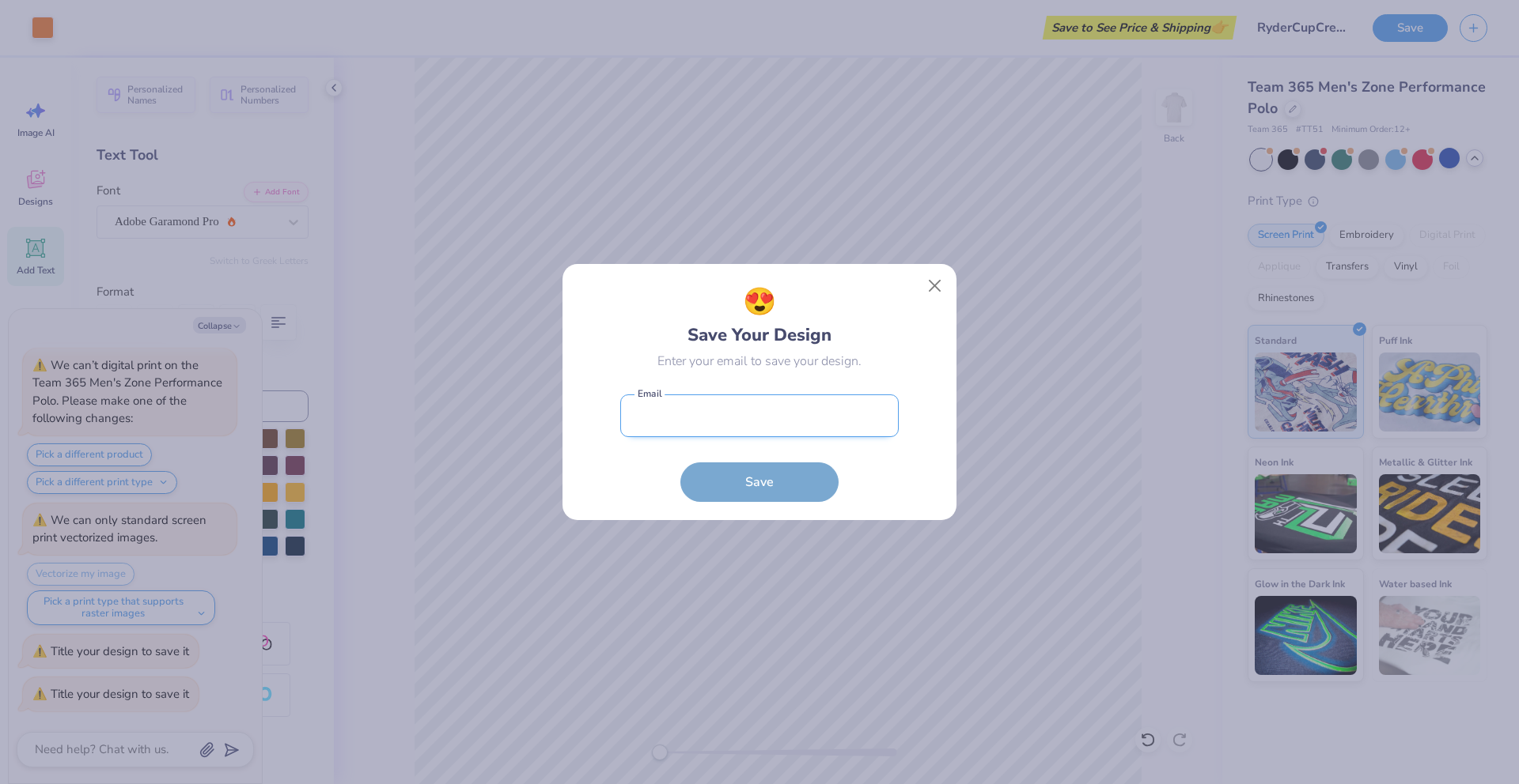
click at [744, 414] on input "email" at bounding box center [759, 416] width 278 height 43
type input "lilyl@trycreate.co"
click at [734, 484] on button "Save" at bounding box center [759, 478] width 158 height 40
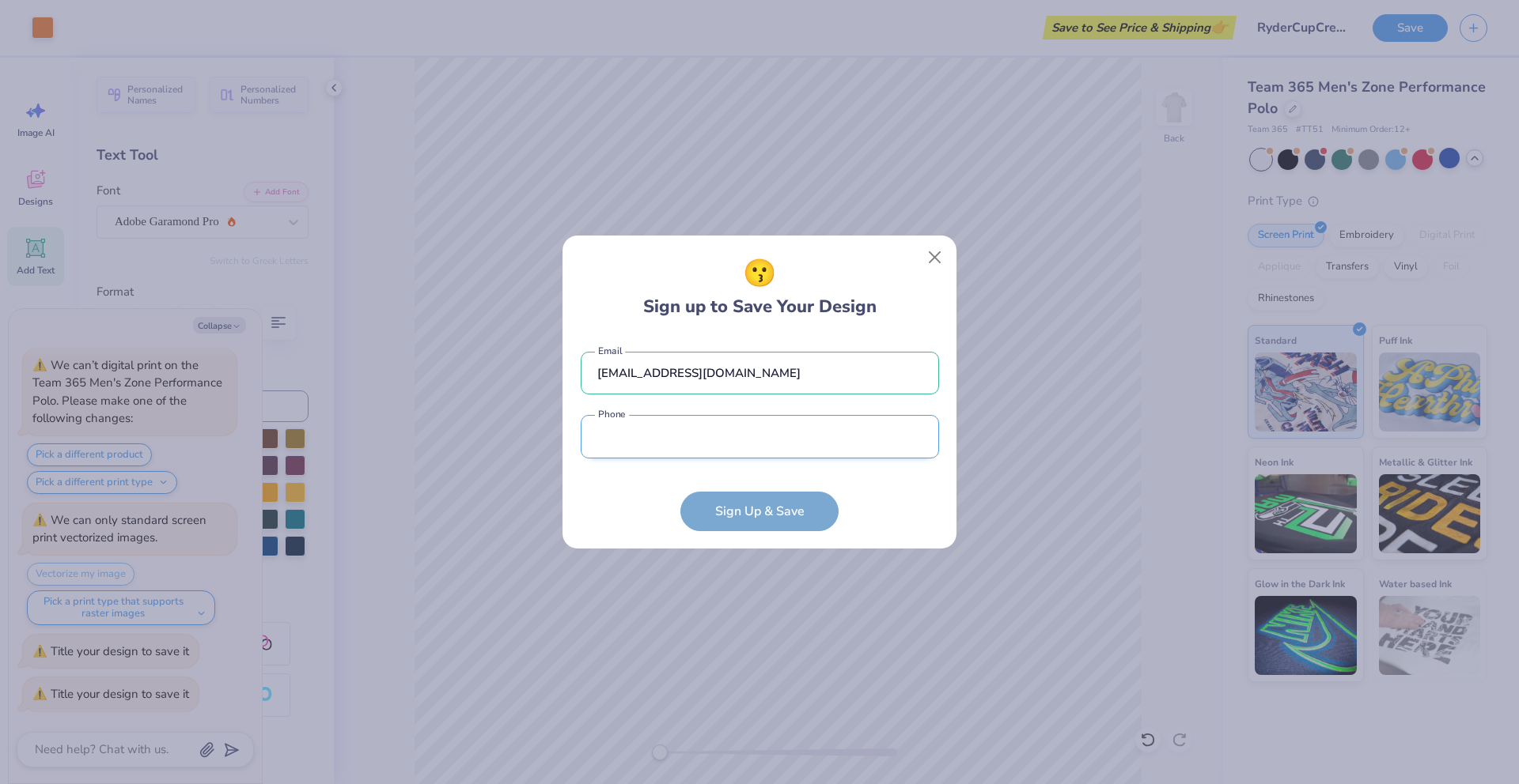
click at [728, 455] on input "tel" at bounding box center [760, 436] width 358 height 43
type input "(120) 277-0818"
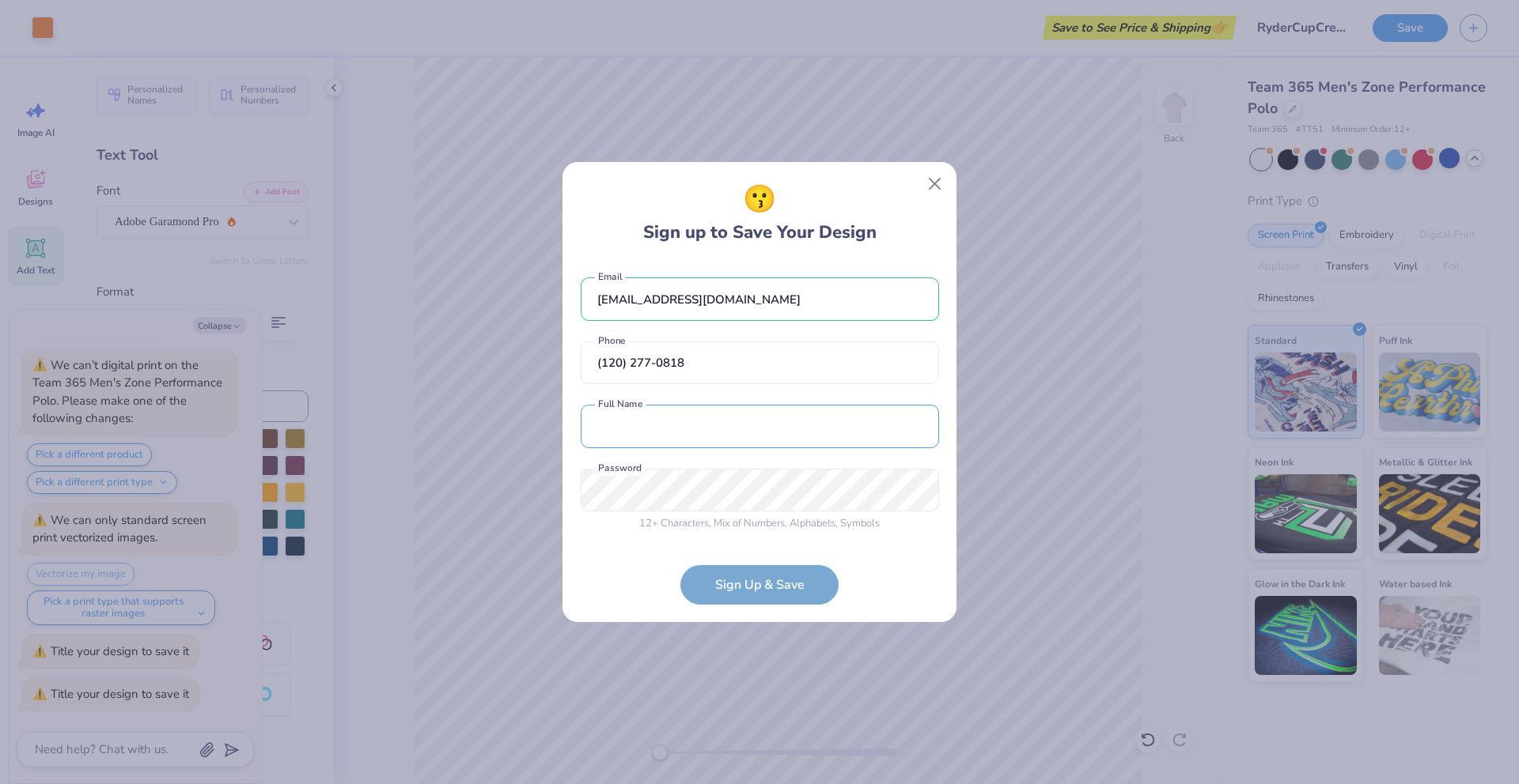
click at [747, 445] on div "lilyl@trycreate.co Email (120) 277-0818 Phone Full Name is a required field Ful…" at bounding box center [760, 400] width 358 height 278
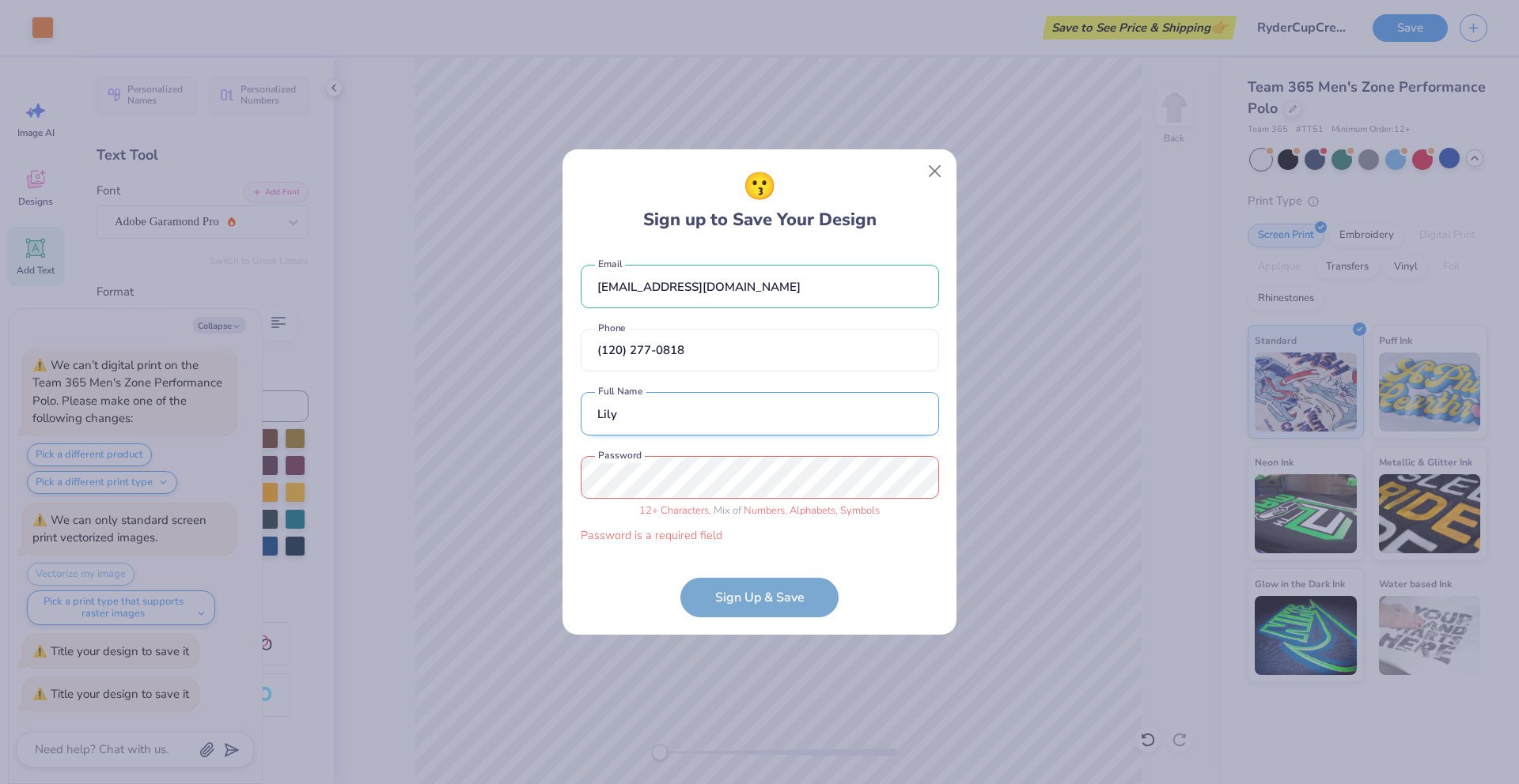
type input "Lily"
type textarea "x"
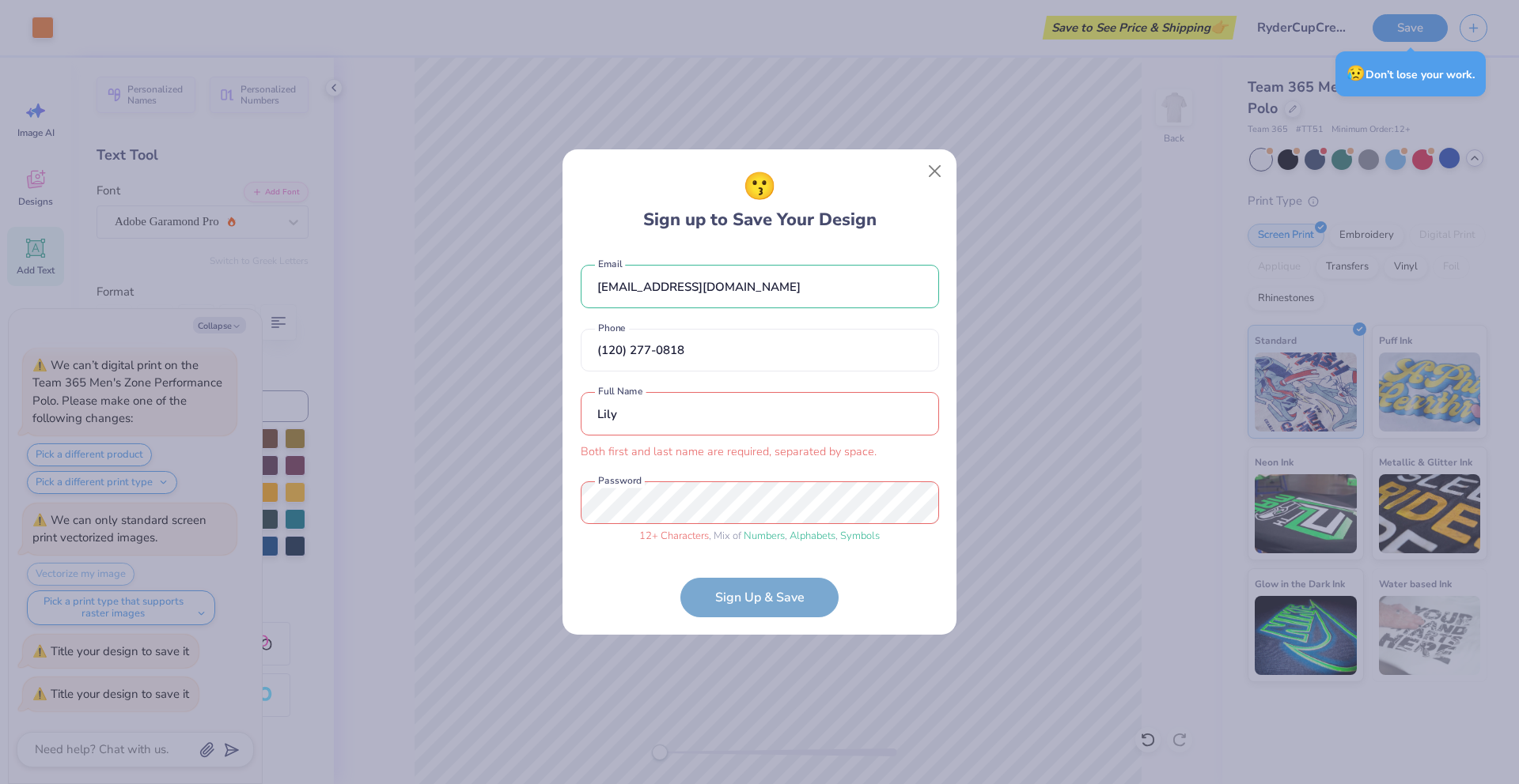
click at [722, 420] on input "Lily" at bounding box center [760, 413] width 358 height 43
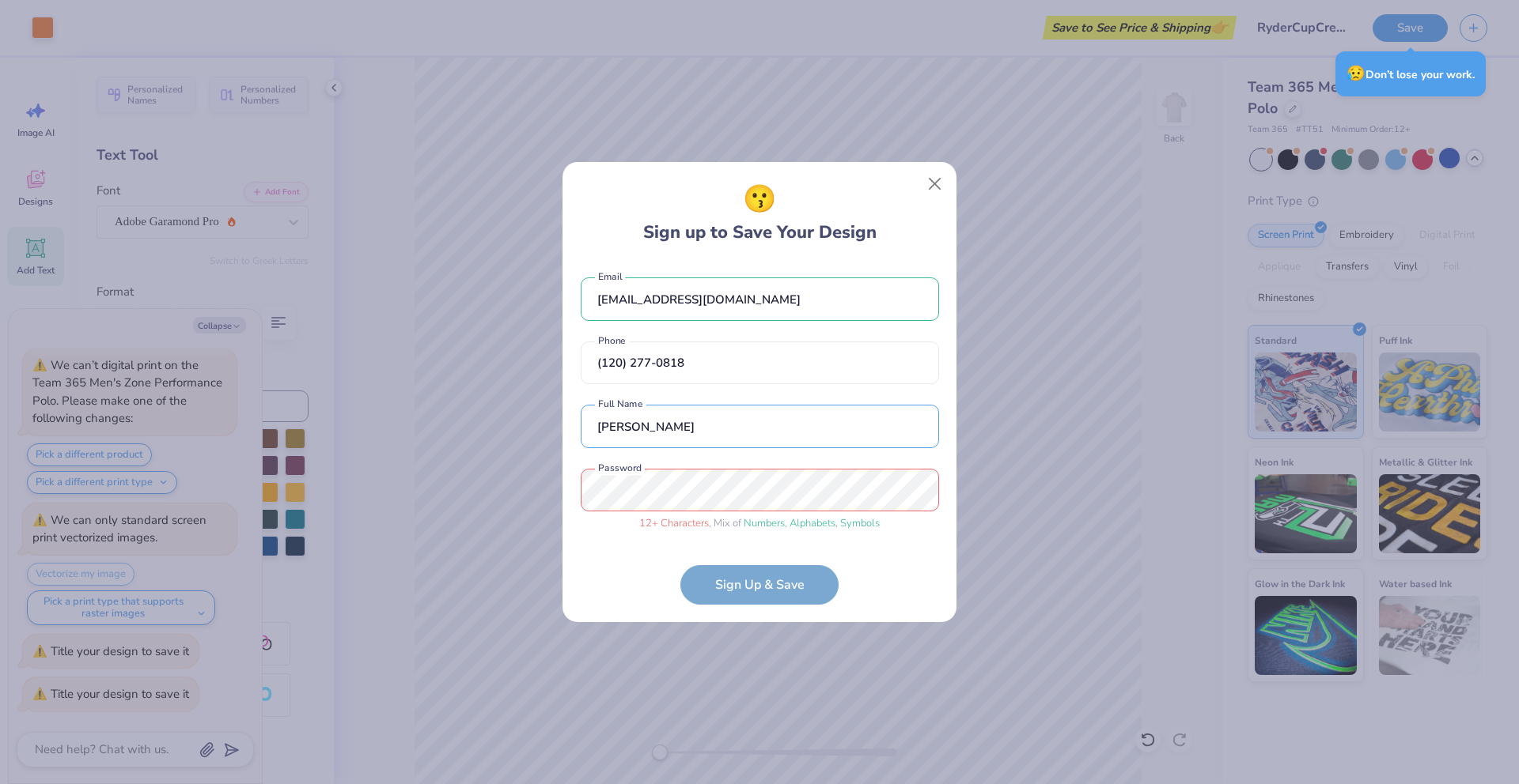
type input "Lily Longwell"
click at [632, 558] on form "lilyl@trycreate.co Email (120) 277-0818 Phone Lily Longwell Full Name 12 + Char…" at bounding box center [760, 433] width 358 height 343
click at [773, 586] on form "lilyl@trycreate.co Email (120) 277-0818 Phone Lily Longwell Full Name 12 + Char…" at bounding box center [760, 433] width 358 height 343
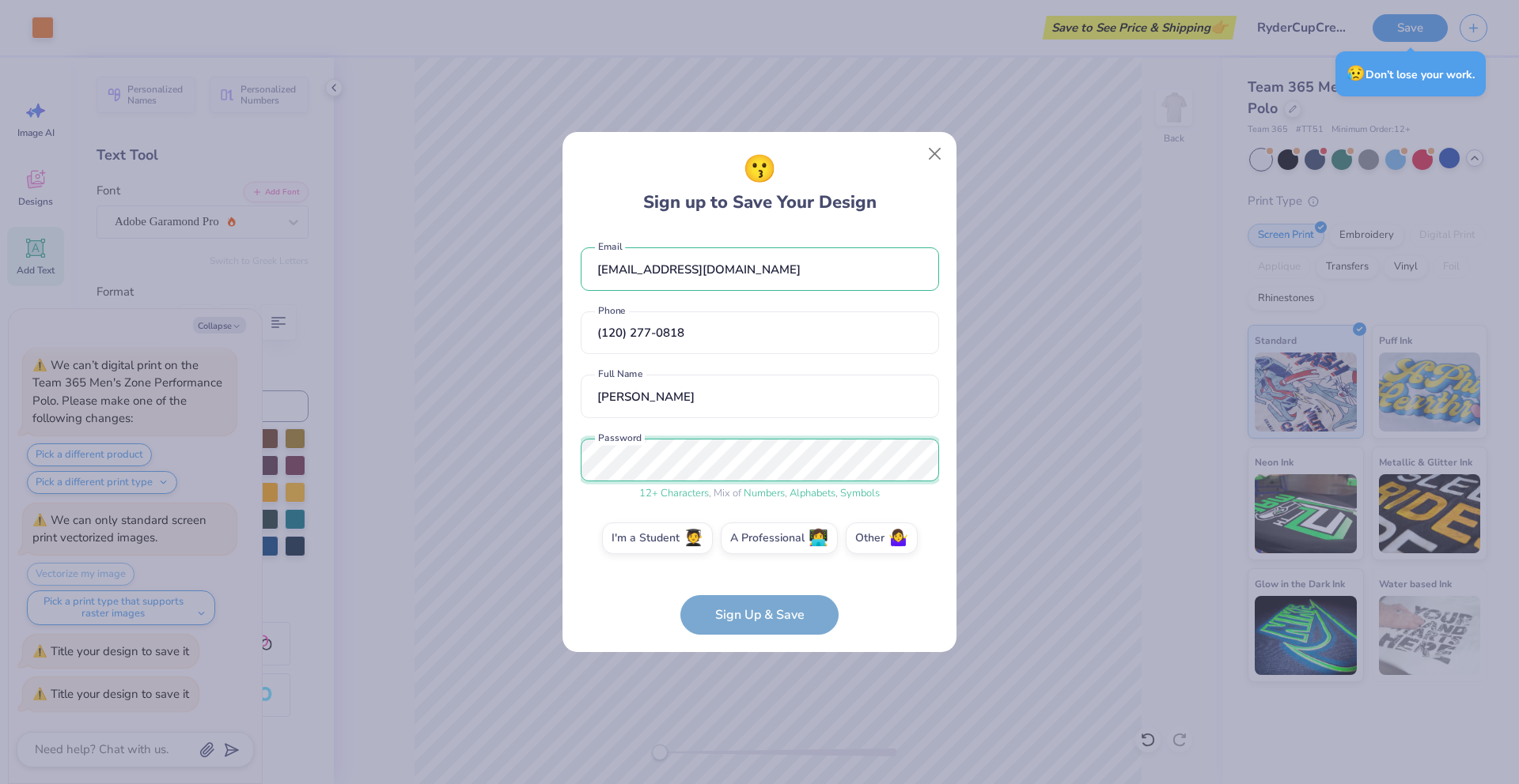
type textarea "x"
click at [885, 585] on form "lilyl@trycreate.co Email (120) 277-0818 Phone Lily Longwell Full Name 12 + Char…" at bounding box center [760, 434] width 358 height 403
click at [772, 534] on label "A Professional 👩‍💻" at bounding box center [779, 536] width 117 height 31
click at [765, 537] on input "A Professional 👩‍💻" at bounding box center [760, 542] width 10 height 10
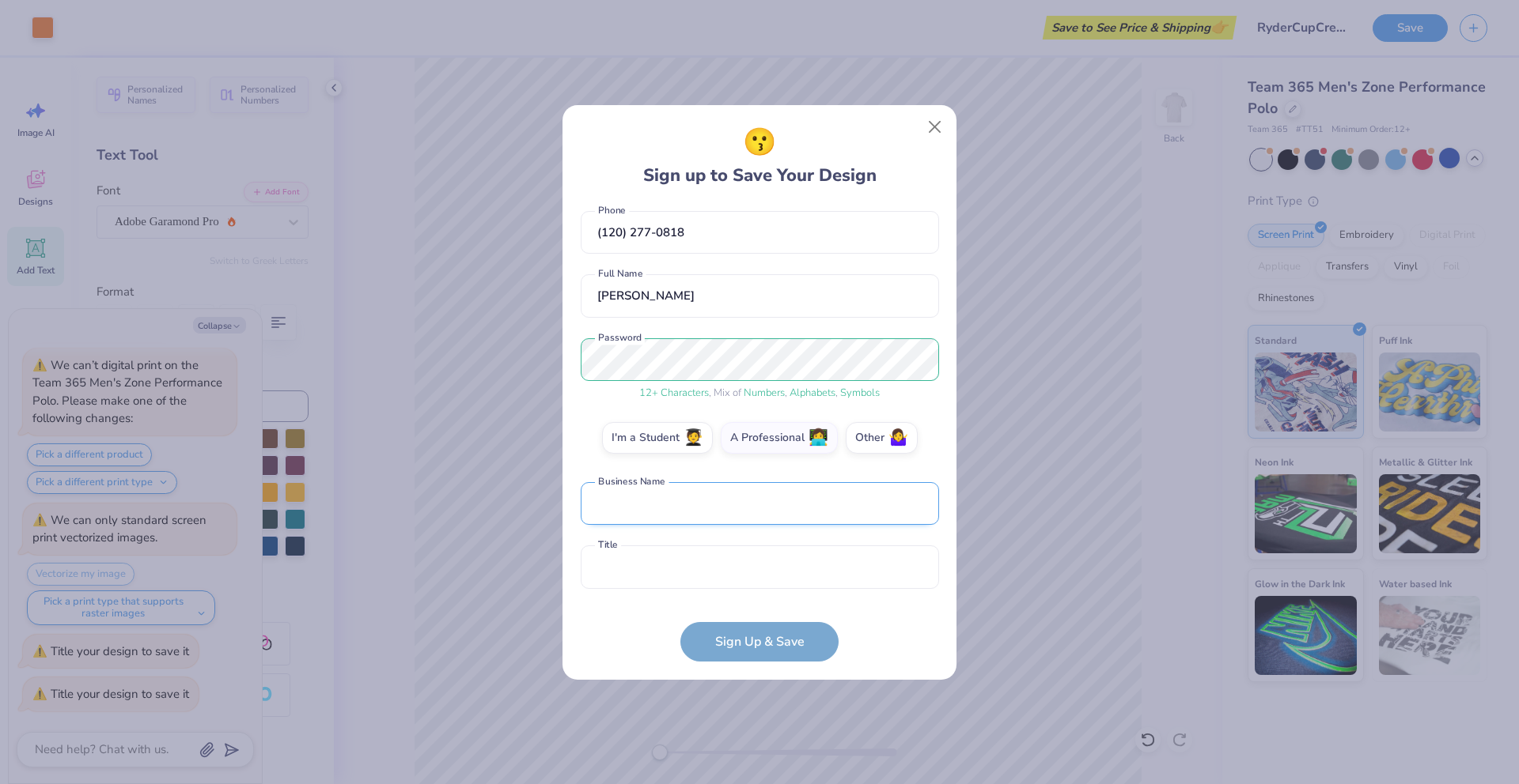
click at [809, 500] on input "text" at bounding box center [760, 504] width 358 height 43
type input "Create Wellness"
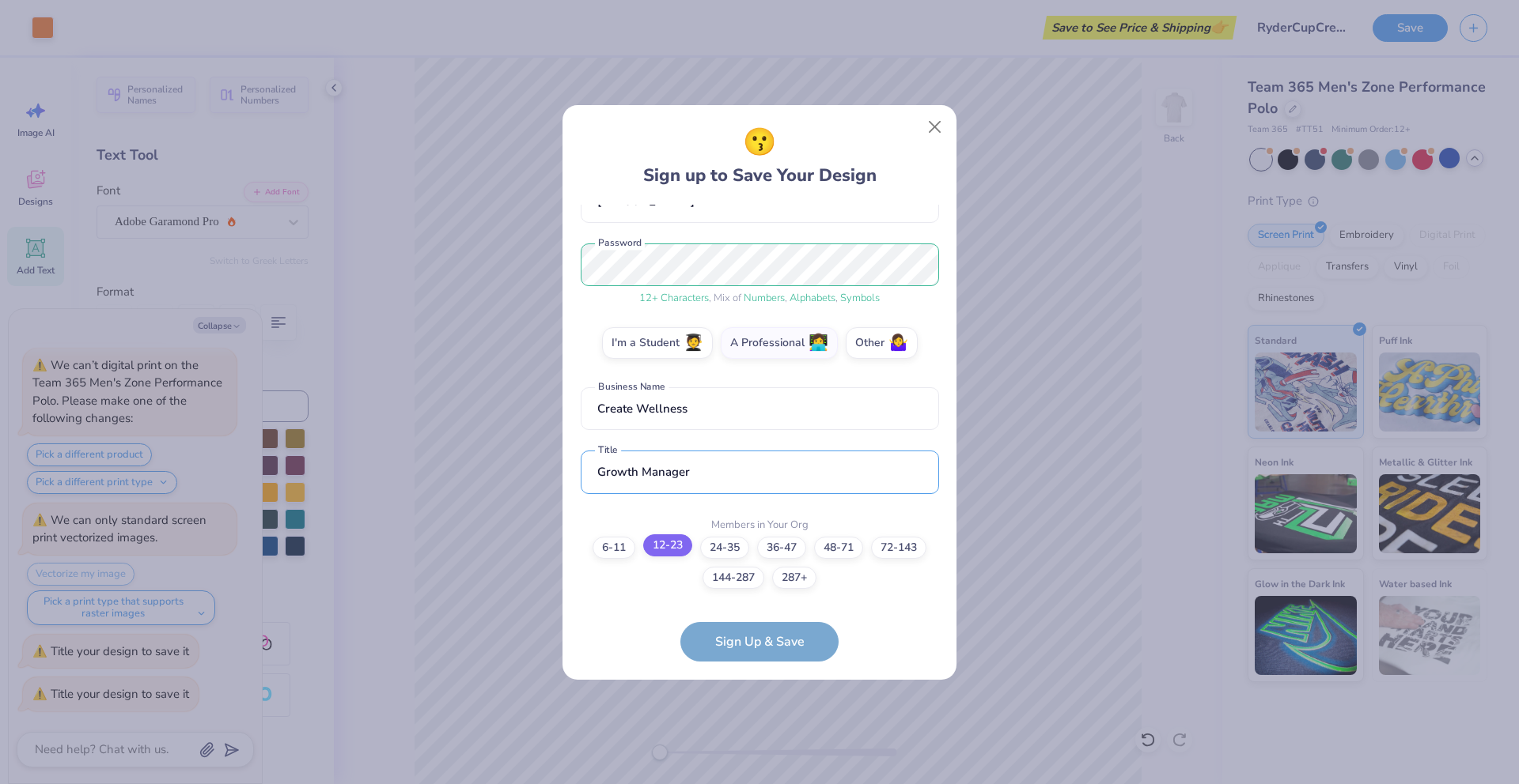
type input "Growth Manager"
click at [664, 548] on label "12-23" at bounding box center [667, 545] width 49 height 22
click at [755, 727] on input "12-23" at bounding box center [760, 731] width 10 height 10
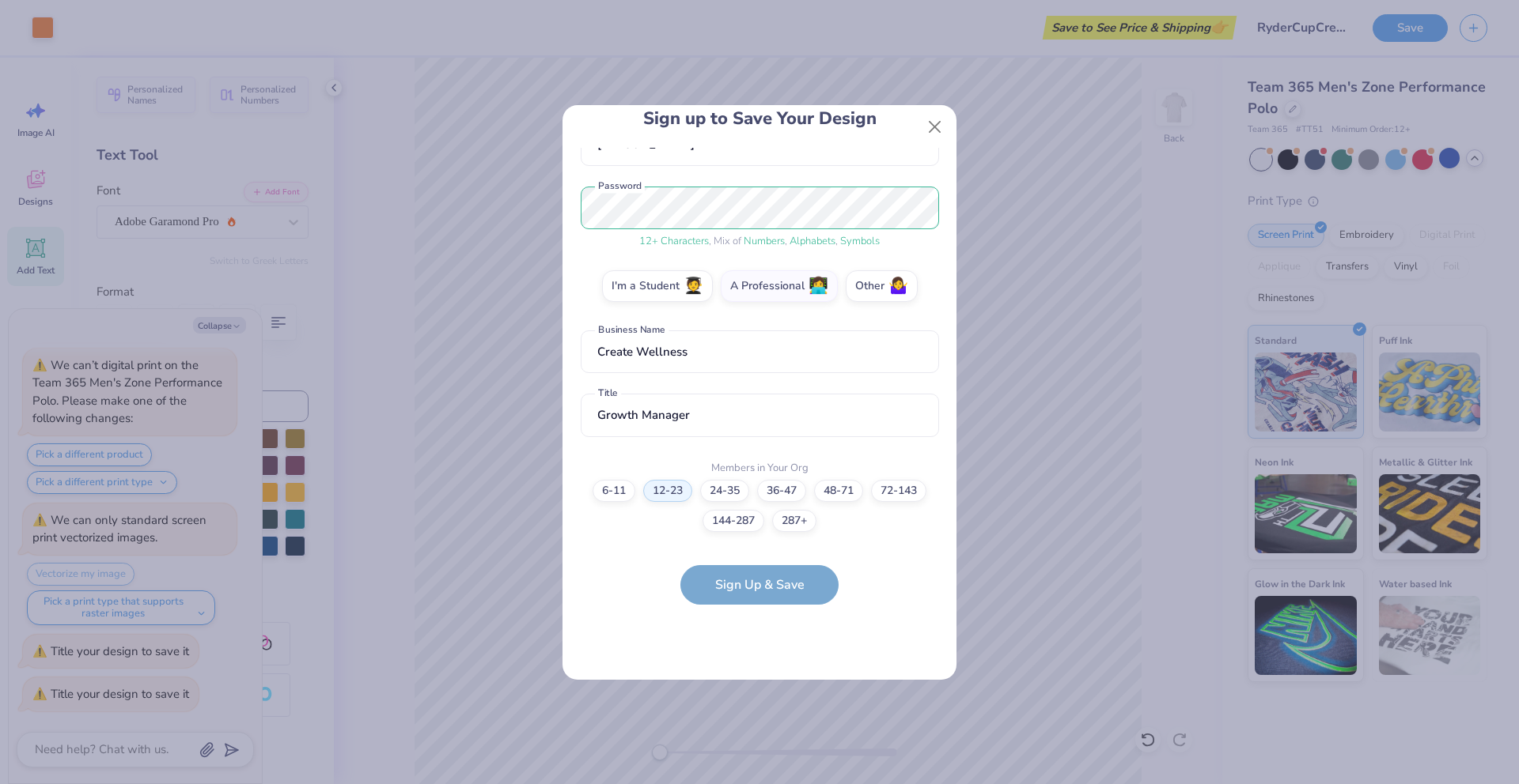
scroll to position [0, 0]
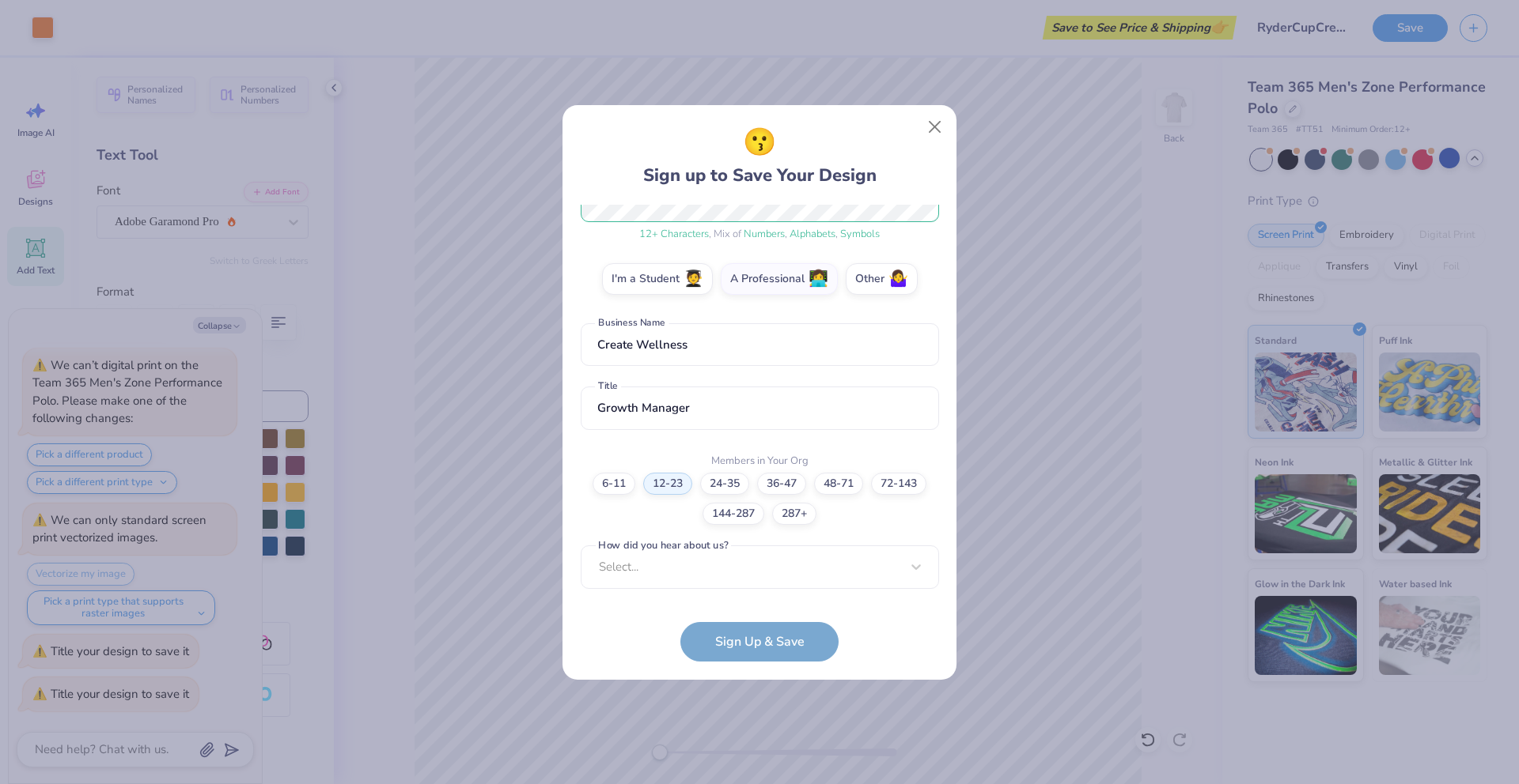
click at [765, 637] on form "lilyl@trycreate.co Email (120) 277-0818 Phone Lily Longwell Full Name 12 + Char…" at bounding box center [760, 433] width 358 height 457
click at [725, 586] on div "lilyl@trycreate.co Email (120) 277-0818 Phone Lily Longwell Full Name 12 + Char…" at bounding box center [760, 400] width 358 height 392
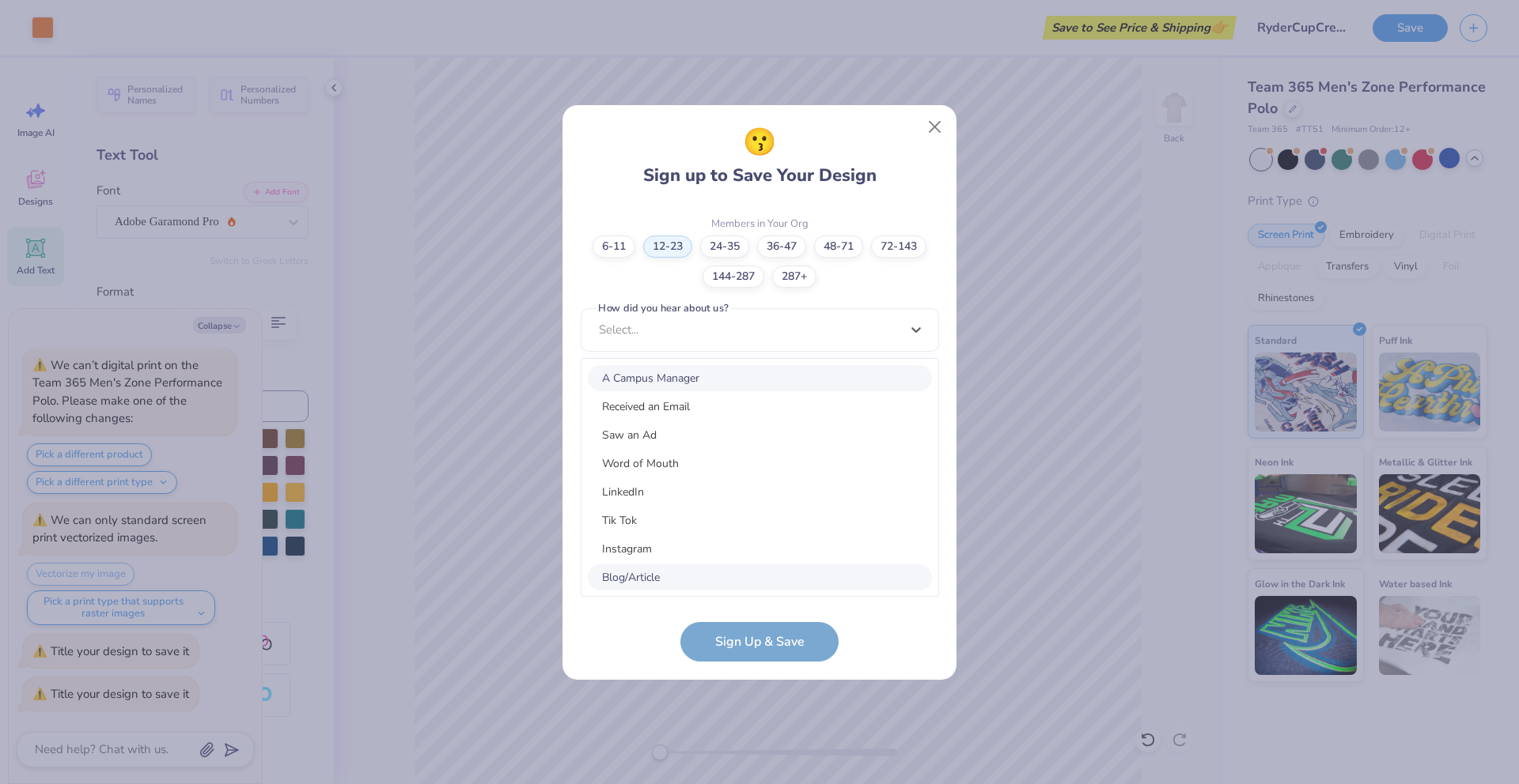
scroll to position [200, 0]
click at [608, 575] on div "Other" at bounding box center [760, 577] width 344 height 26
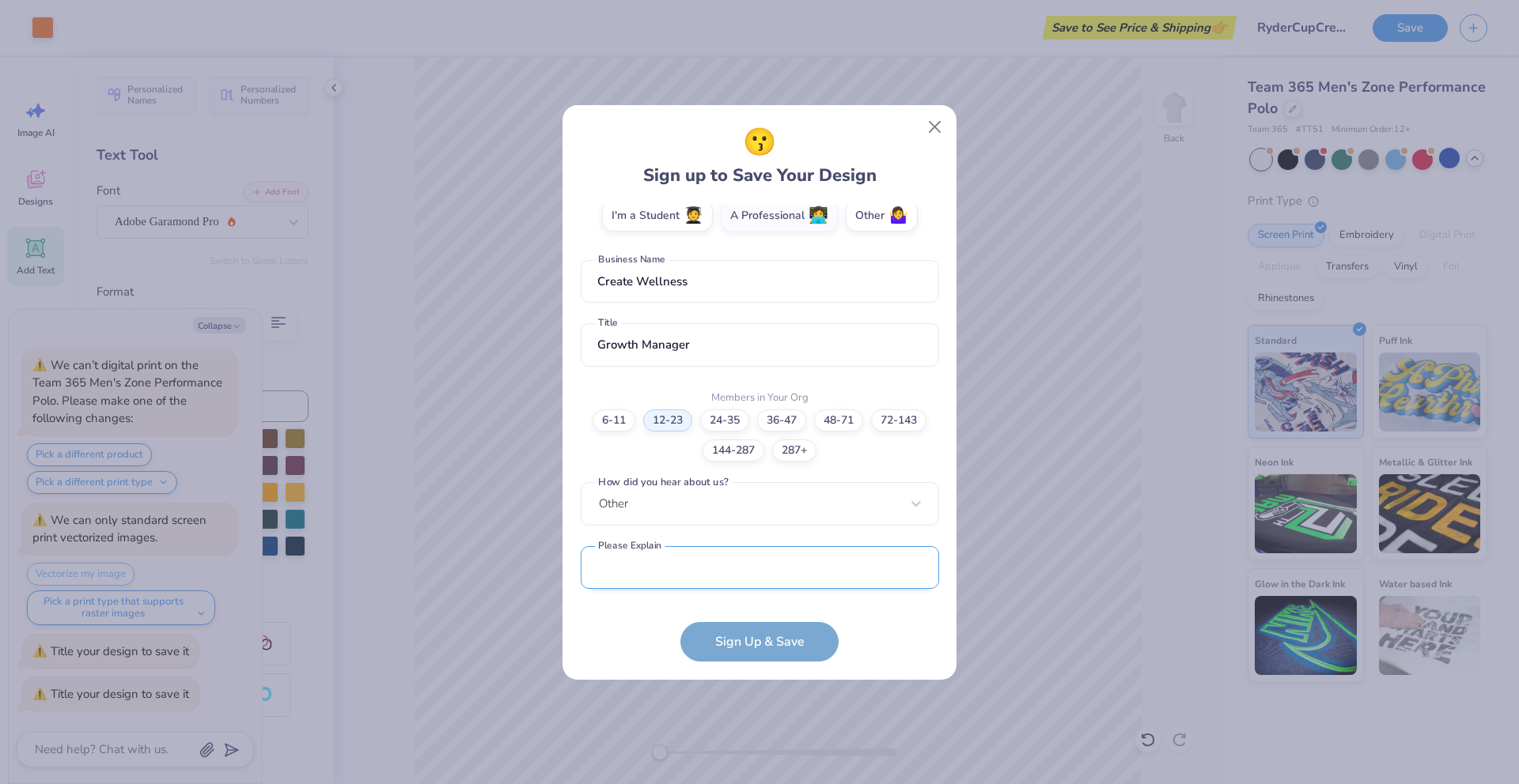
click at [661, 557] on input "text" at bounding box center [760, 568] width 358 height 43
type input "Previous employee!"
click at [722, 648] on button "Sign Up & Save" at bounding box center [759, 638] width 158 height 40
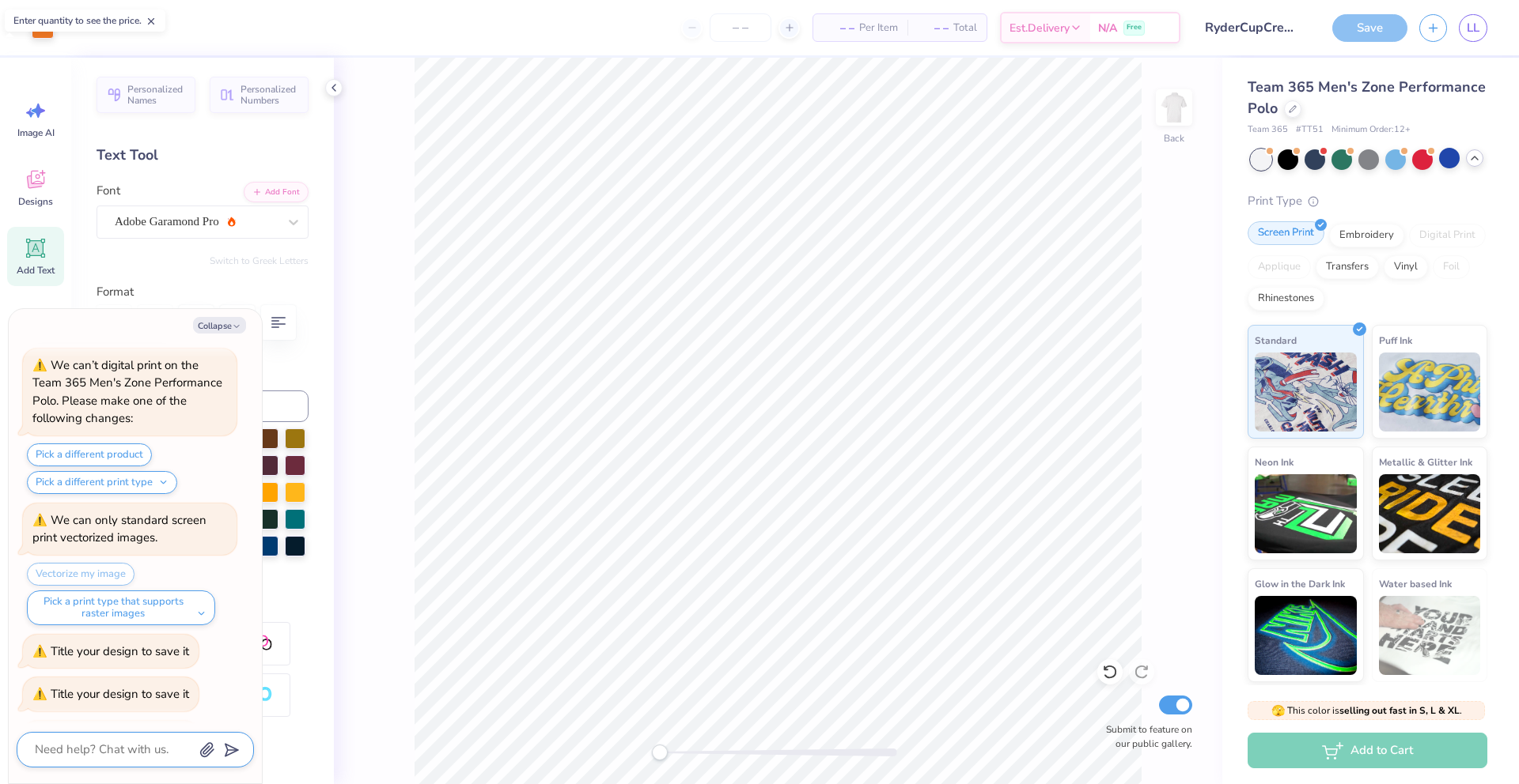
scroll to position [1587, 0]
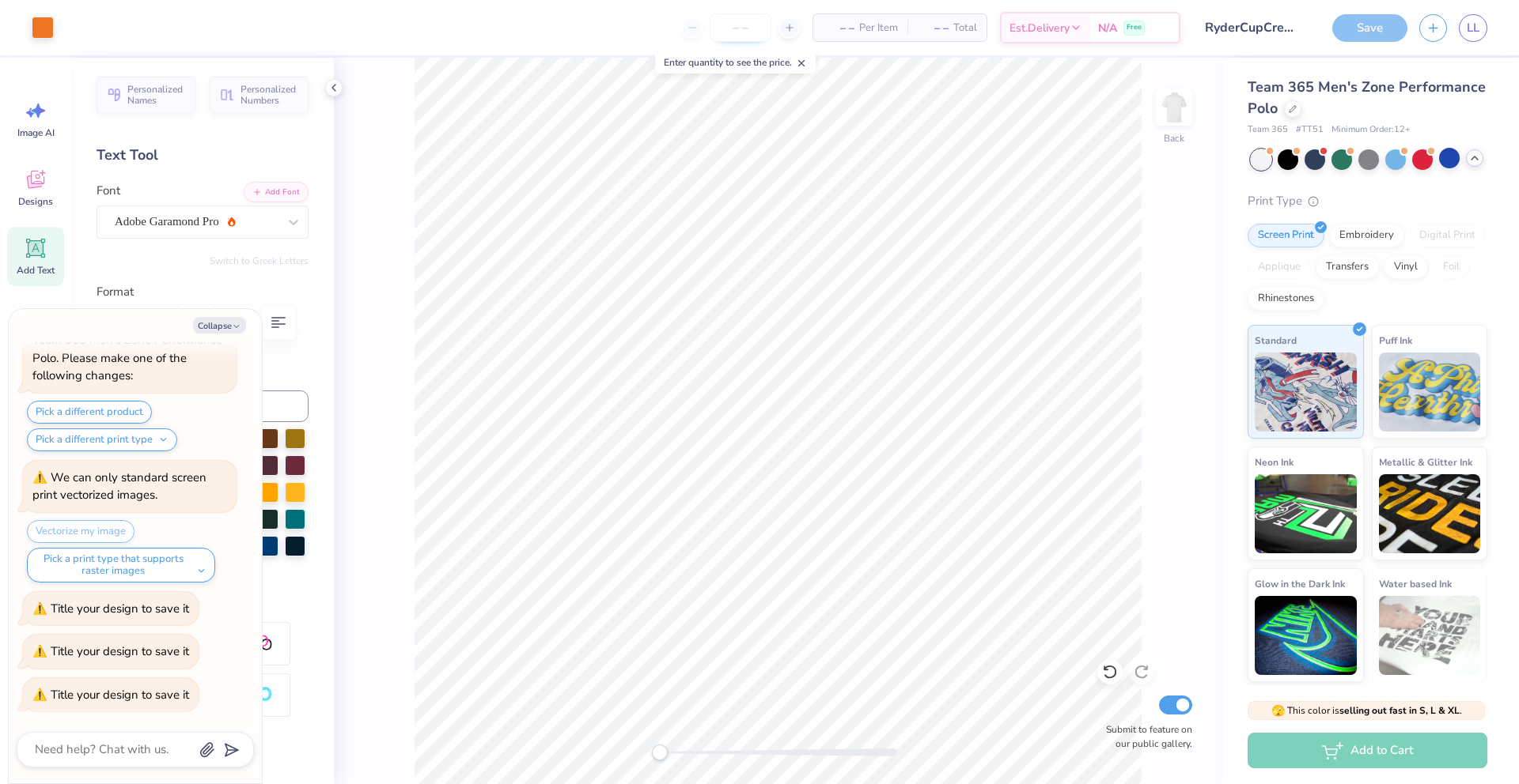
click at [750, 31] on input "number" at bounding box center [740, 28] width 62 height 29
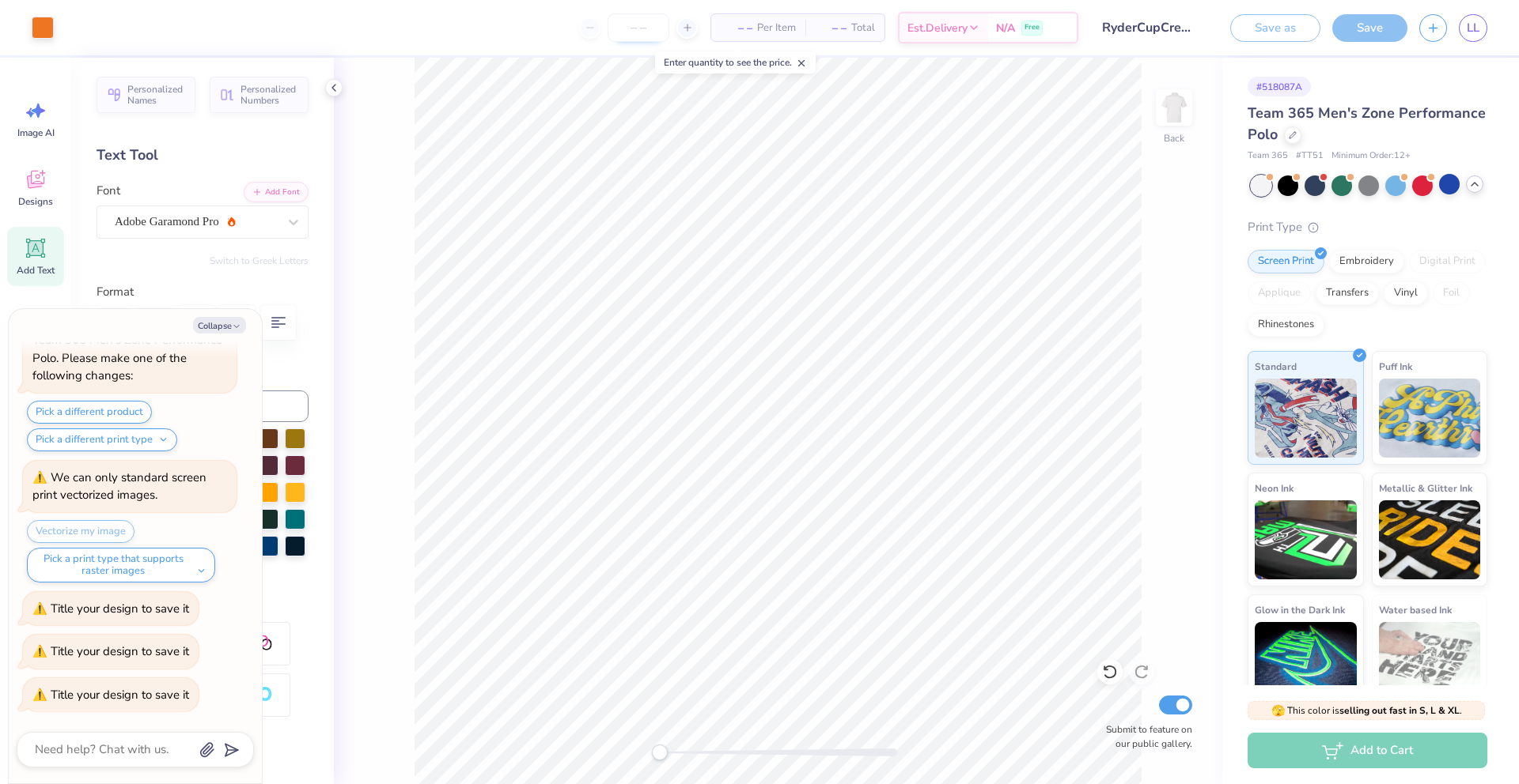
type textarea "x"
type input "1"
type textarea "x"
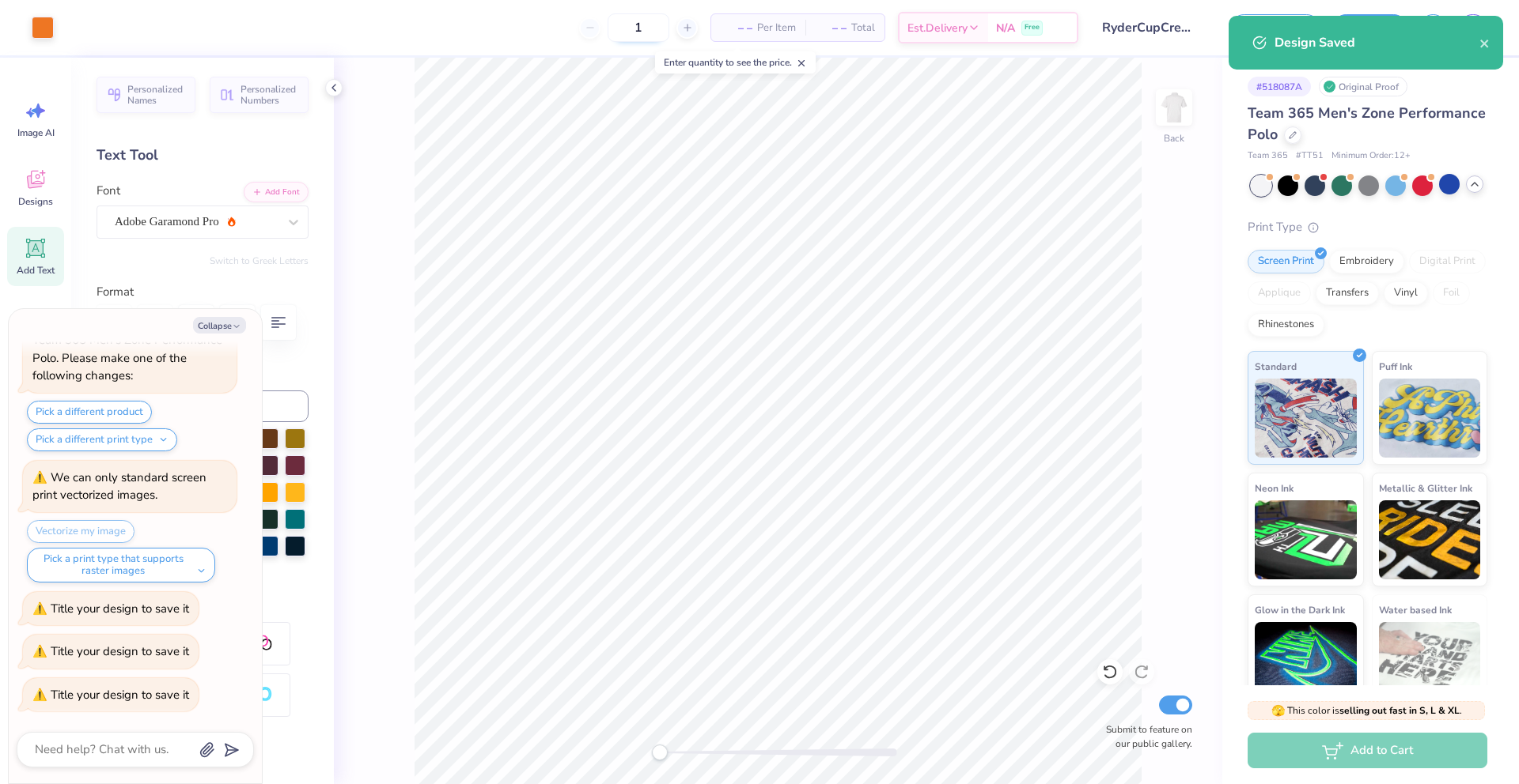
type input "15"
type textarea "x"
type input "15"
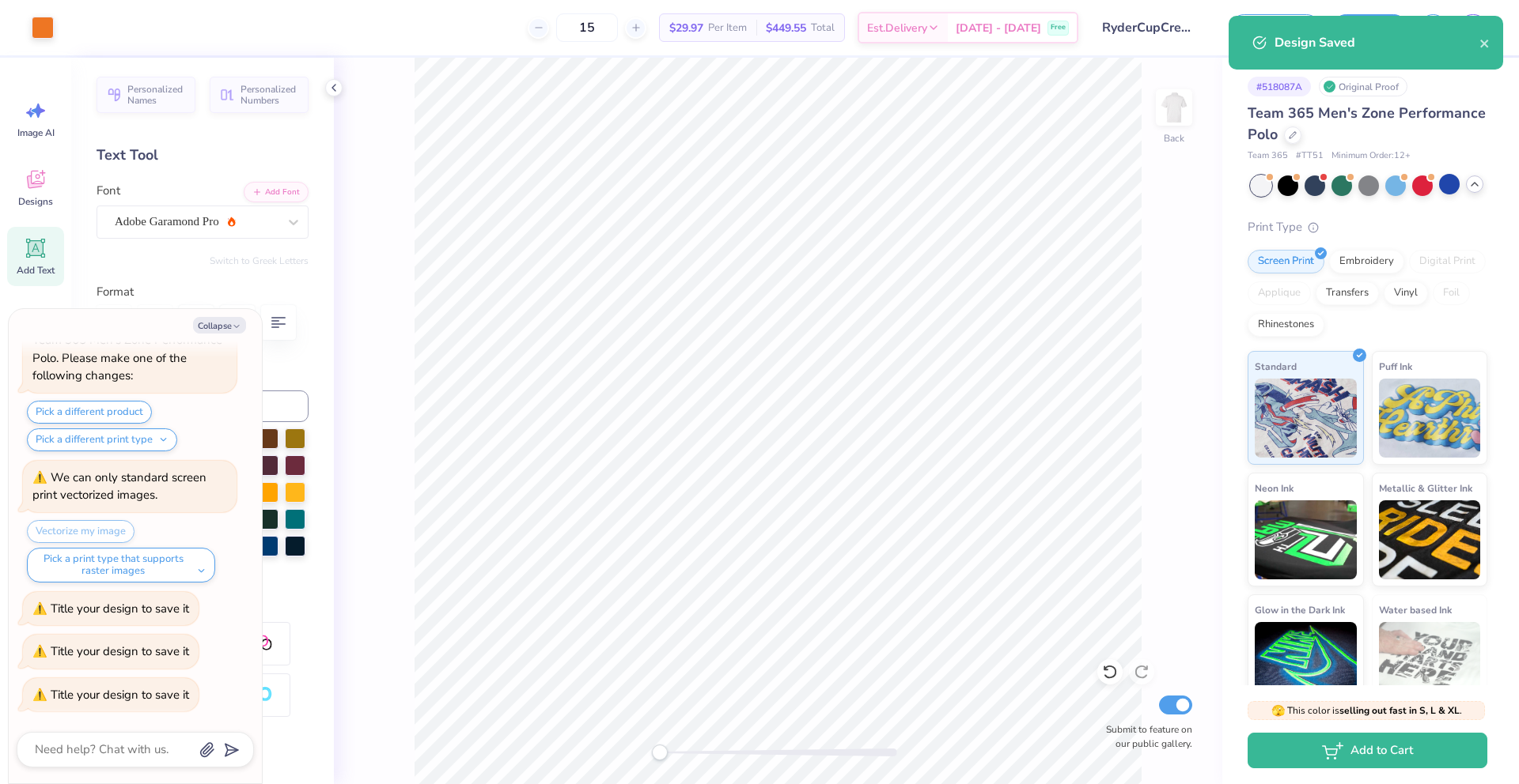
click at [636, 30] on div "15" at bounding box center [587, 28] width 118 height 29
type textarea "x"
click at [613, 27] on input "15" at bounding box center [587, 28] width 62 height 29
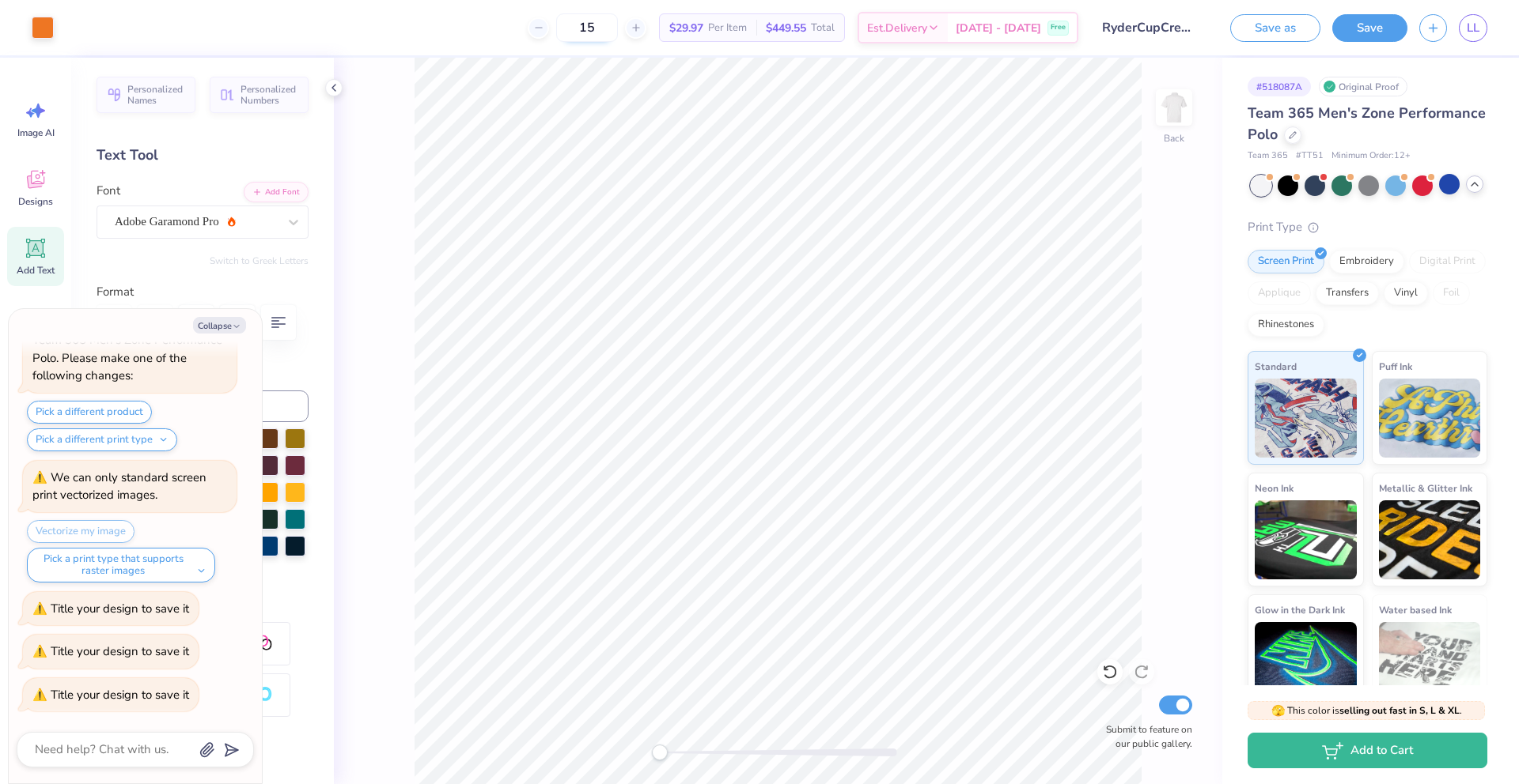
type input "1"
type input "20"
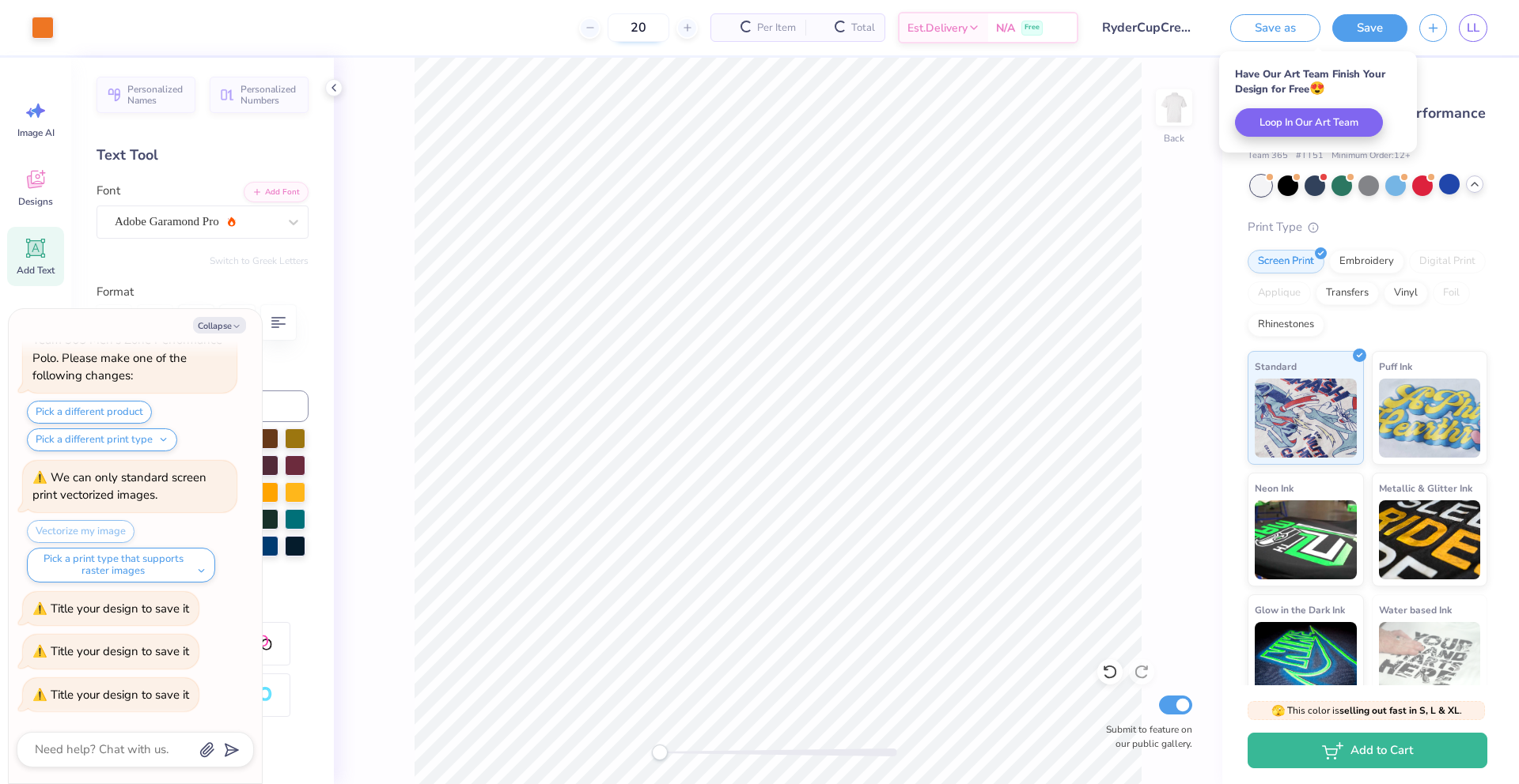
type textarea "x"
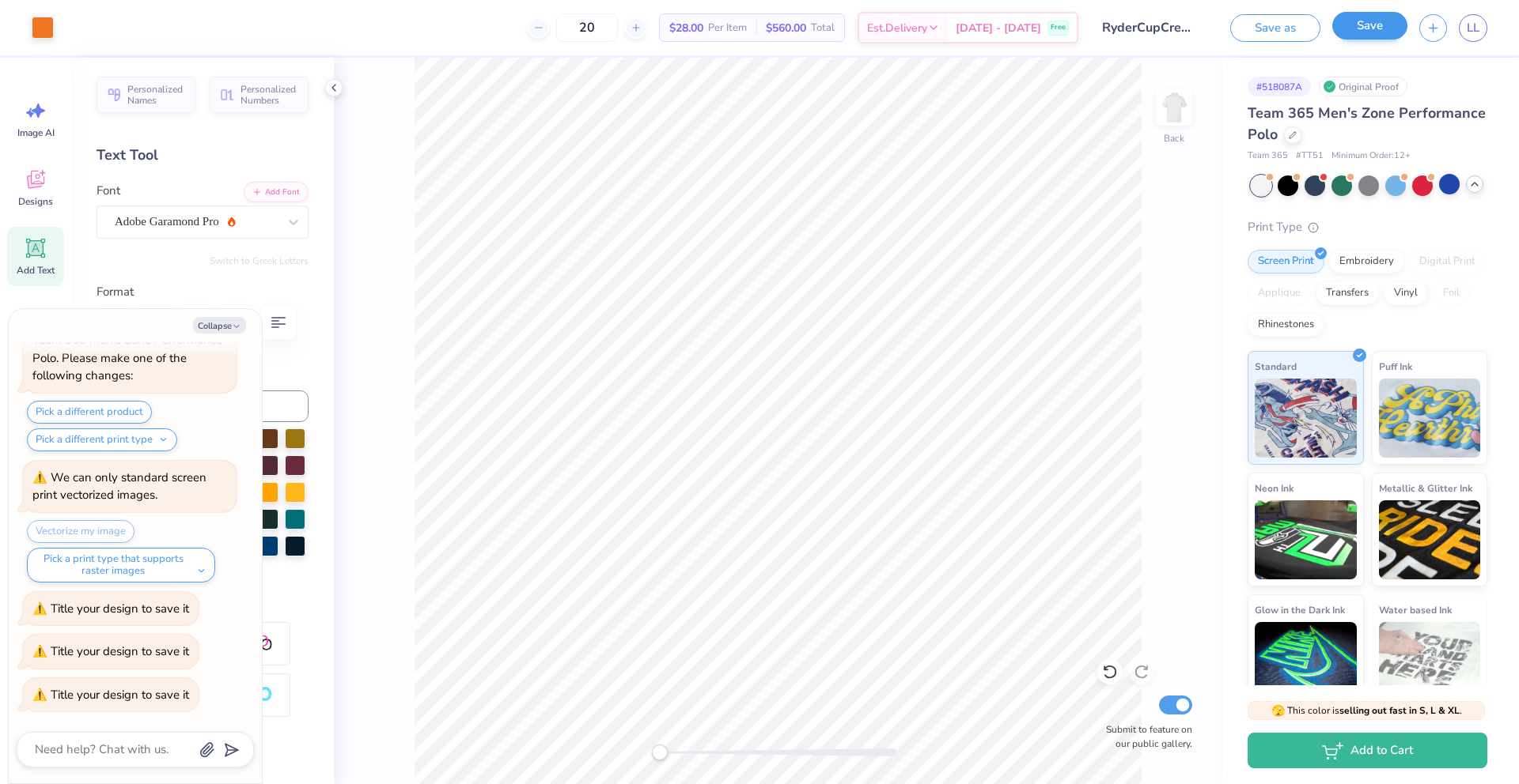
type input "20"
click at [1393, 24] on button "Save" at bounding box center [1369, 26] width 75 height 28
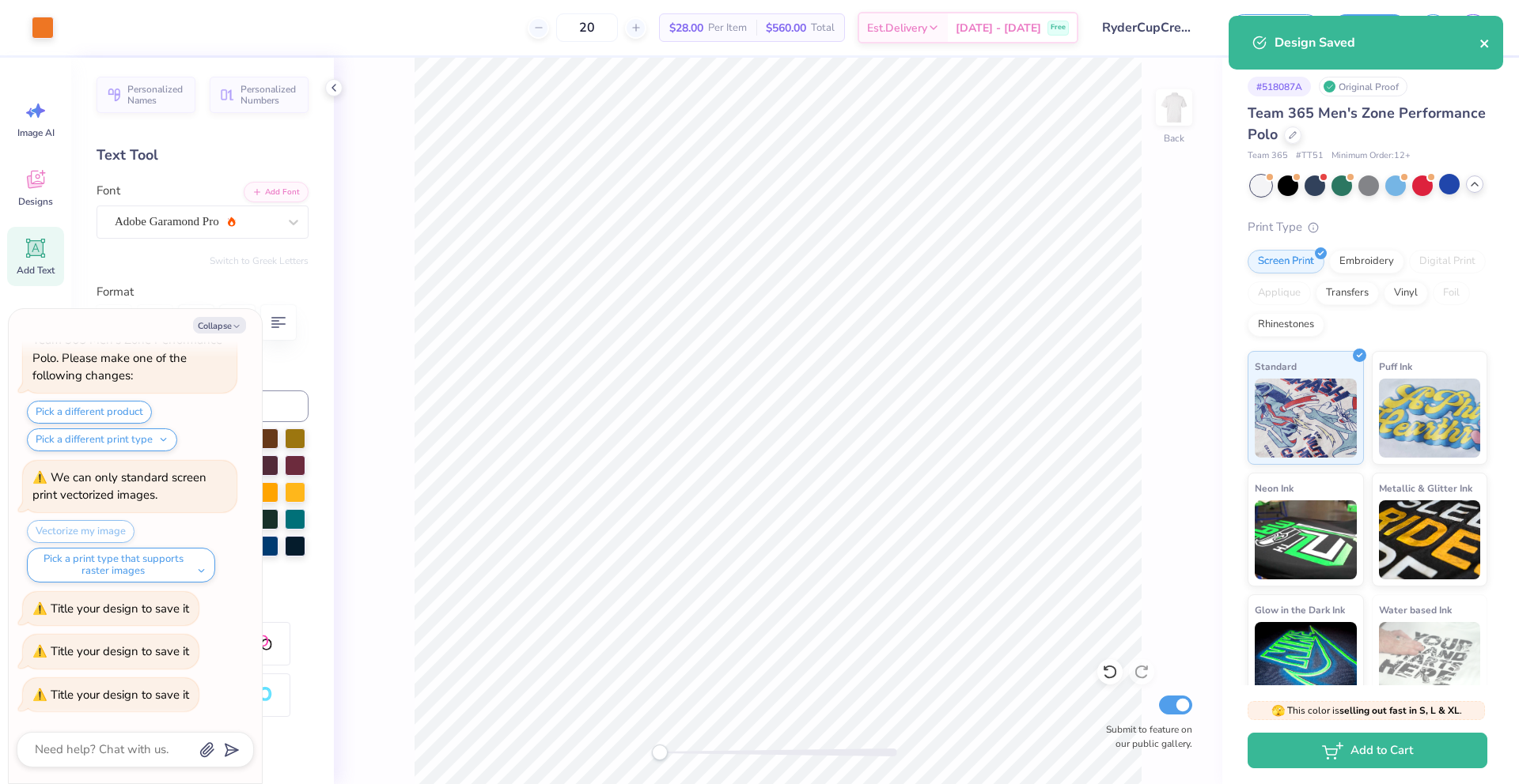
click at [1484, 43] on icon "close" at bounding box center [1484, 43] width 8 height 8
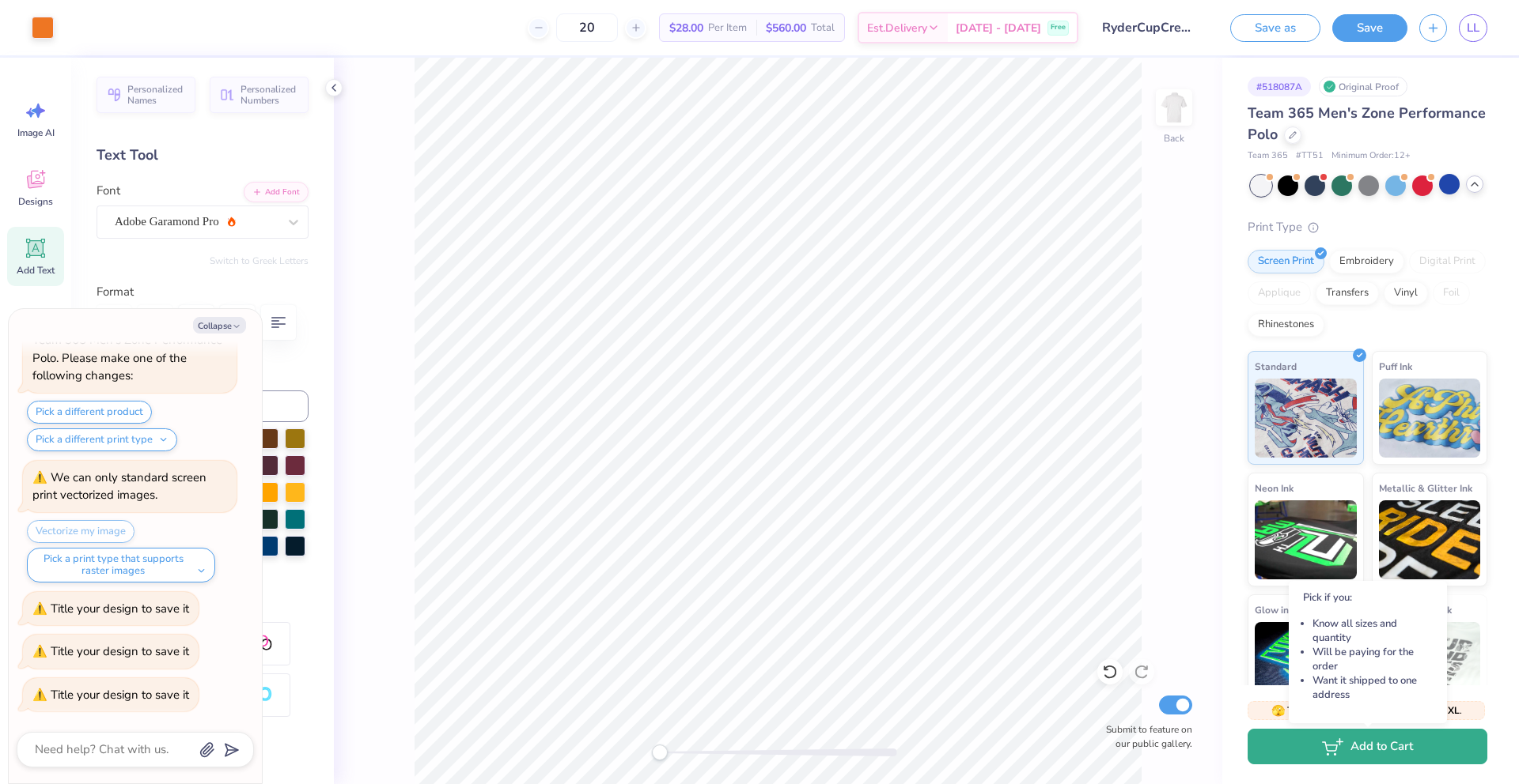
click at [1358, 749] on button "Add to Cart" at bounding box center [1366, 746] width 240 height 35
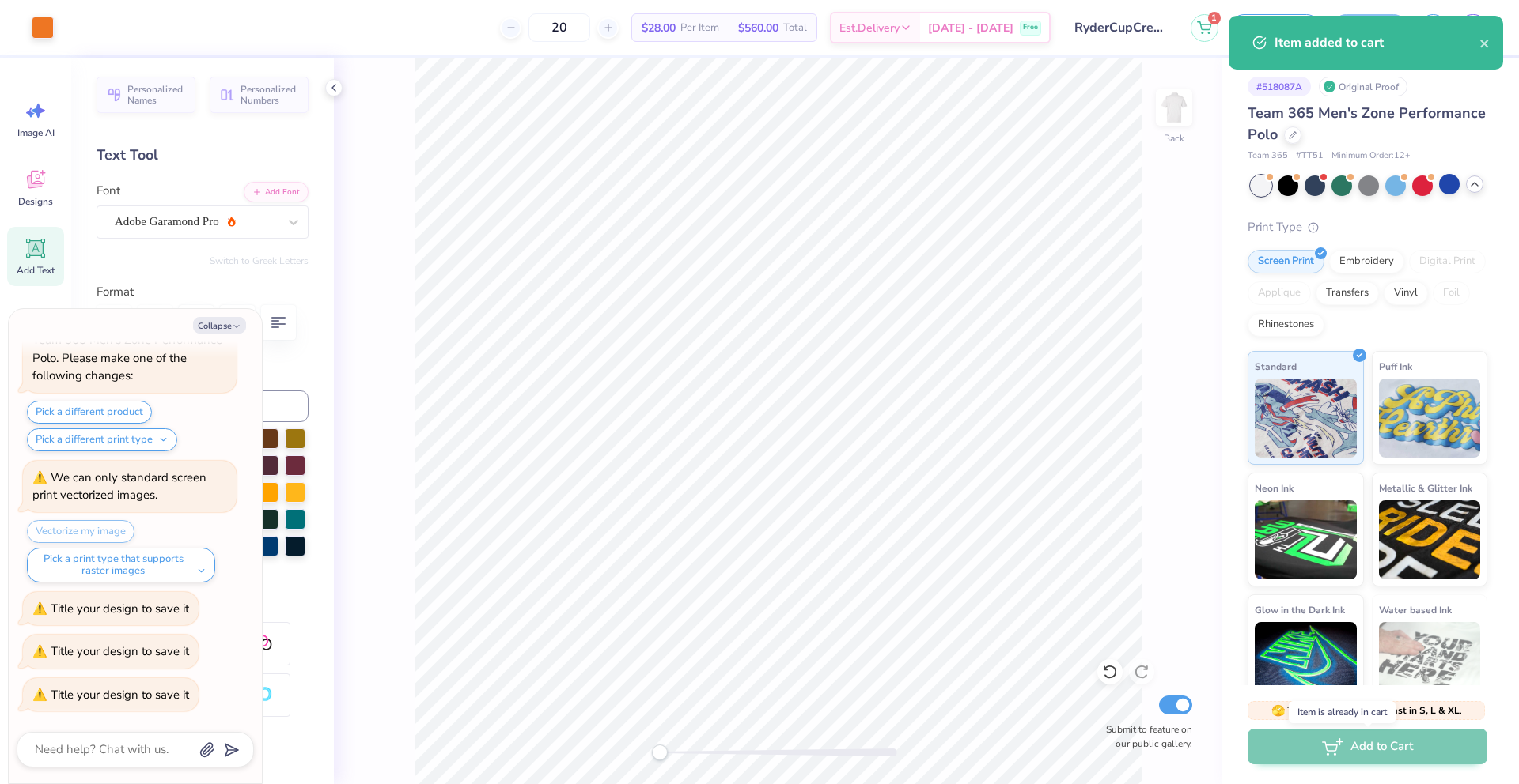
scroll to position [1587, 0]
click at [1484, 42] on icon "close" at bounding box center [1485, 43] width 11 height 13
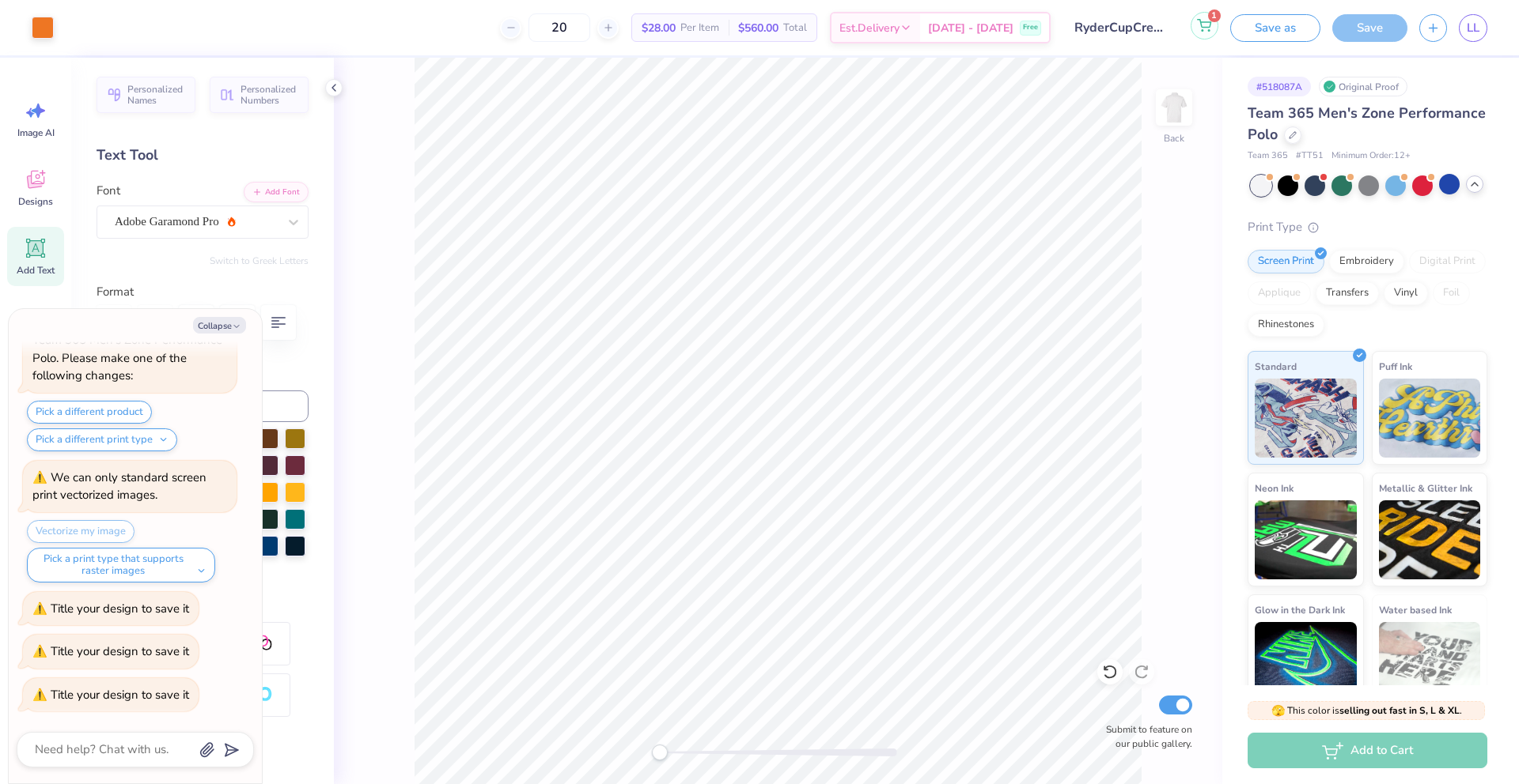
click at [1203, 27] on icon at bounding box center [1204, 23] width 14 height 8
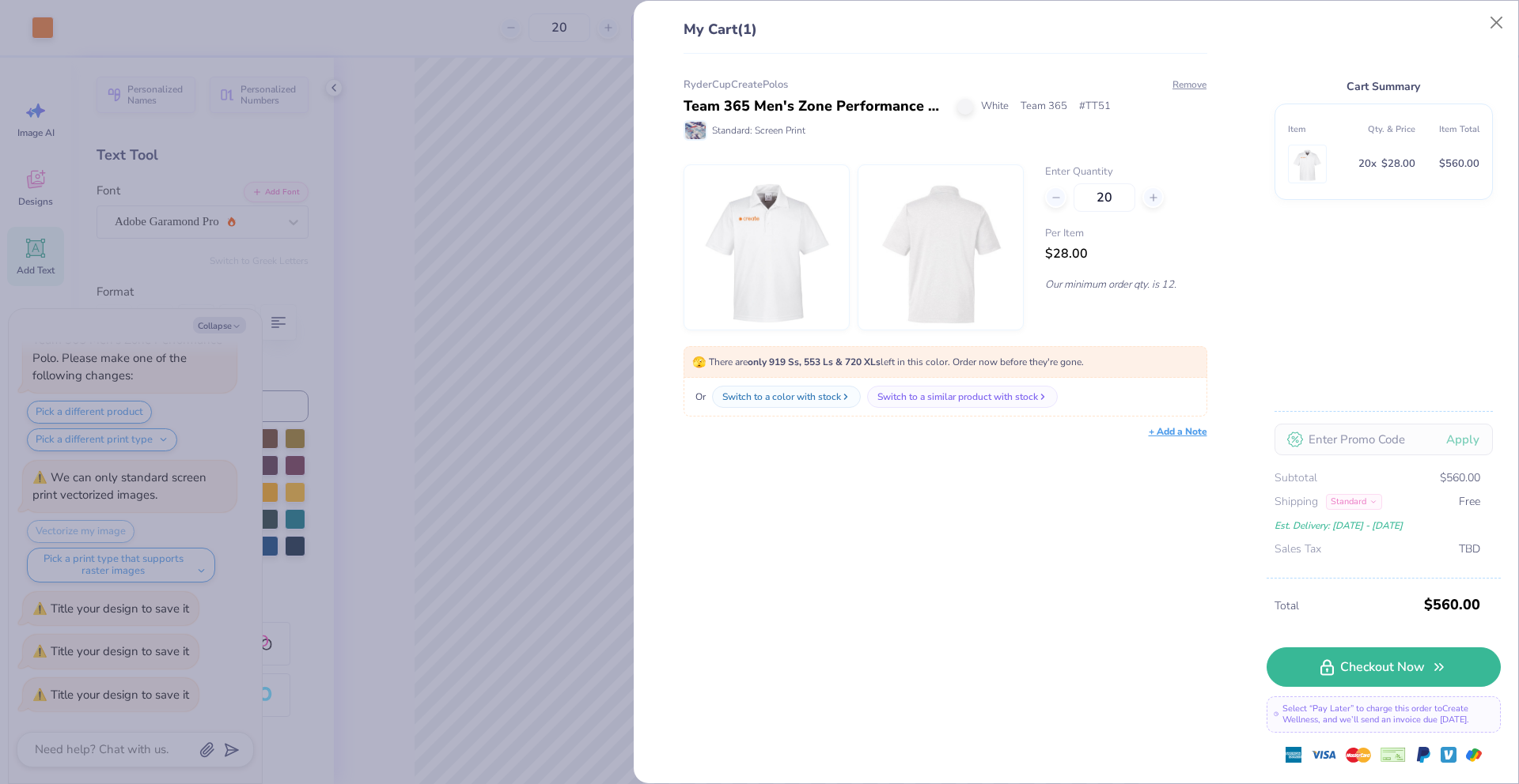
click at [754, 92] on div "RyderCupCreatePolos" at bounding box center [945, 85] width 524 height 16
click at [578, 191] on div "My Cart (1) RyderCupCreatePolos Team 365 Men's Zone Performance Polo White Team…" at bounding box center [760, 392] width 1519 height 784
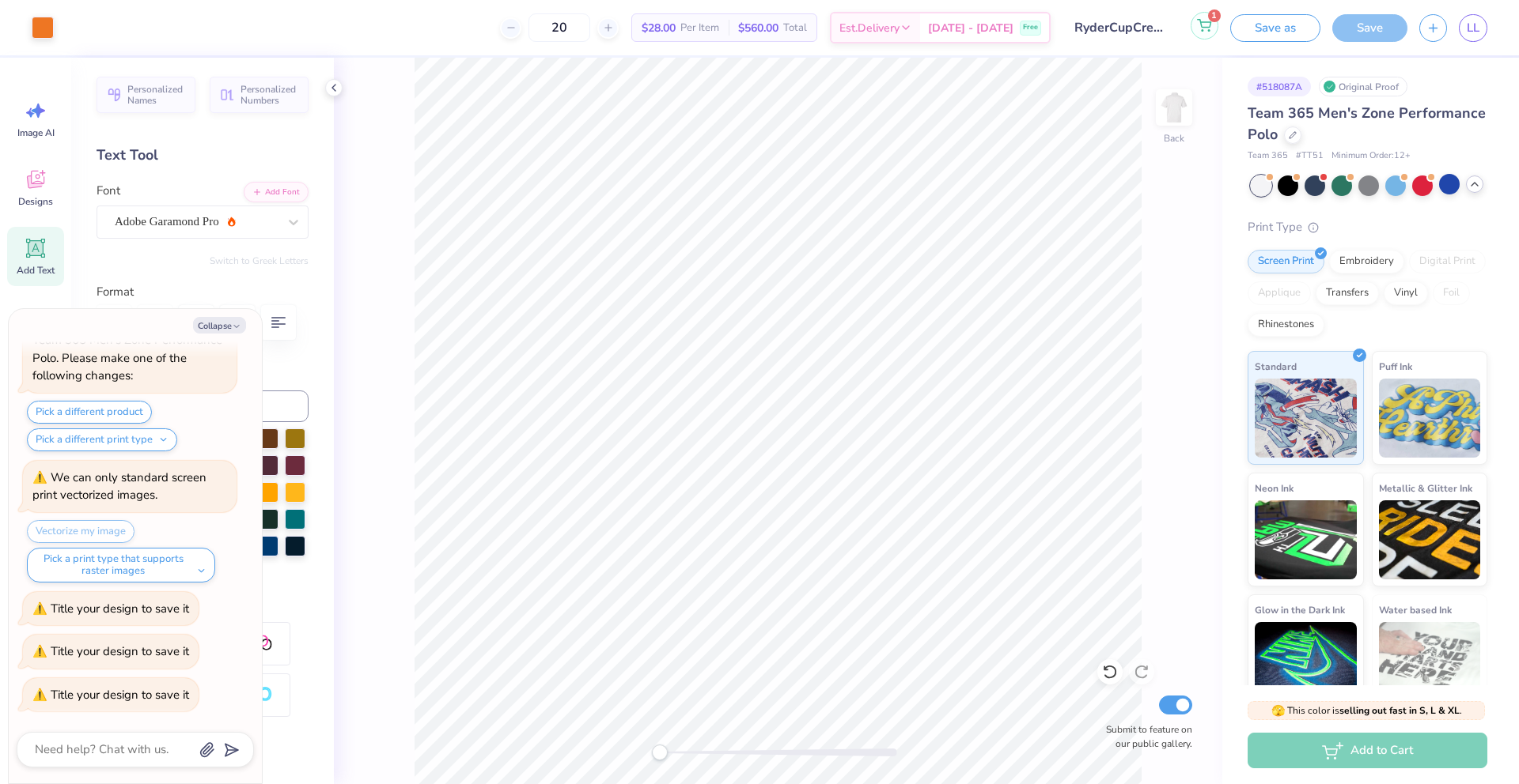
click at [1204, 29] on icon at bounding box center [1204, 26] width 14 height 13
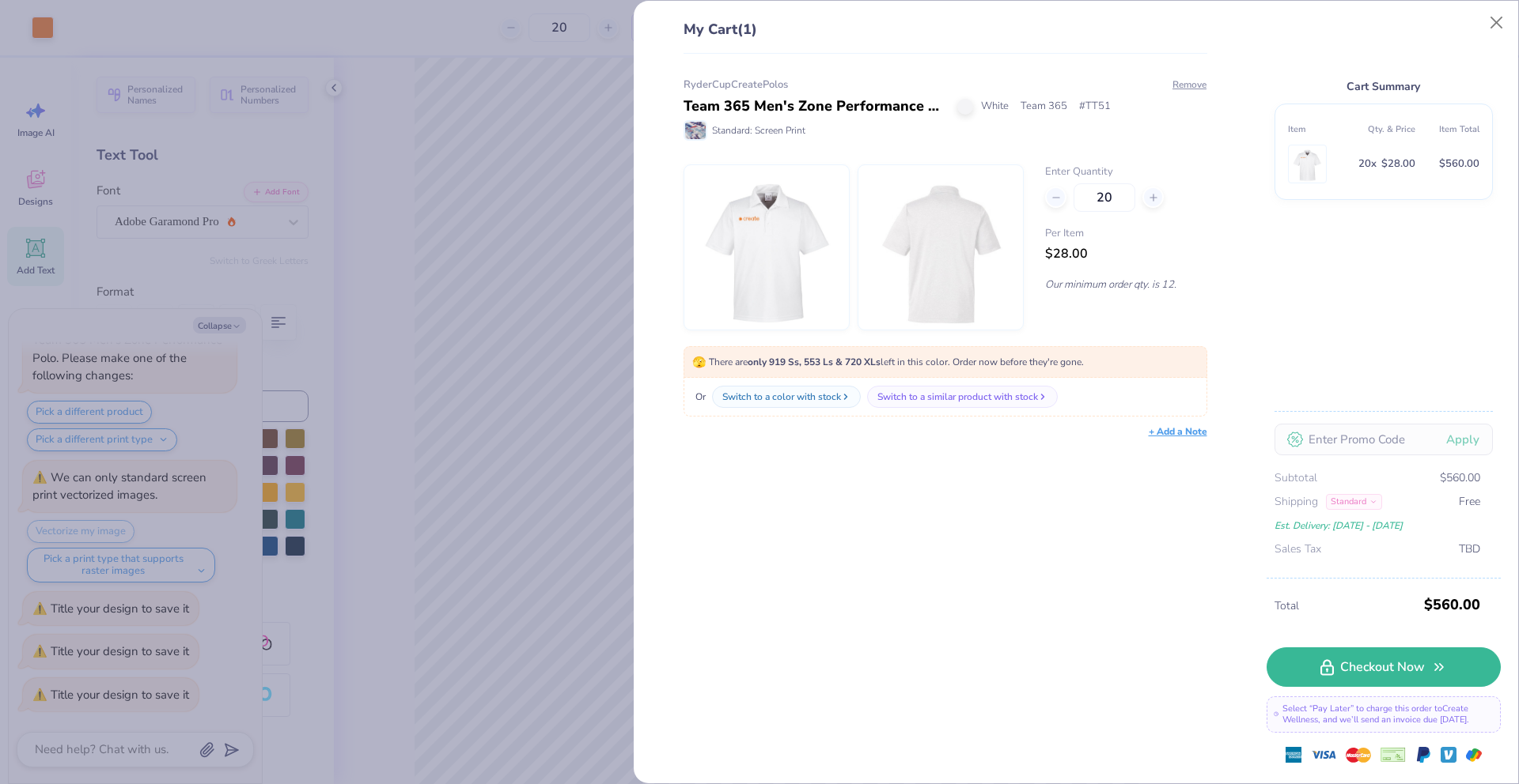
click at [569, 205] on div "My Cart (1) RyderCupCreatePolos Team 365 Men's Zone Performance Polo White Team…" at bounding box center [760, 392] width 1519 height 784
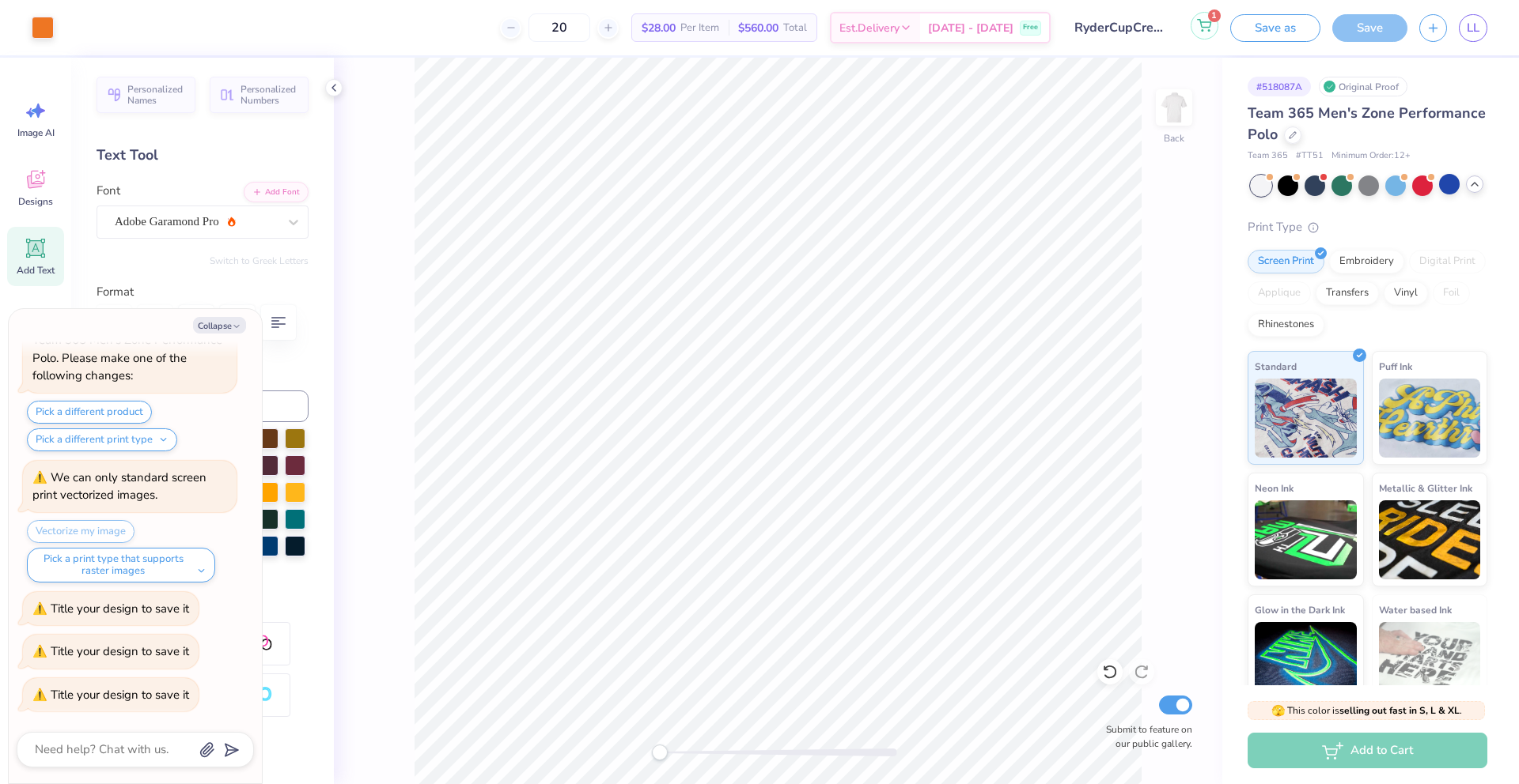
click at [1205, 31] on icon at bounding box center [1204, 26] width 14 height 13
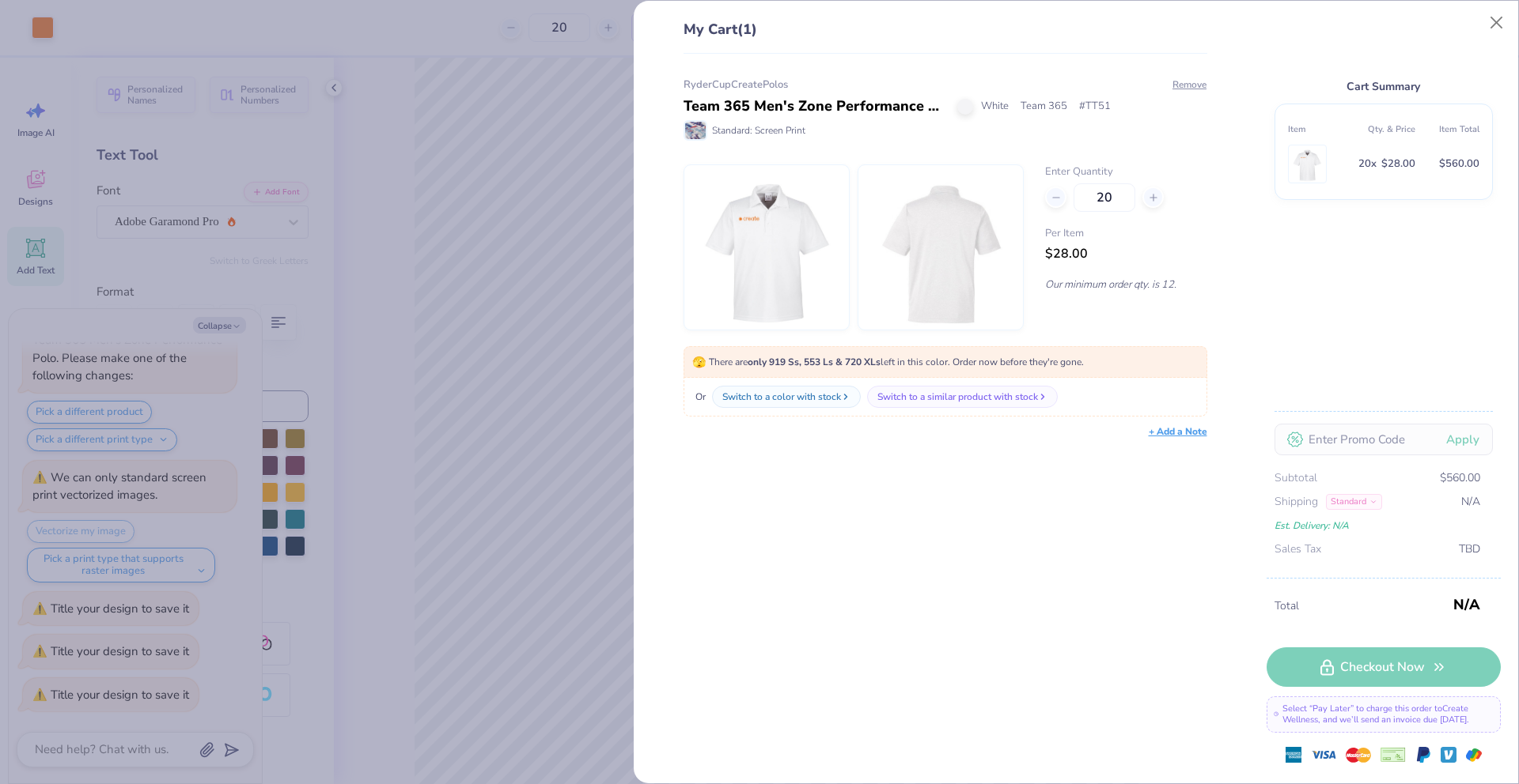
type textarea "x"
click at [1108, 196] on input "20" at bounding box center [1104, 197] width 62 height 29
click at [1103, 197] on input "20" at bounding box center [1104, 197] width 62 height 29
type input "15"
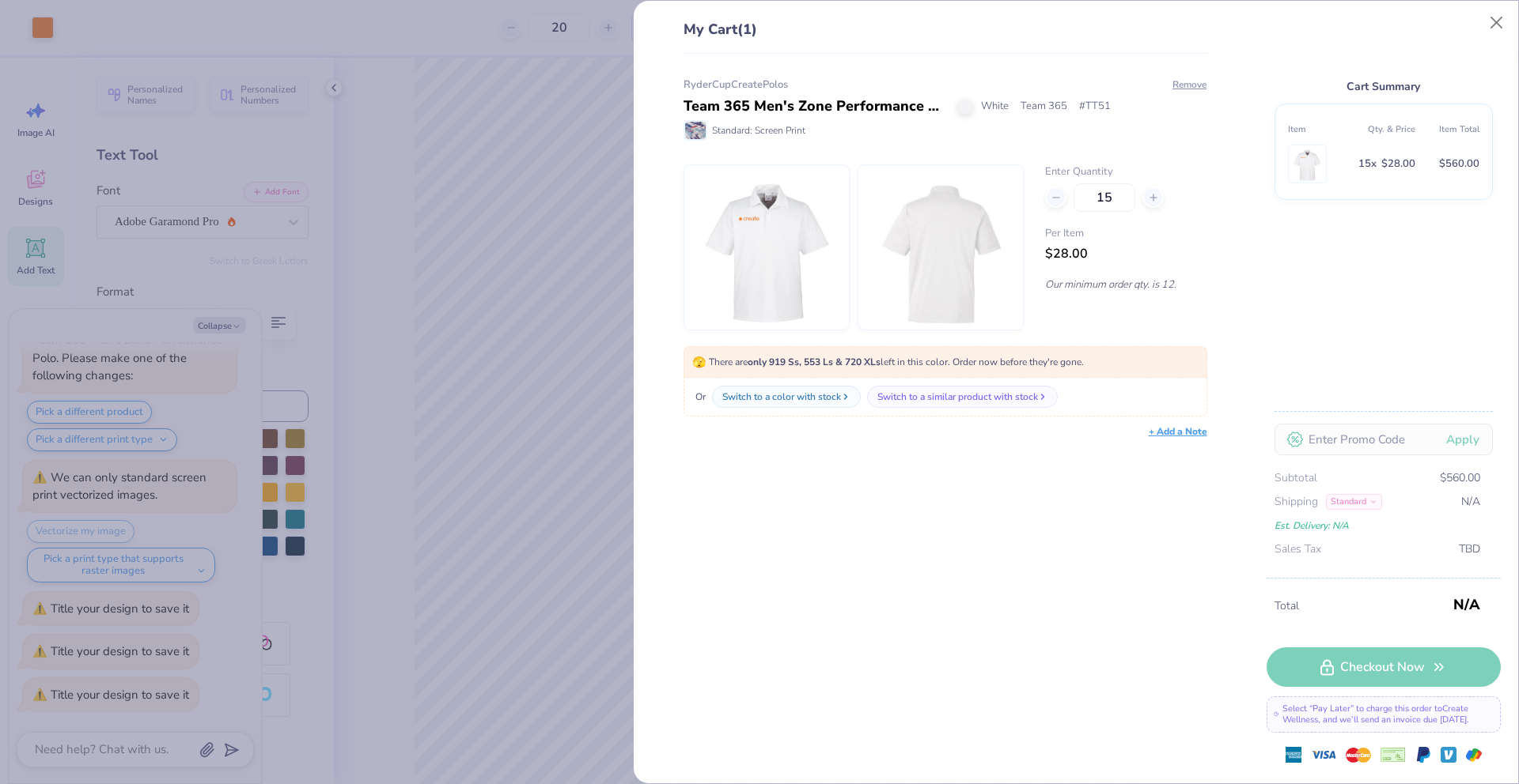
drag, startPoint x: 1063, startPoint y: 534, endPoint x: 1063, endPoint y: 513, distance: 21.0
click at [1063, 532] on div "RyderCupCreatePolos Team 365 Men's Zone Performance Polo White Team 365 # TT51 …" at bounding box center [940, 419] width 575 height 730
type textarea "x"
type input "15"
type textarea "x"
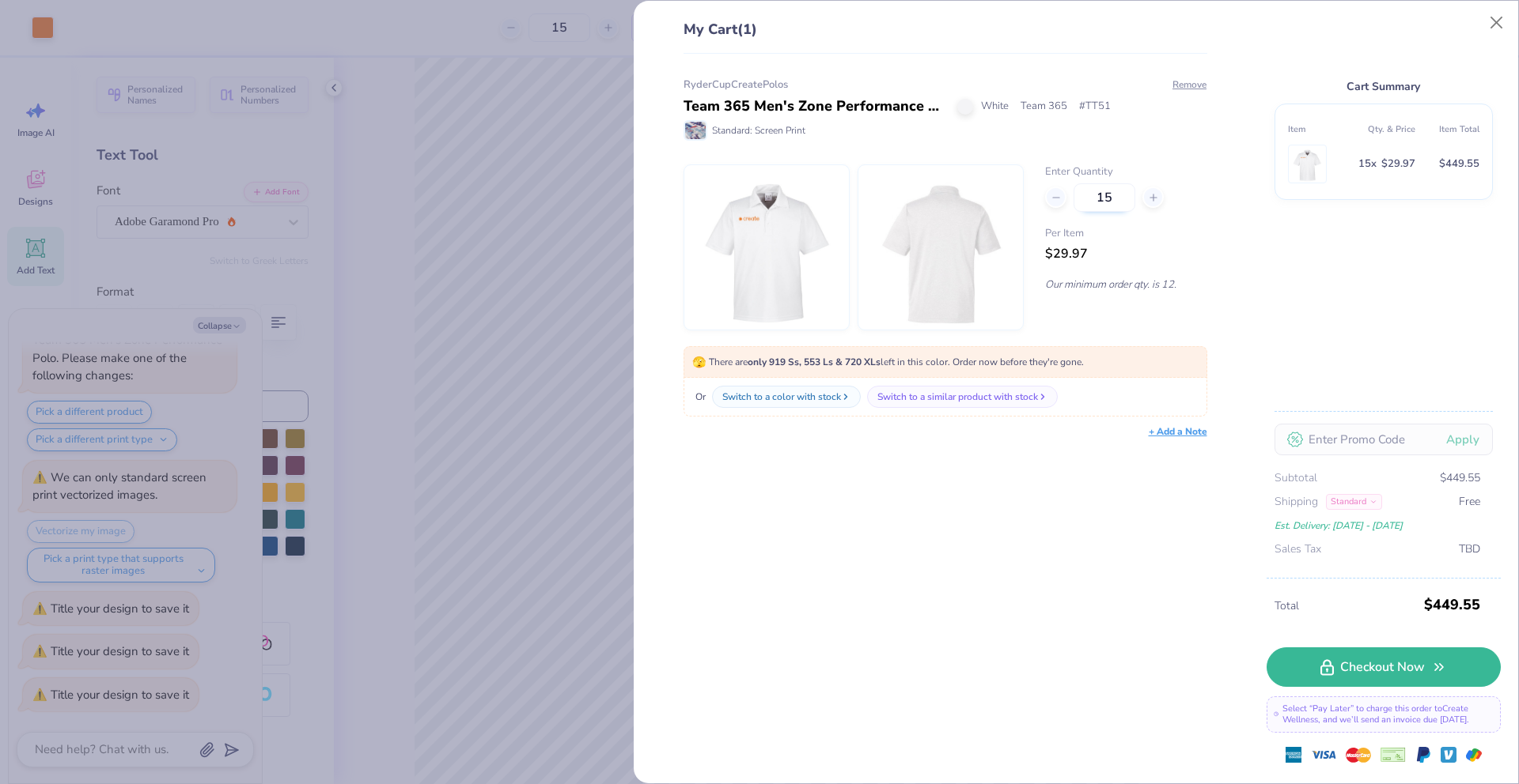
click at [1106, 202] on input "15" at bounding box center [1104, 197] width 62 height 29
type input "40"
type textarea "x"
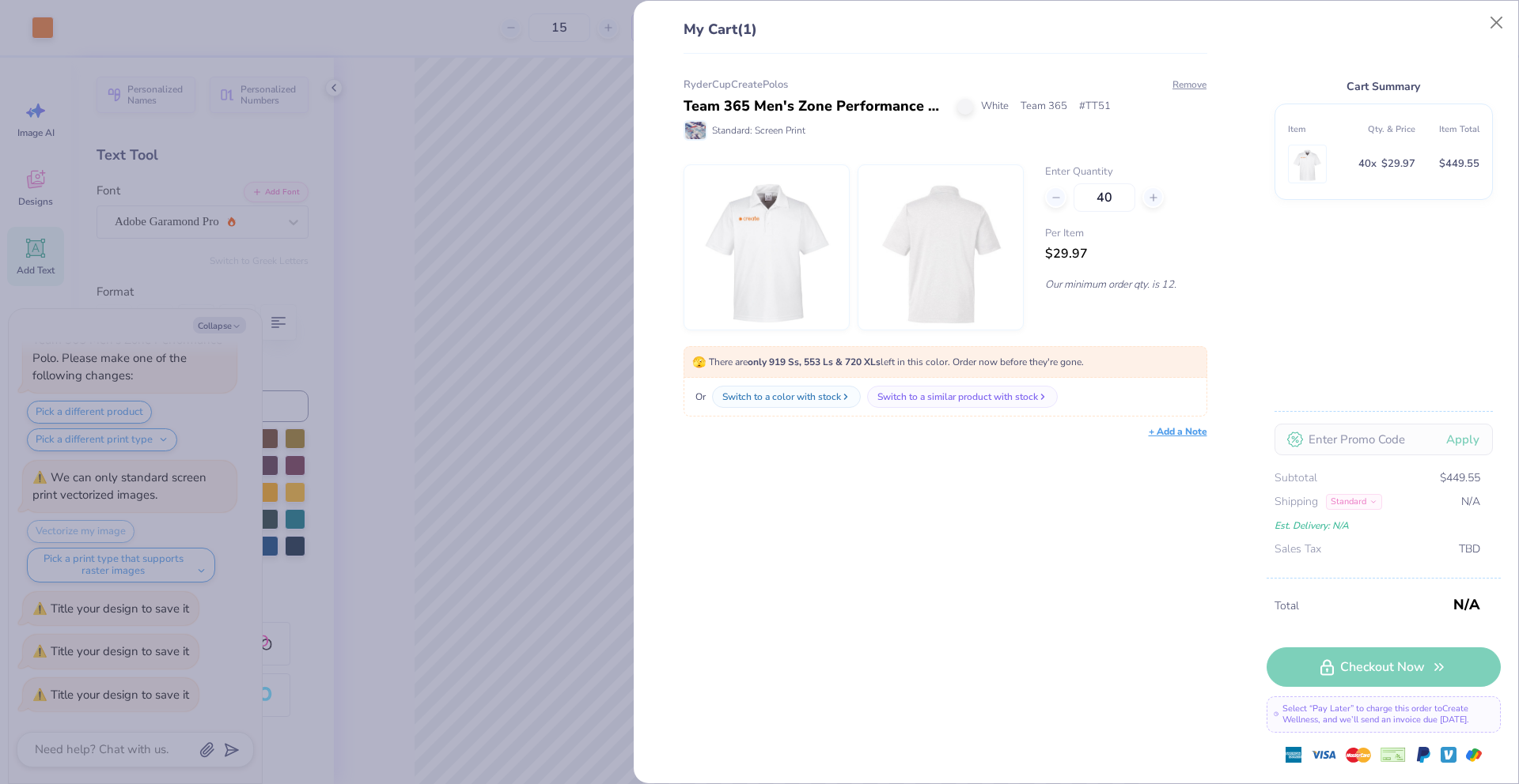
type input "40"
type textarea "x"
type input "40"
click at [1064, 541] on div "RyderCupCreatePolos Team 365 Men's Zone Performance Polo White Team 365 # TT51 …" at bounding box center [940, 419] width 575 height 730
click at [1104, 193] on input "40" at bounding box center [1104, 197] width 62 height 29
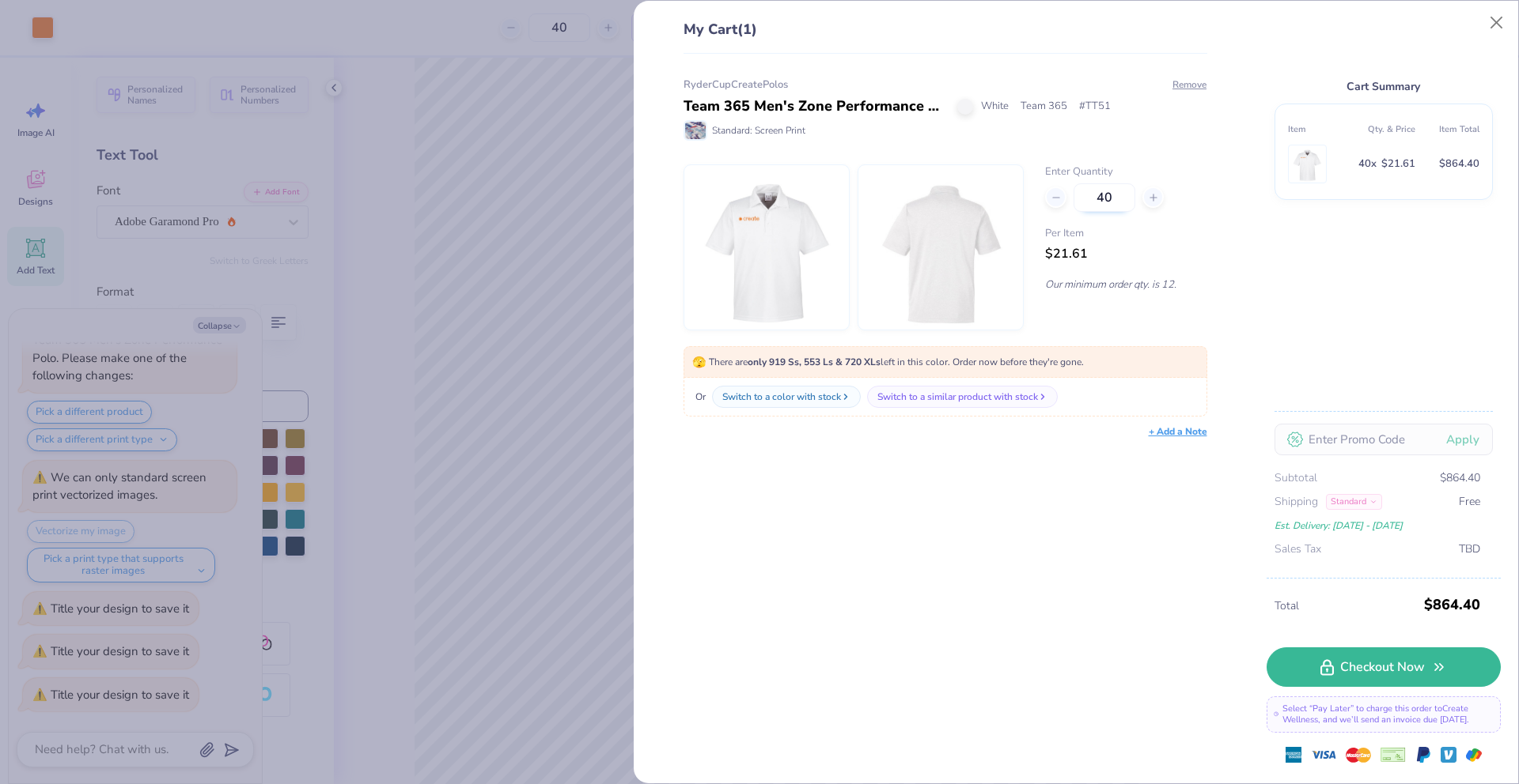
click at [1104, 193] on input "40" at bounding box center [1104, 197] width 62 height 29
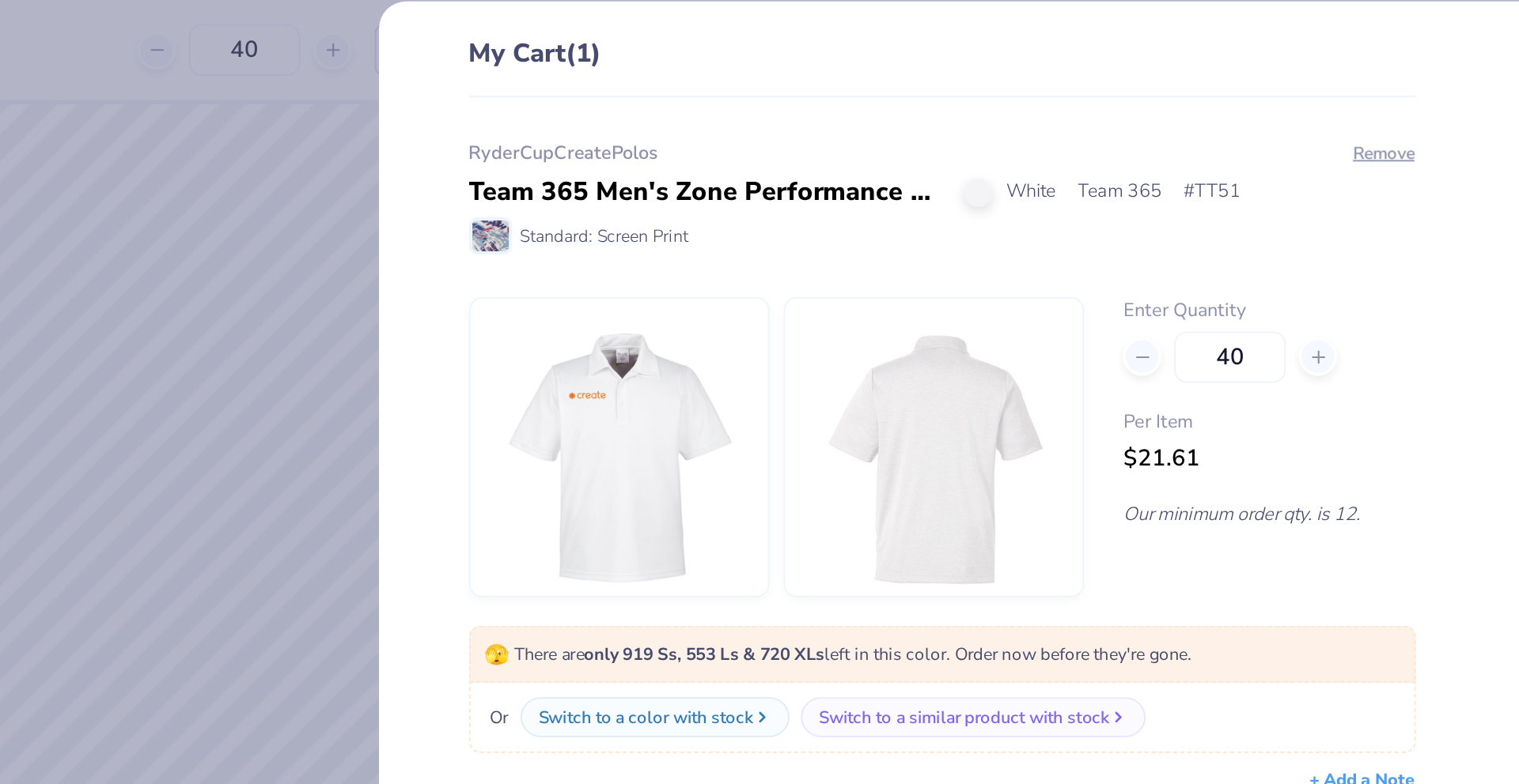
click at [600, 67] on div "My Cart (1) RyderCupCreatePolos Team 365 Men's Zone Performance Polo White Team…" at bounding box center [760, 392] width 1519 height 784
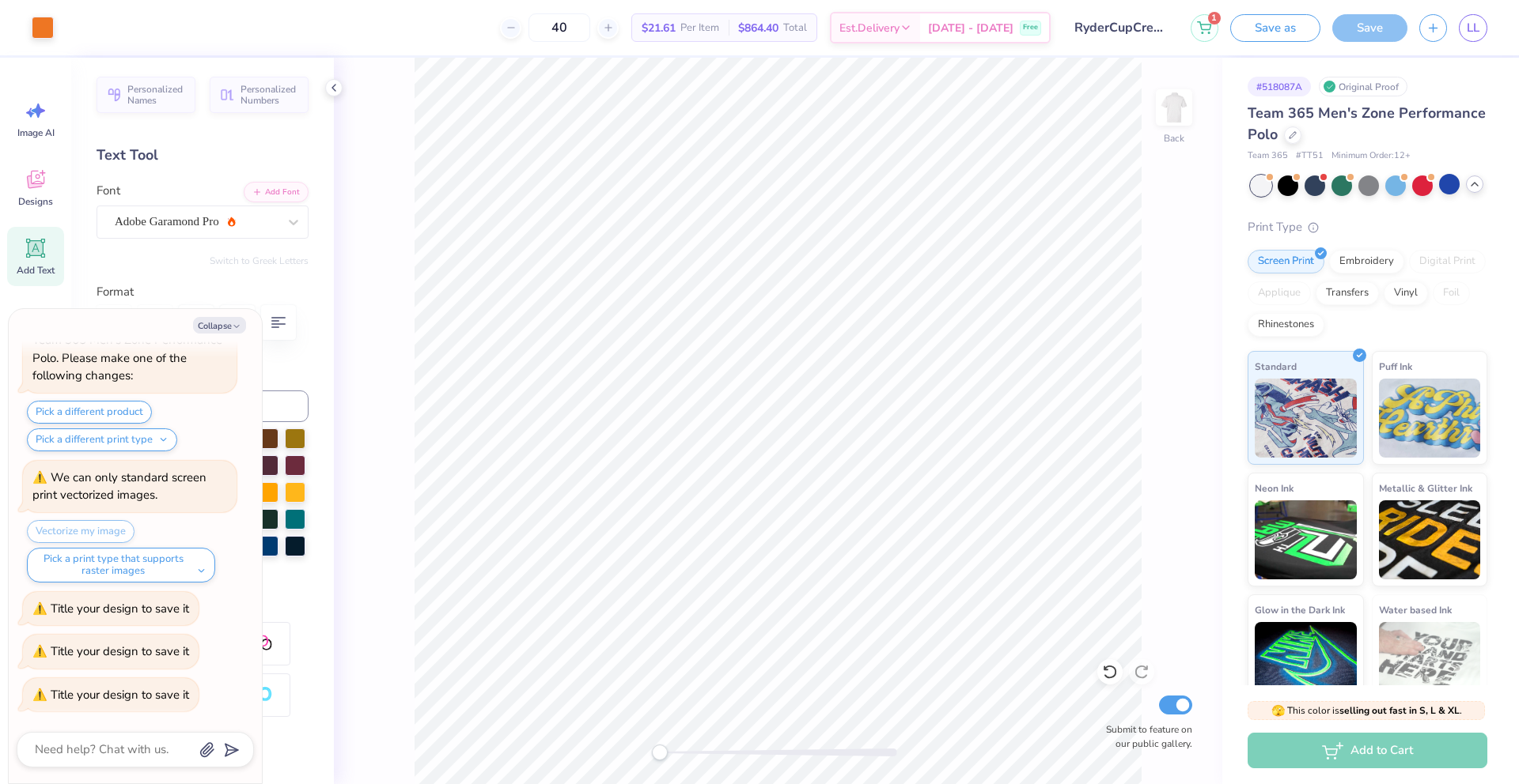
type textarea "x"
